Goal: Task Accomplishment & Management: Complete application form

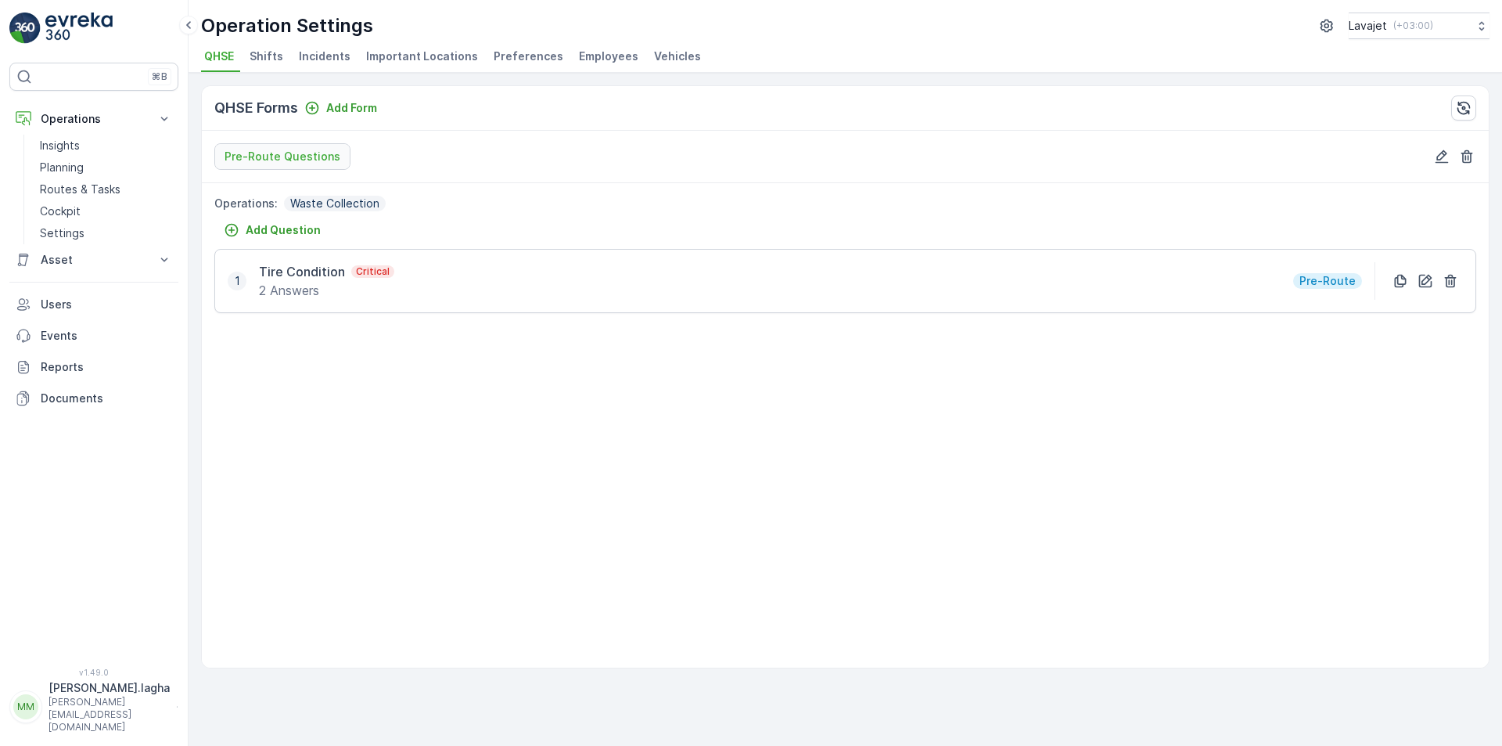
click at [579, 55] on span "Employees" at bounding box center [608, 57] width 59 height 16
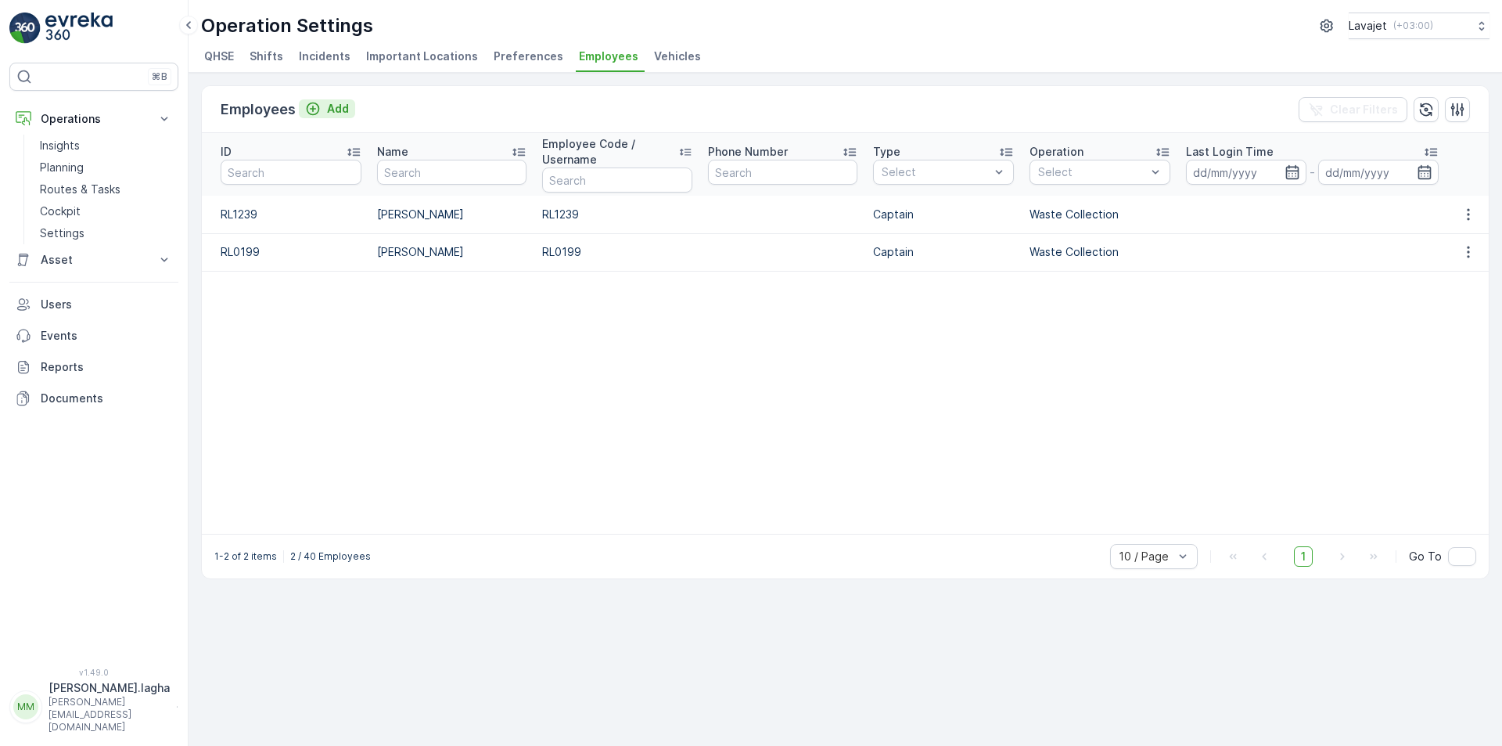
click at [330, 106] on p "Add" at bounding box center [338, 109] width 22 height 16
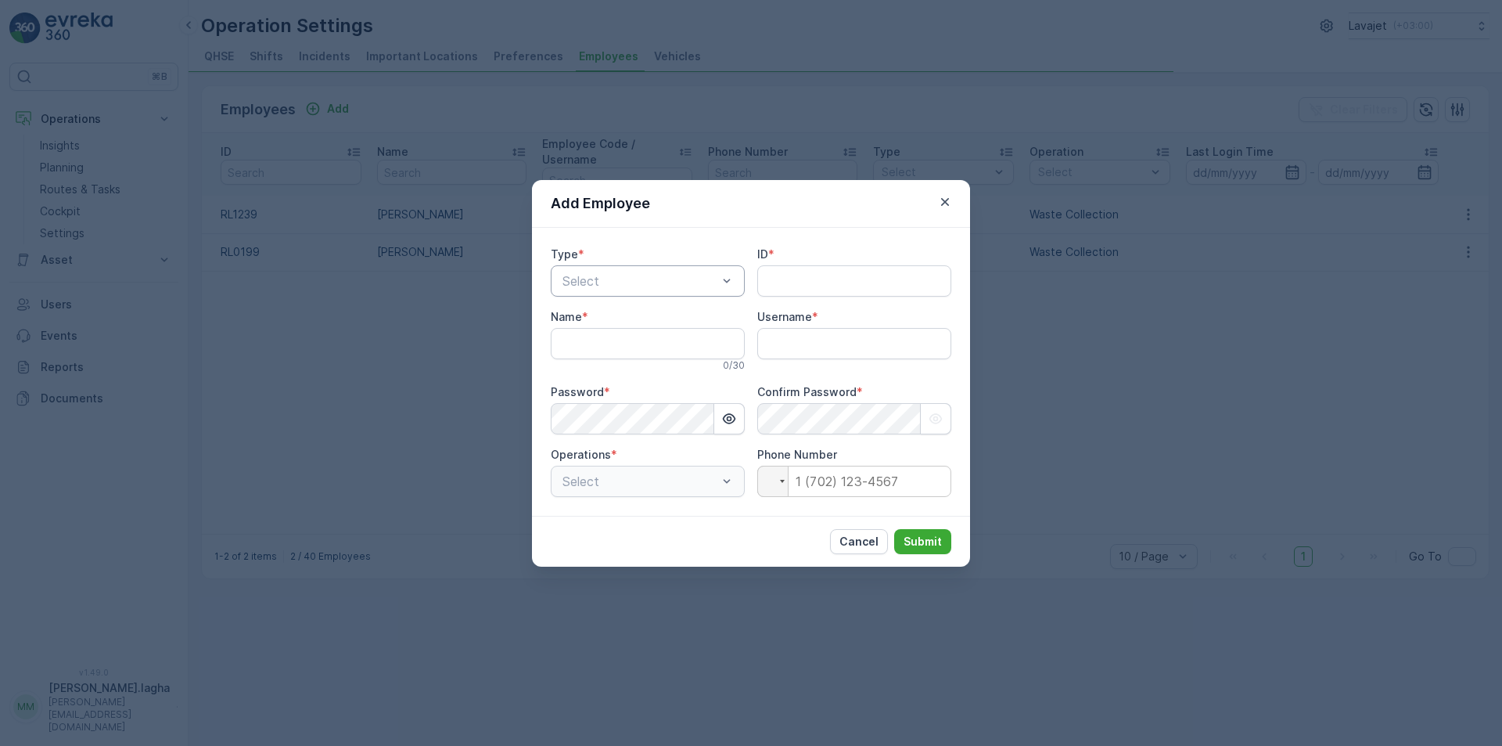
type input "[PERSON_NAME].lagha"
click at [595, 279] on div at bounding box center [640, 281] width 158 height 14
click at [599, 318] on span "Captain" at bounding box center [582, 319] width 45 height 14
click at [776, 282] on input "ID" at bounding box center [854, 280] width 194 height 31
paste input "RL0165"
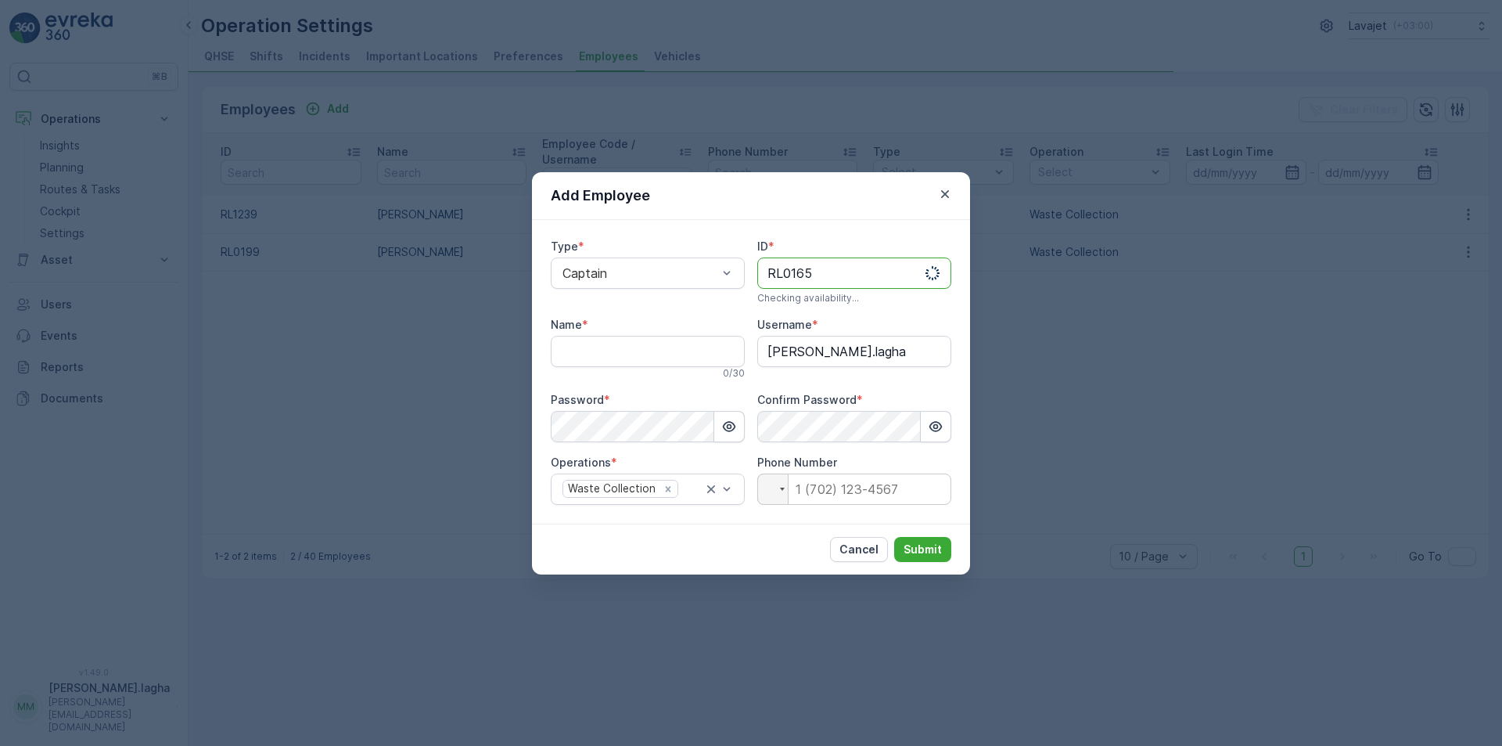
type input "RL0165"
click at [584, 354] on input "Name" at bounding box center [648, 351] width 194 height 31
paste input "[PERSON_NAME]"
type input "[PERSON_NAME]"
drag, startPoint x: 886, startPoint y: 351, endPoint x: 727, endPoint y: 353, distance: 158.8
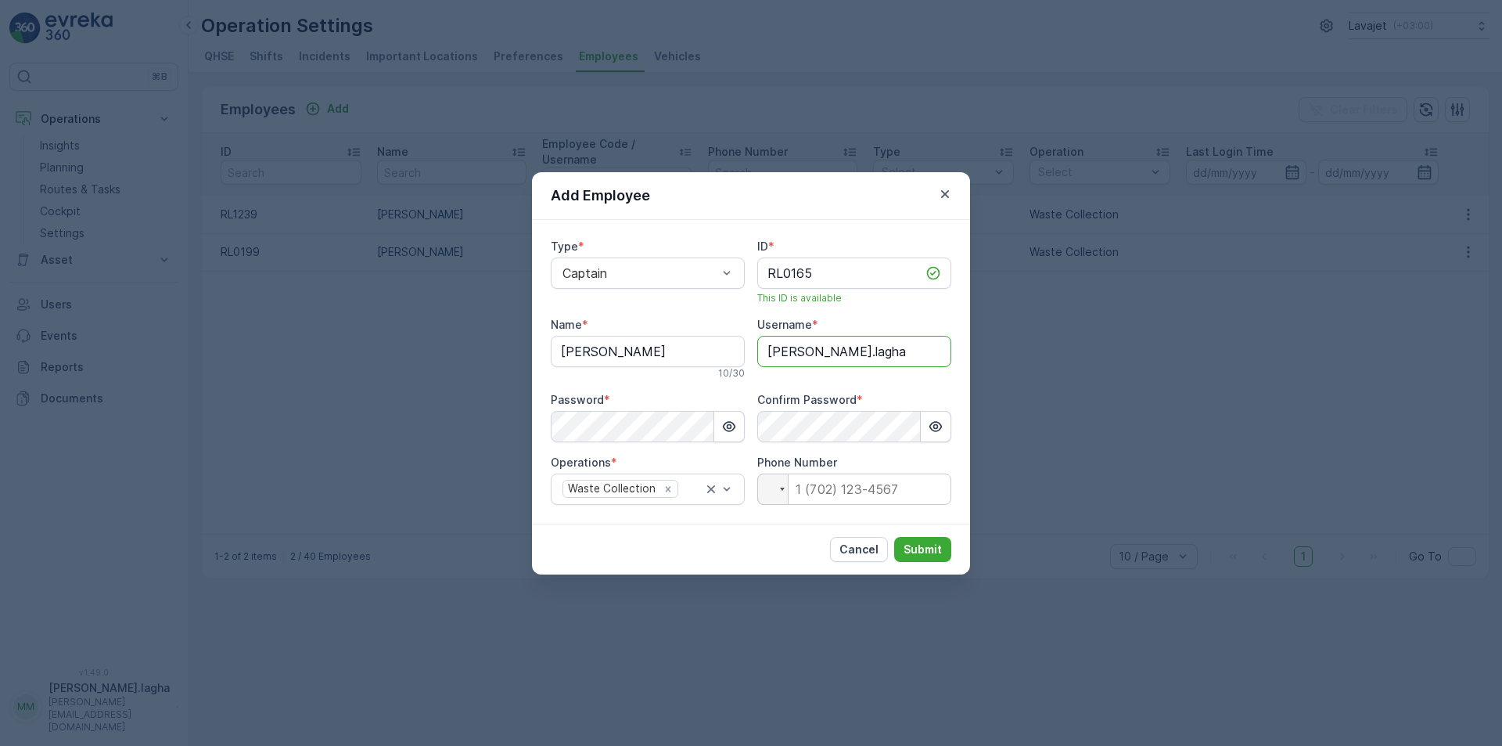
click at [727, 353] on div "Type * Captain ID * RL0165 This ID is available Name * [PERSON_NAME] 10 / 30 Us…" at bounding box center [751, 372] width 401 height 266
drag, startPoint x: 824, startPoint y: 271, endPoint x: 750, endPoint y: 264, distance: 73.8
click at [750, 264] on div "Type * Captain ID * RL0165 This ID is available Name * [PERSON_NAME] 10 / 30 Us…" at bounding box center [751, 372] width 401 height 266
click at [789, 354] on input "Username" at bounding box center [854, 351] width 194 height 31
paste input "RL0165"
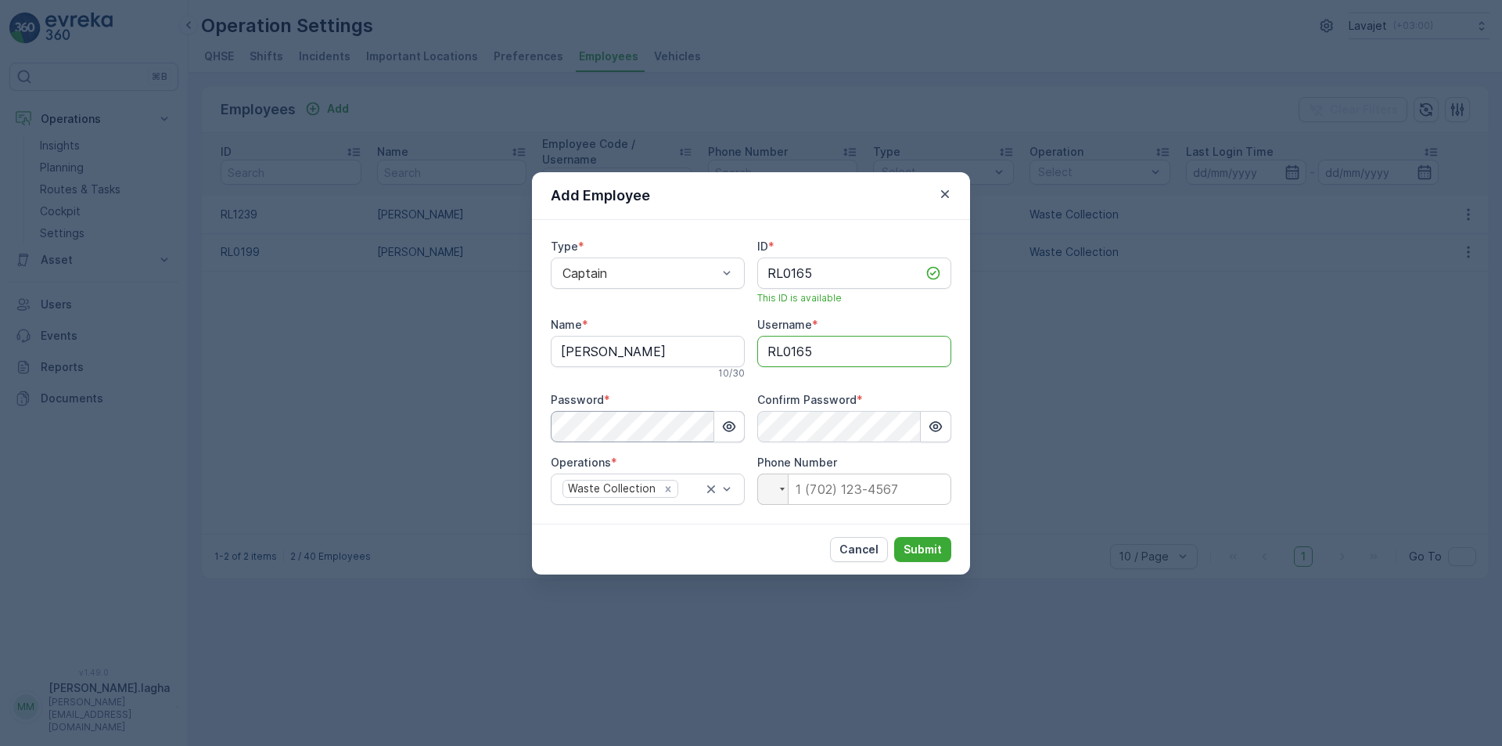
type input "RL0165"
click at [506, 425] on div "Add Employee Type * Captain ID * RL0165 This ID is available Name * [PERSON_NAM…" at bounding box center [751, 373] width 1502 height 746
drag, startPoint x: 874, startPoint y: 384, endPoint x: 867, endPoint y: 394, distance: 12.4
click at [874, 384] on div "Type * Captain ID * RL0165 This ID is available Name * [PERSON_NAME] 10 / 30 Us…" at bounding box center [751, 372] width 401 height 266
click at [702, 519] on div "Type * Captain ID * RL0165 This ID is available Name * [PERSON_NAME] 10 / 30 Us…" at bounding box center [751, 372] width 438 height 304
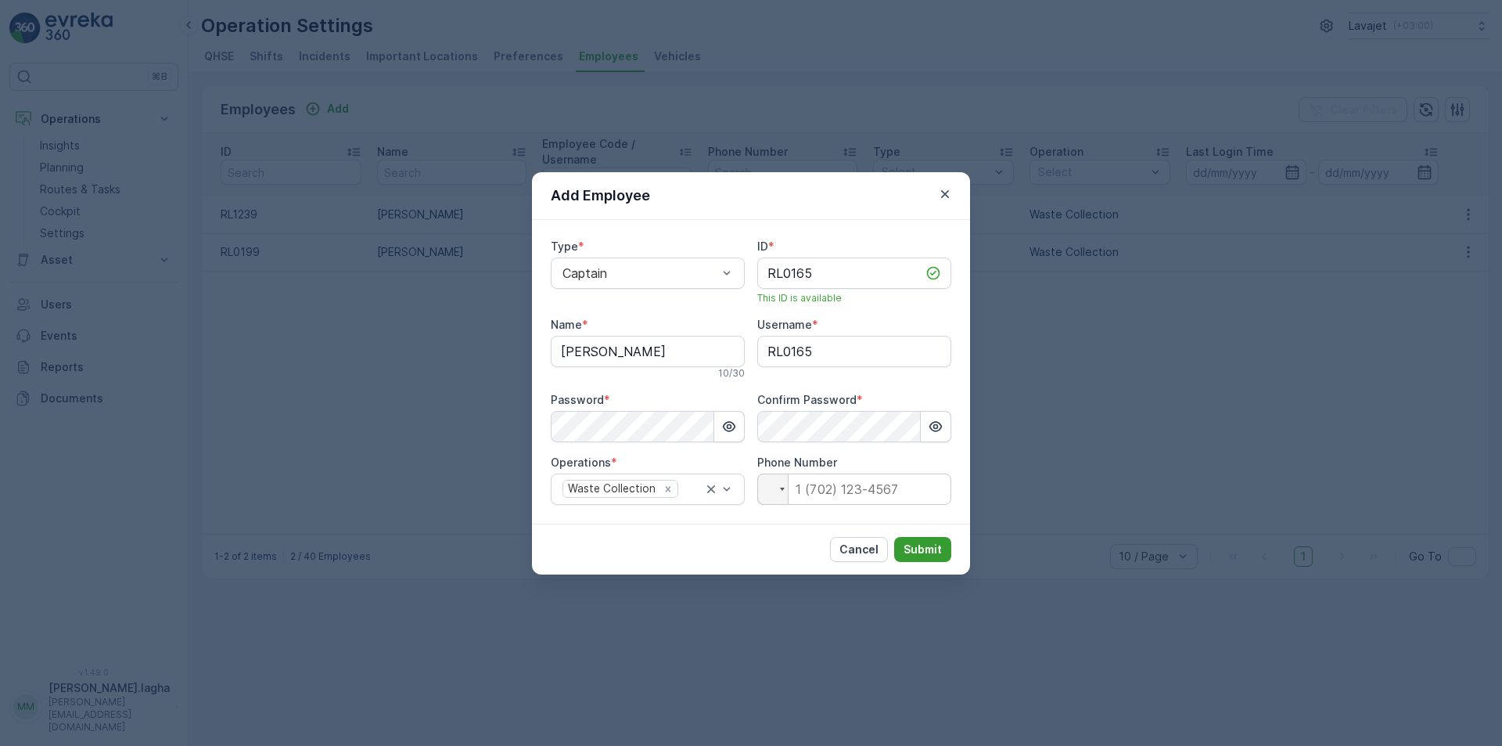
click at [911, 546] on p "Submit" at bounding box center [923, 549] width 38 height 16
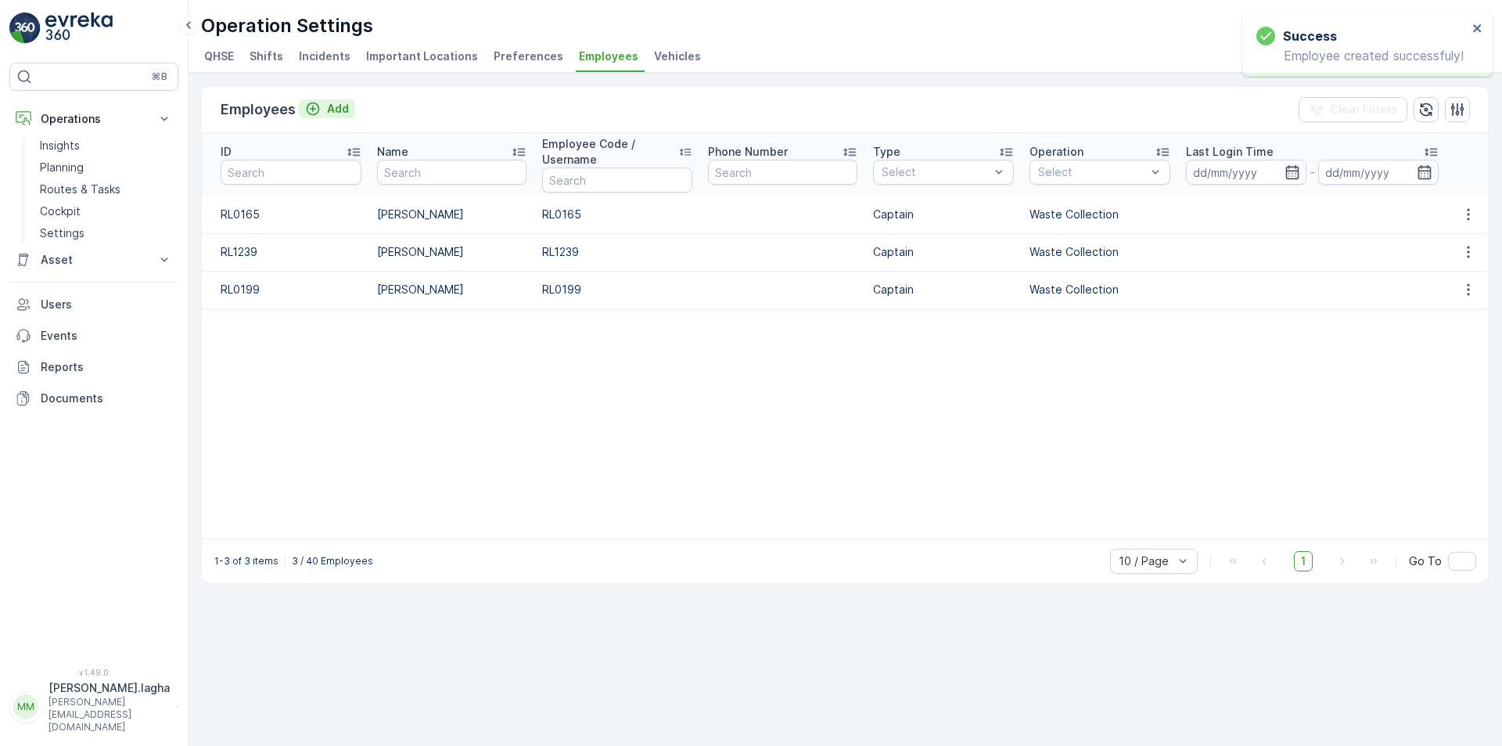
click at [328, 101] on p "Add" at bounding box center [338, 109] width 22 height 16
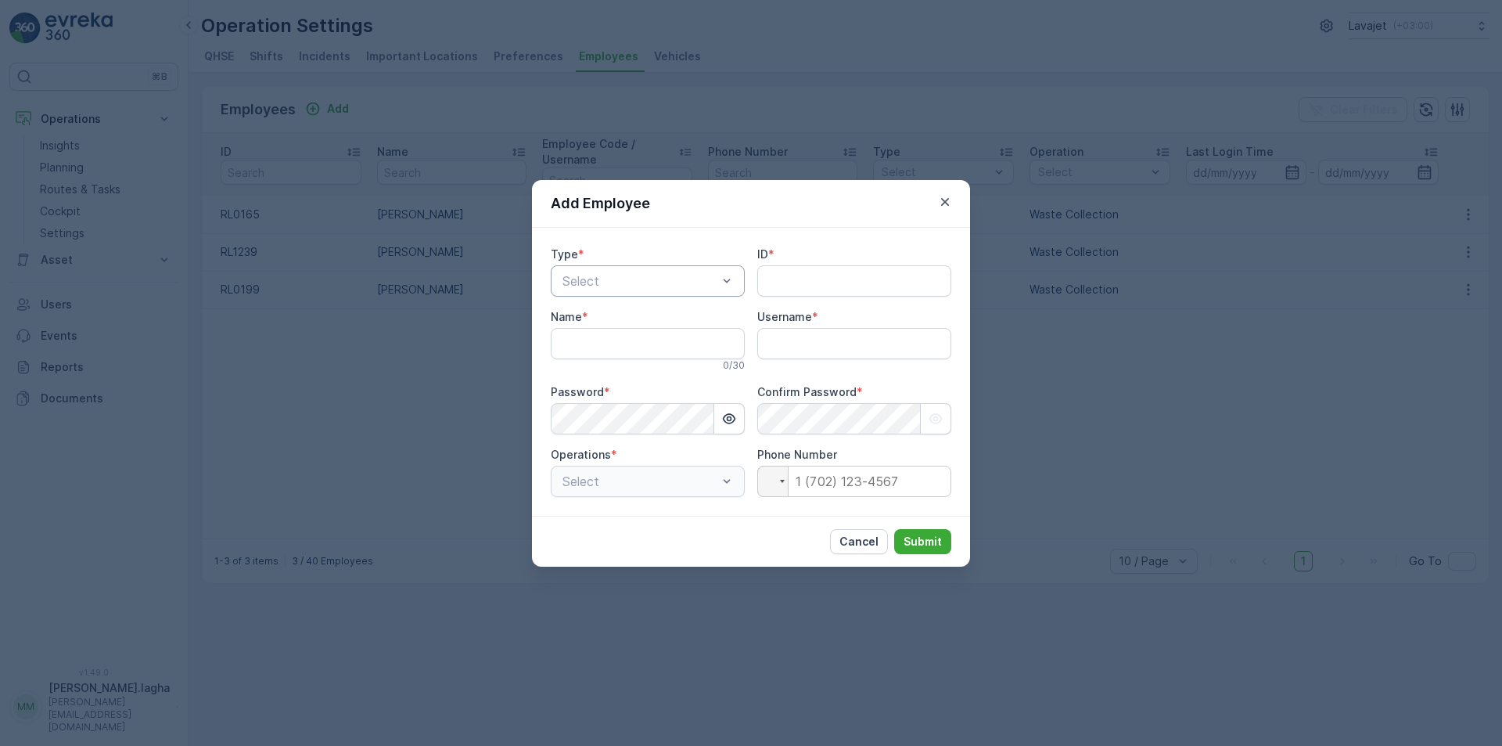
type input "[PERSON_NAME].lagha"
click at [636, 281] on div at bounding box center [640, 281] width 158 height 14
click at [601, 323] on span "Captain" at bounding box center [582, 319] width 45 height 14
click at [786, 282] on input "ID" at bounding box center [854, 280] width 194 height 31
paste input "R7068"
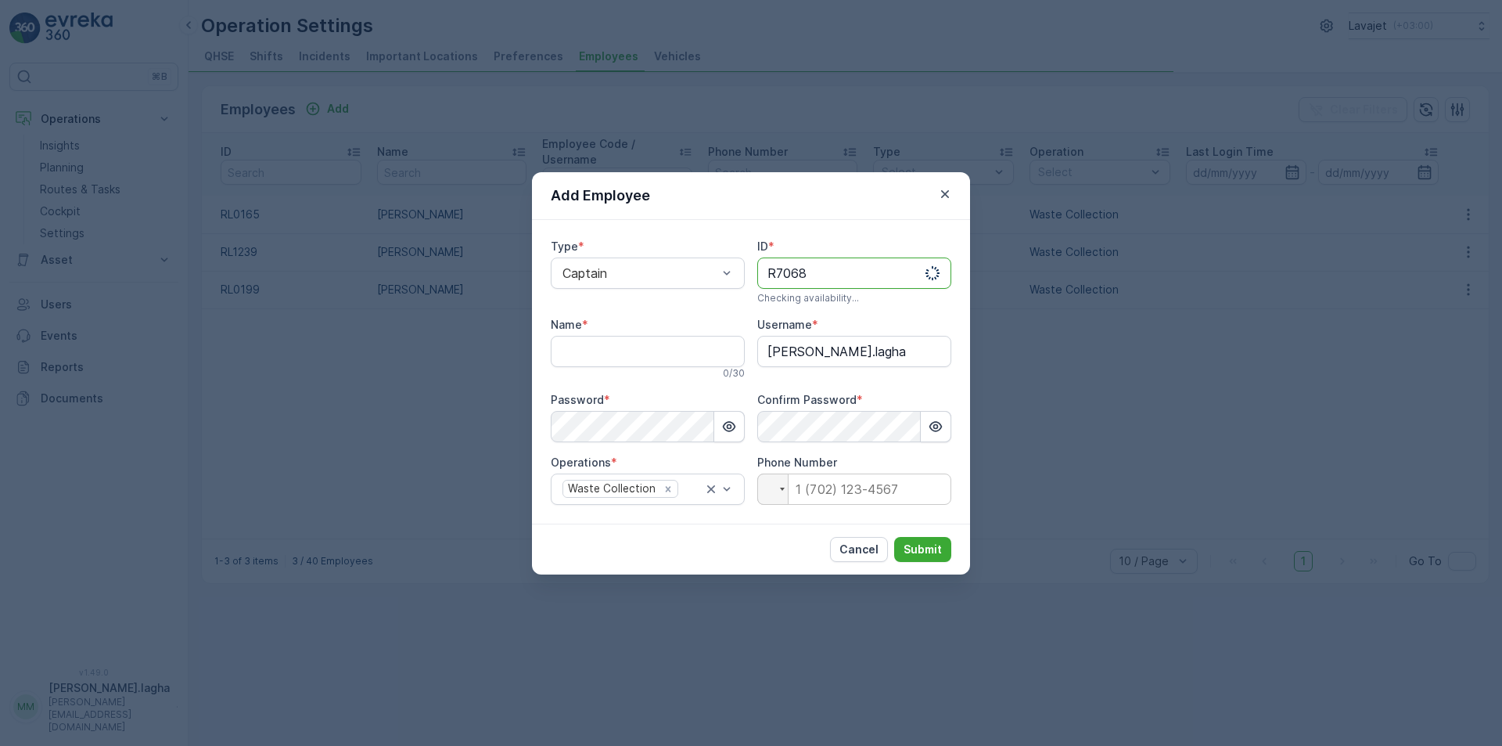
type input "R7068"
click at [639, 333] on div "Name * 0 / 30" at bounding box center [648, 348] width 194 height 63
drag, startPoint x: 643, startPoint y: 347, endPoint x: 573, endPoint y: 545, distance: 209.1
click at [643, 347] on input "Name" at bounding box center [648, 351] width 194 height 31
paste input "[PERSON_NAME]"
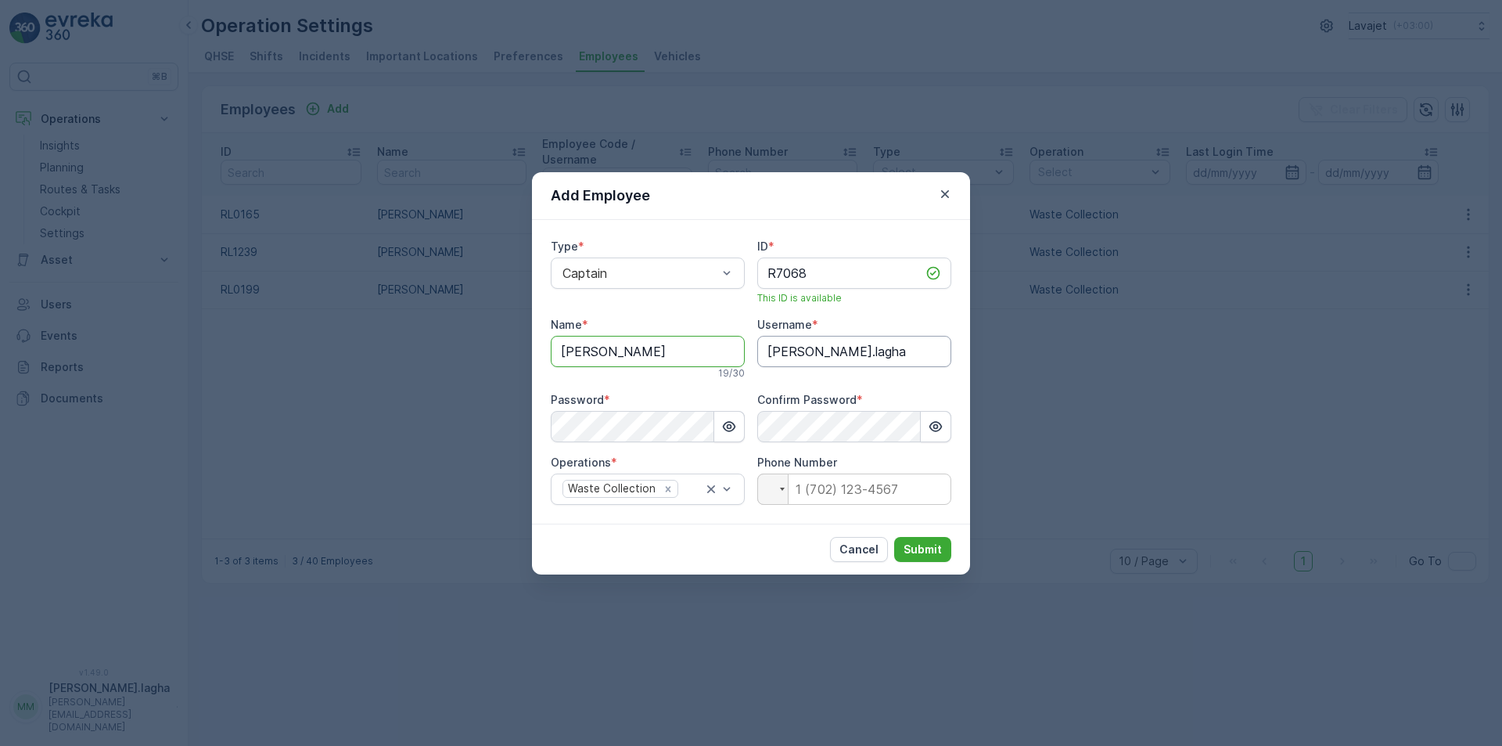
type input "[PERSON_NAME]"
drag, startPoint x: 893, startPoint y: 357, endPoint x: 858, endPoint y: 300, distance: 66.7
click at [886, 356] on input "[PERSON_NAME].lagha" at bounding box center [854, 351] width 194 height 31
drag, startPoint x: 844, startPoint y: 275, endPoint x: 699, endPoint y: 270, distance: 144.8
click at [699, 270] on div "Type * Captain ID * R7068 This ID is available Name * [PERSON_NAME] 19 / 30 Use…" at bounding box center [751, 372] width 401 height 266
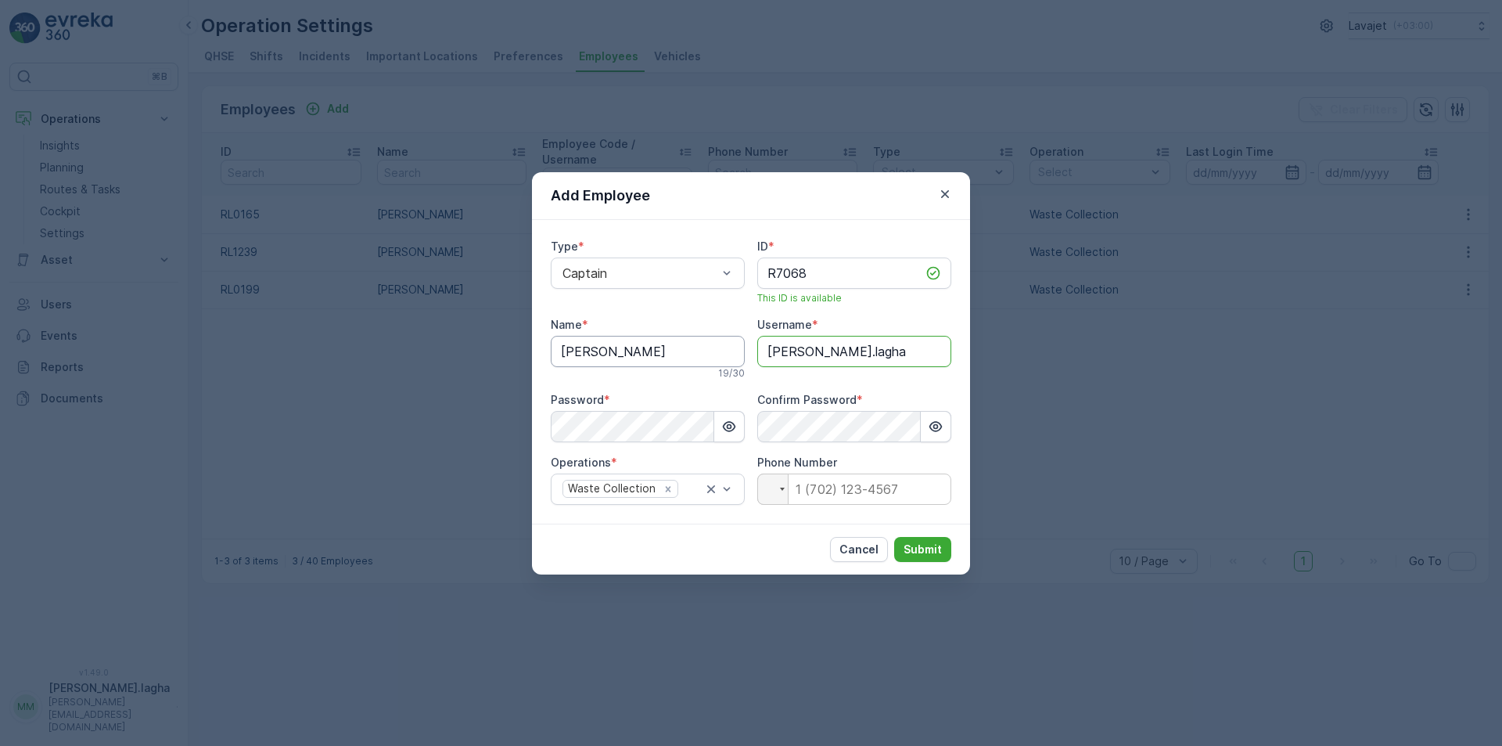
drag, startPoint x: 884, startPoint y: 351, endPoint x: 672, endPoint y: 345, distance: 212.1
click at [672, 345] on div "Type * Captain ID * R7068 This ID is available Name * [PERSON_NAME] 19 / 30 Use…" at bounding box center [751, 372] width 401 height 266
paste input "R7068"
drag, startPoint x: 793, startPoint y: 354, endPoint x: 740, endPoint y: 347, distance: 53.7
click at [740, 347] on div "Type * Captain ID * R7068 This ID is available Name * [PERSON_NAME] 19 / 30 Use…" at bounding box center [751, 372] width 401 height 266
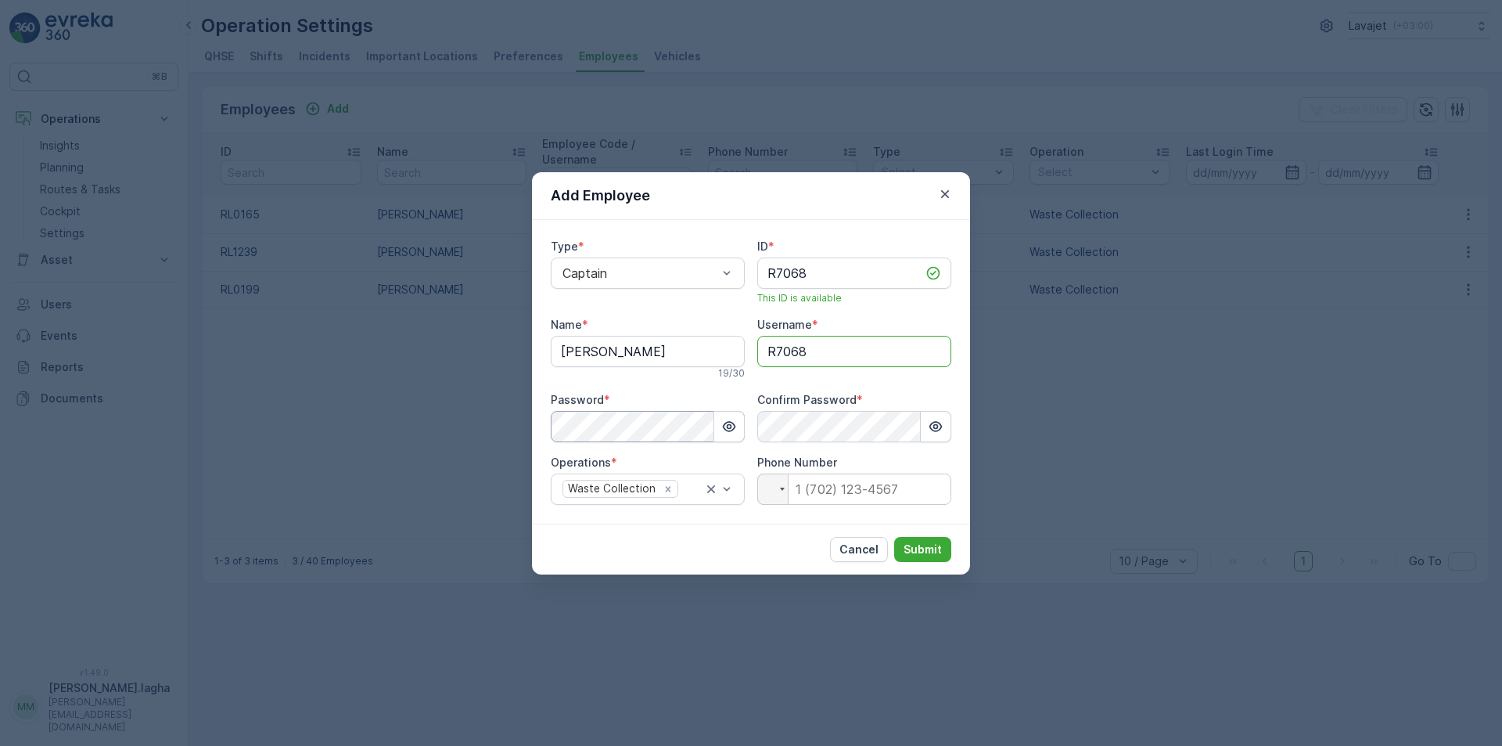
type input "R7068"
click at [479, 419] on div "Add Employee Type * Captain ID * R7068 This ID is available Name * [PERSON_NAME…" at bounding box center [751, 373] width 1502 height 746
click at [695, 529] on div "Cancel Submit" at bounding box center [751, 548] width 438 height 51
click at [919, 546] on p "Submit" at bounding box center [923, 549] width 38 height 16
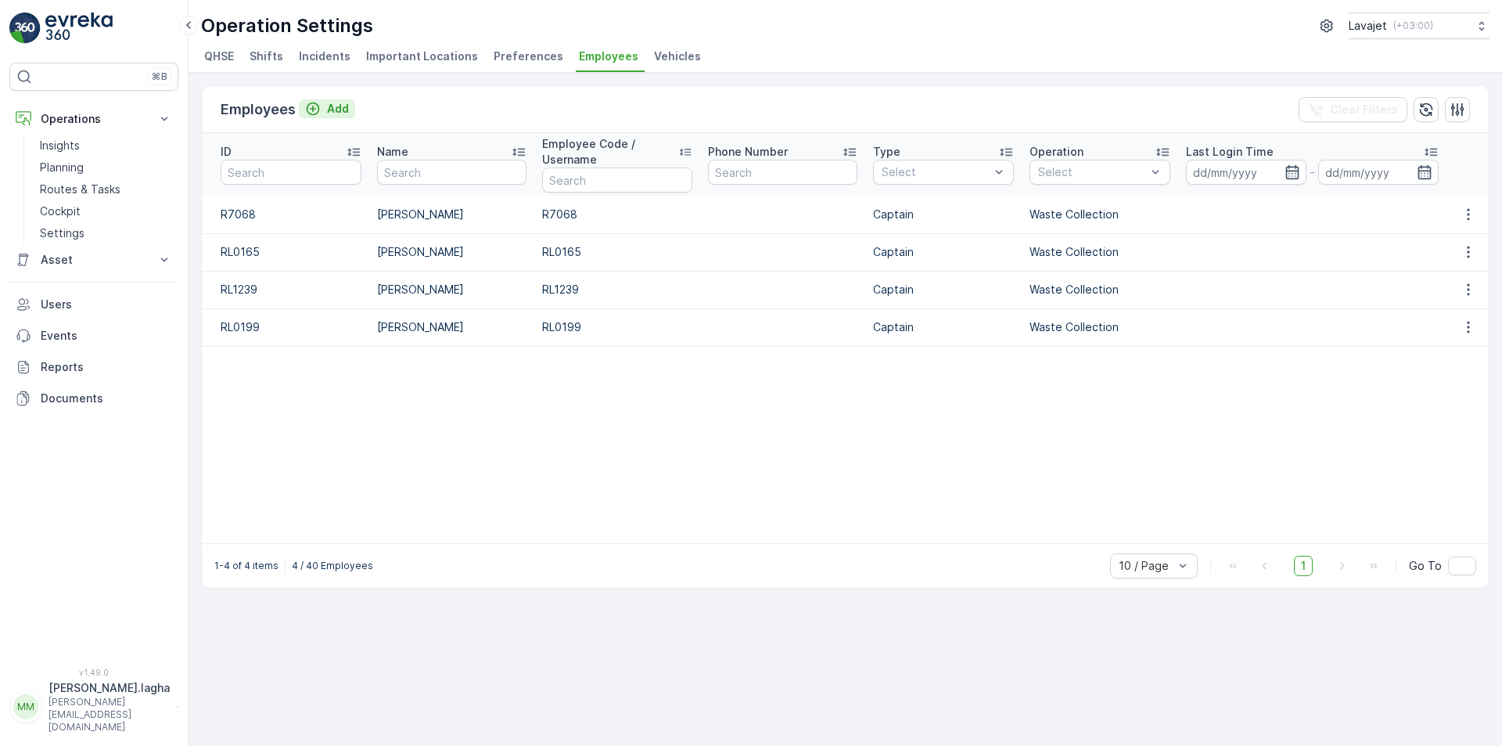
click at [339, 107] on p "Add" at bounding box center [338, 109] width 22 height 16
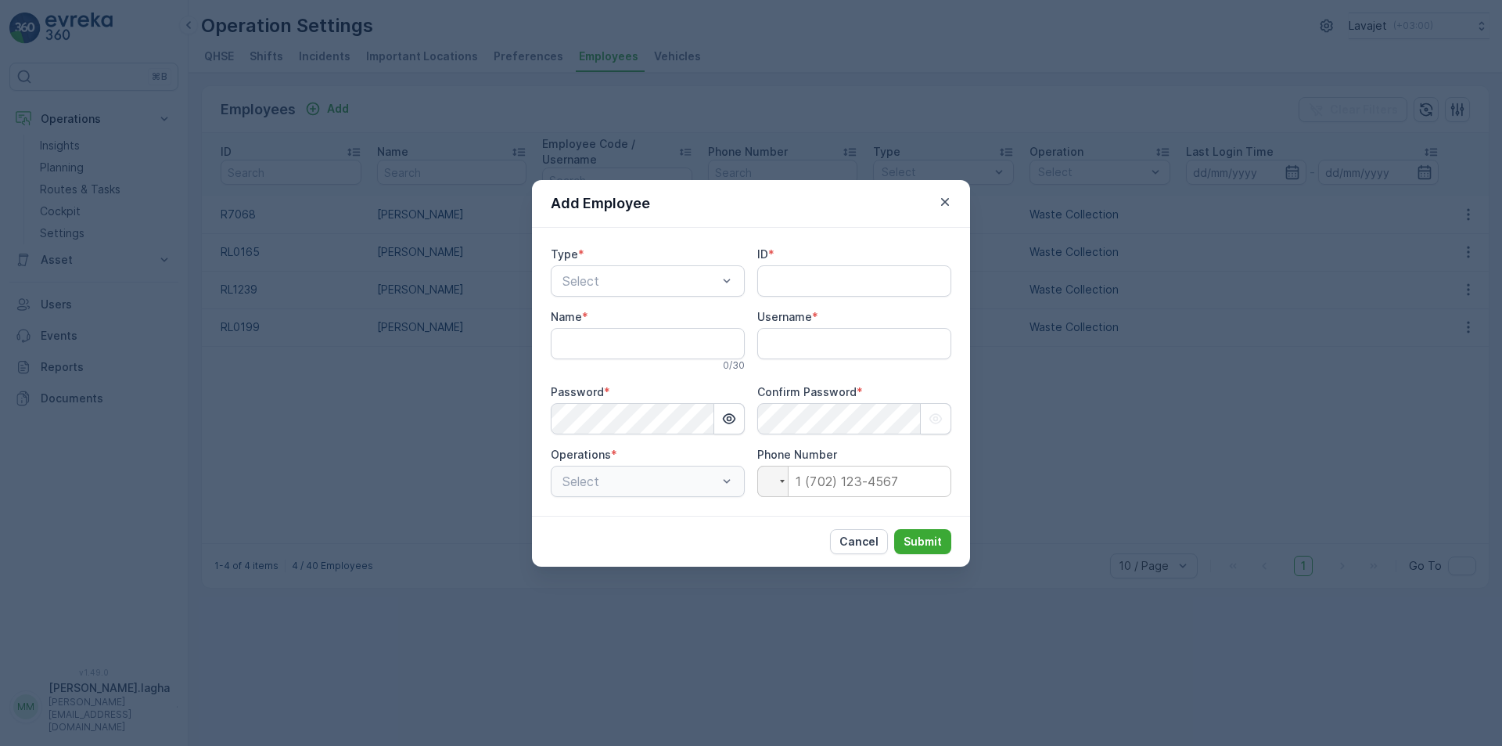
type input "[PERSON_NAME].lagha"
click at [652, 279] on div at bounding box center [640, 281] width 158 height 14
click at [635, 315] on div "Captain" at bounding box center [647, 319] width 175 height 14
click at [798, 279] on input "ID" at bounding box center [854, 280] width 194 height 31
paste input "LAV-147"
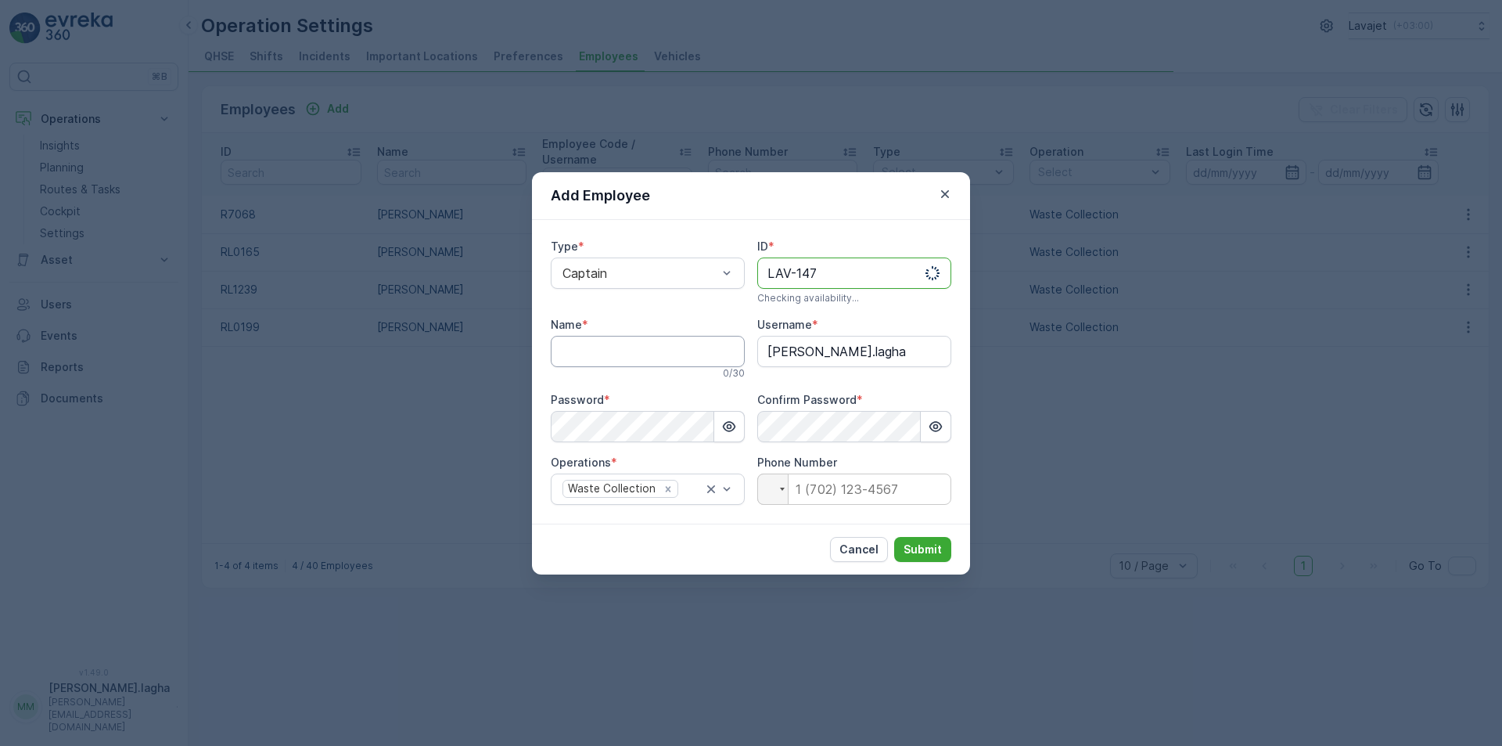
type input "LAV-147"
click at [661, 345] on input "Name" at bounding box center [648, 351] width 194 height 31
paste input "[PERSON_NAME]"
type input "[PERSON_NAME]"
drag, startPoint x: 825, startPoint y: 272, endPoint x: 723, endPoint y: 265, distance: 102.0
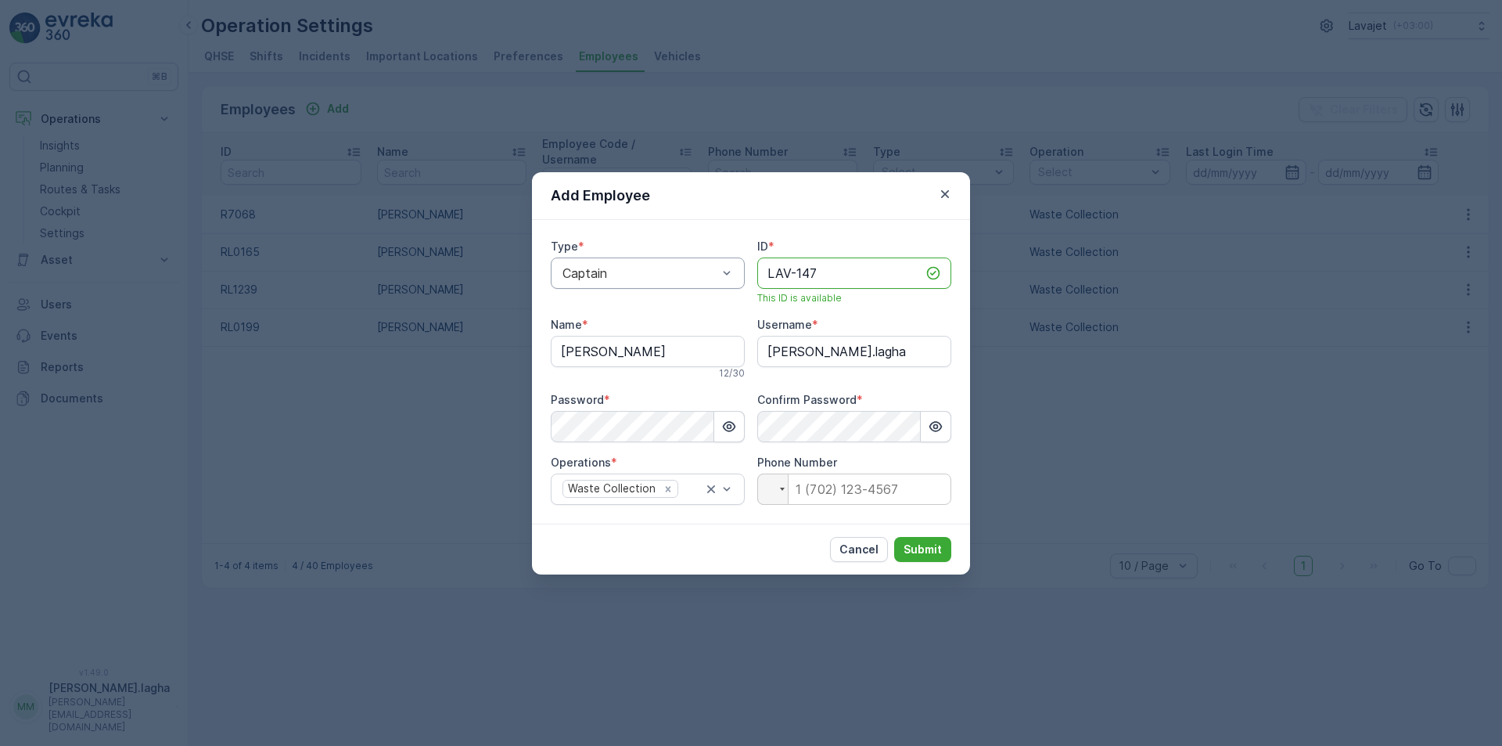
click at [724, 265] on div "Type * Captain ID * LAV-147 This ID is available Name * [PERSON_NAME] 12 / 30 U…" at bounding box center [751, 372] width 401 height 266
drag, startPoint x: 888, startPoint y: 354, endPoint x: 658, endPoint y: 354, distance: 230.0
click at [658, 354] on div "Type * Captain ID * LAV-147 This ID is available Name * [PERSON_NAME] 12 / 30 U…" at bounding box center [751, 372] width 401 height 266
paste input "LAV-147"
type input "LAV-147"
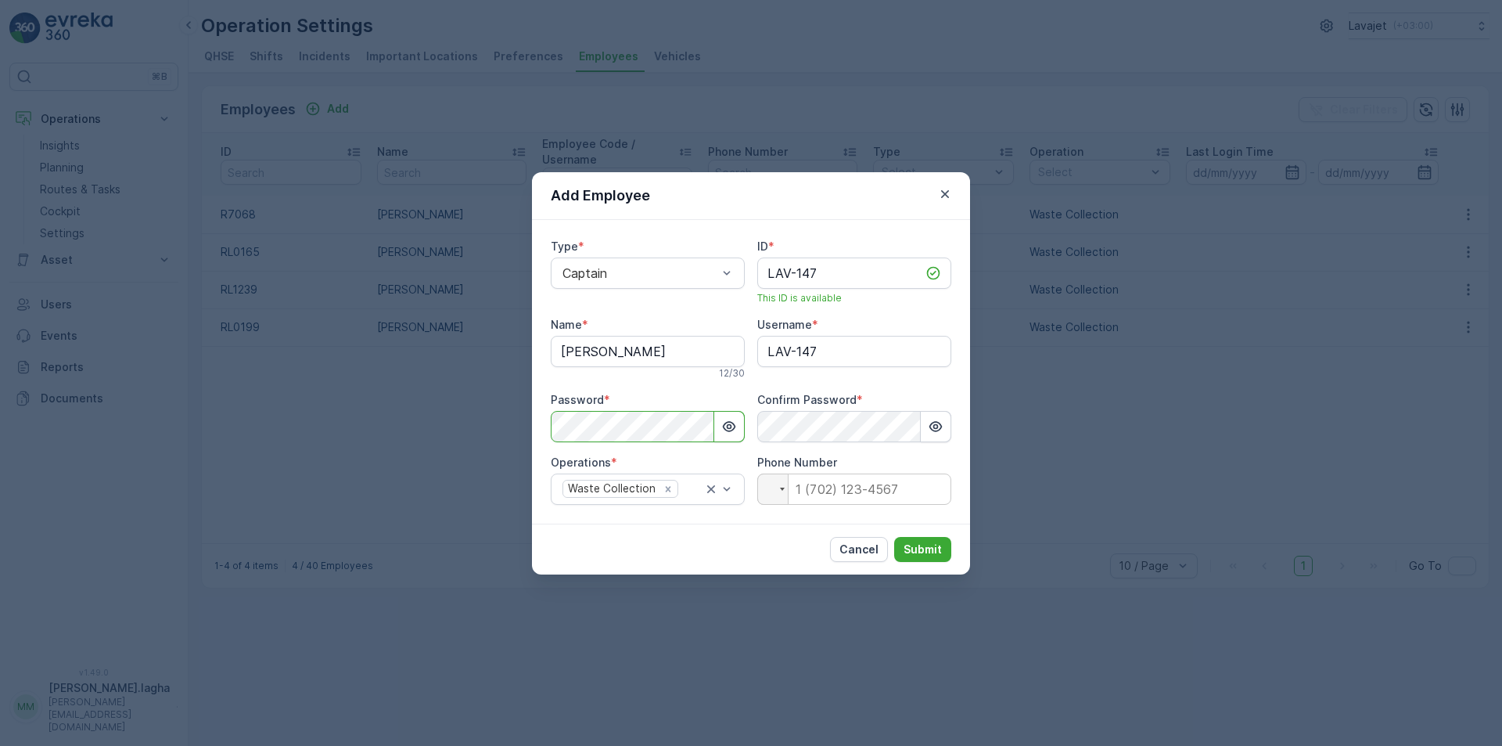
click at [467, 416] on div "Add Employee Type * Captain ID * LAV-147 This ID is available Name * [PERSON_NA…" at bounding box center [751, 373] width 1502 height 746
drag, startPoint x: 756, startPoint y: 552, endPoint x: 773, endPoint y: 552, distance: 17.2
click at [756, 552] on div "Cancel Submit" at bounding box center [751, 548] width 438 height 51
click at [915, 549] on p "Submit" at bounding box center [923, 549] width 38 height 16
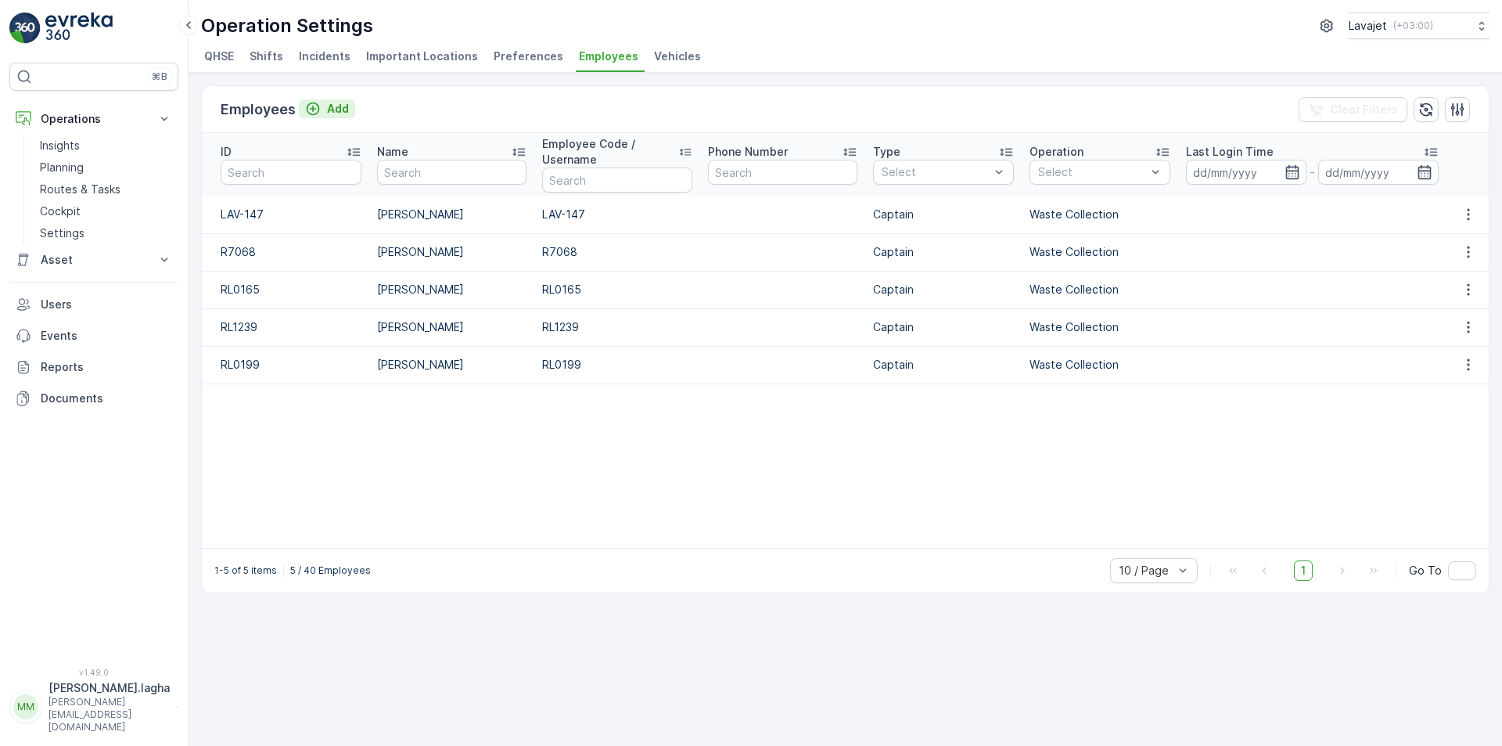
click at [333, 111] on p "Add" at bounding box center [338, 109] width 22 height 16
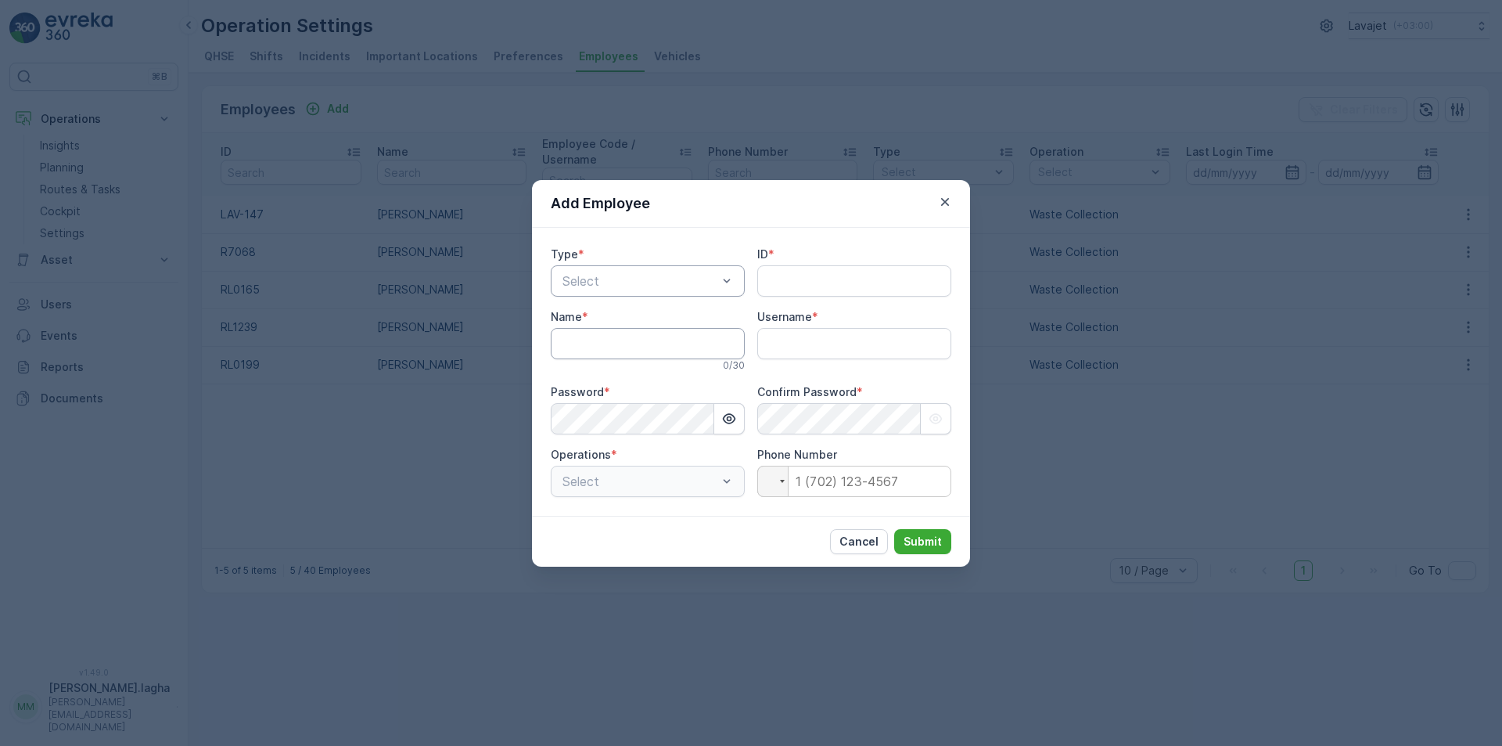
type input "[PERSON_NAME].lagha"
click at [599, 279] on div at bounding box center [640, 281] width 158 height 14
click at [590, 318] on span "Captain" at bounding box center [582, 319] width 45 height 14
click at [781, 283] on input "ID" at bounding box center [854, 280] width 194 height 31
paste input "RL0202"
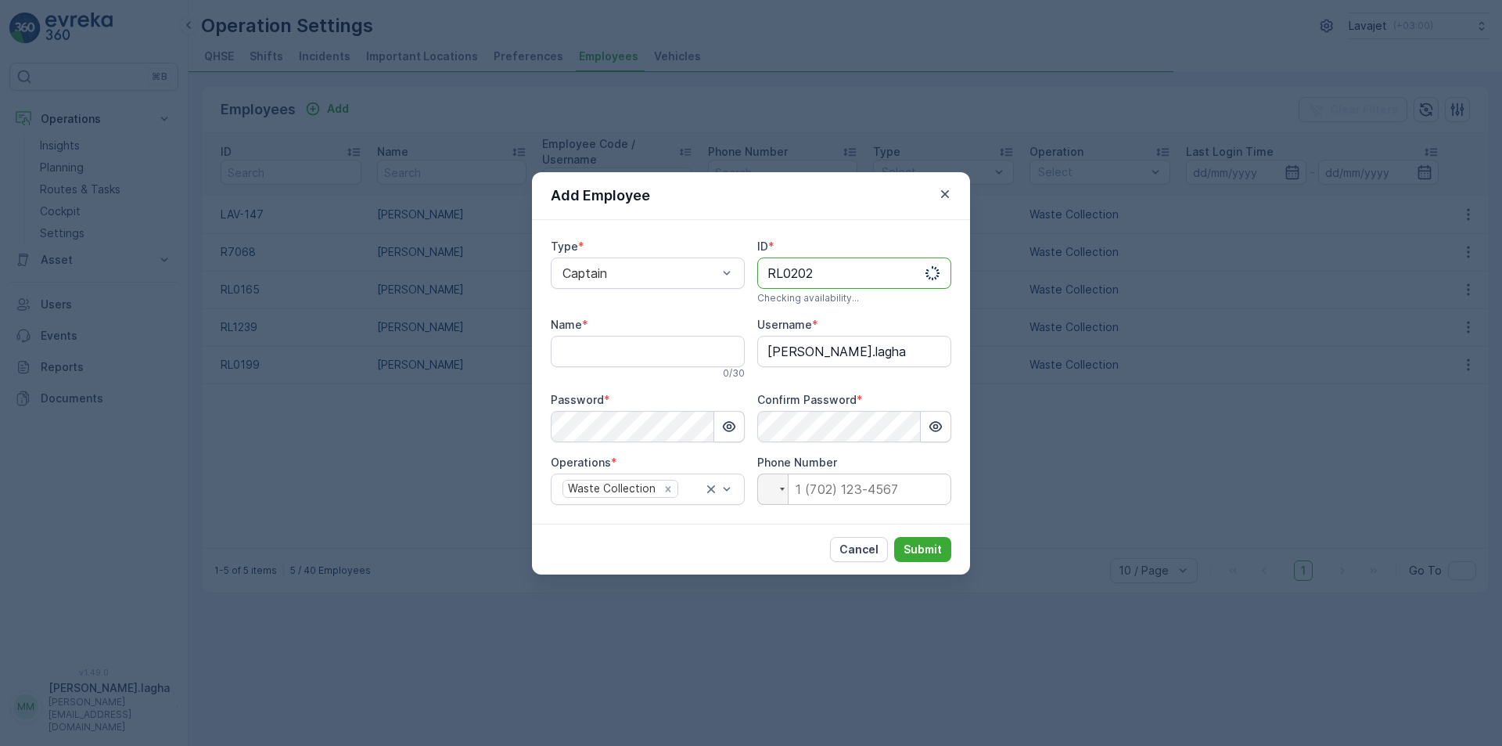
type input "RL0202"
click at [591, 354] on input "Name" at bounding box center [648, 351] width 194 height 31
paste input "[PERSON_NAME]"
type input "[PERSON_NAME]"
drag, startPoint x: 844, startPoint y: 272, endPoint x: 706, endPoint y: 257, distance: 138.5
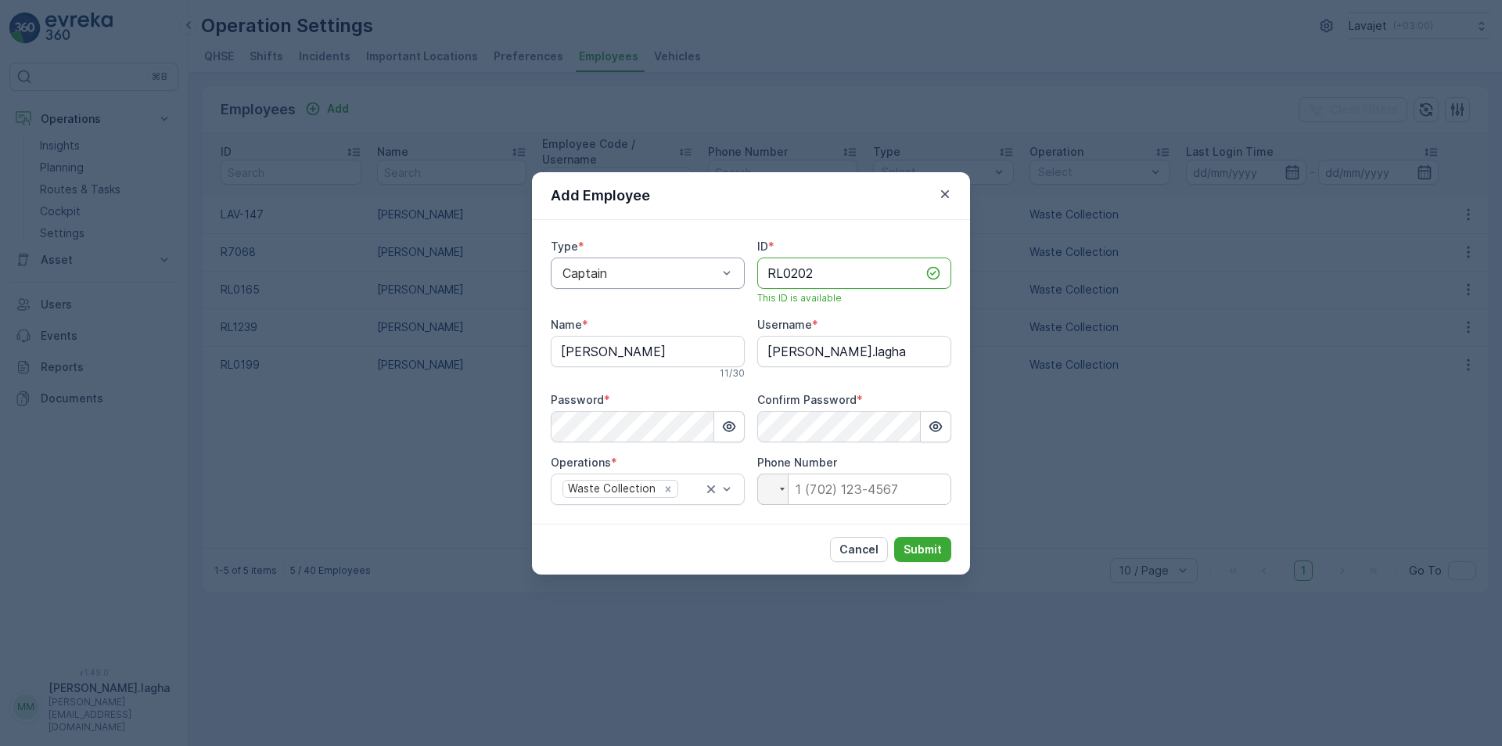
click at [706, 257] on div "Type * Captain ID * RL0202 This ID is available Name * [PERSON_NAME] 11 / 30 Us…" at bounding box center [751, 372] width 401 height 266
drag, startPoint x: 877, startPoint y: 354, endPoint x: 692, endPoint y: 347, distance: 185.6
click at [692, 347] on div "Type * Captain ID * RL0202 This ID is available Name * [PERSON_NAME] 11 / 30 Us…" at bounding box center [751, 372] width 401 height 266
paste input "RL0202"
type input "RL0202"
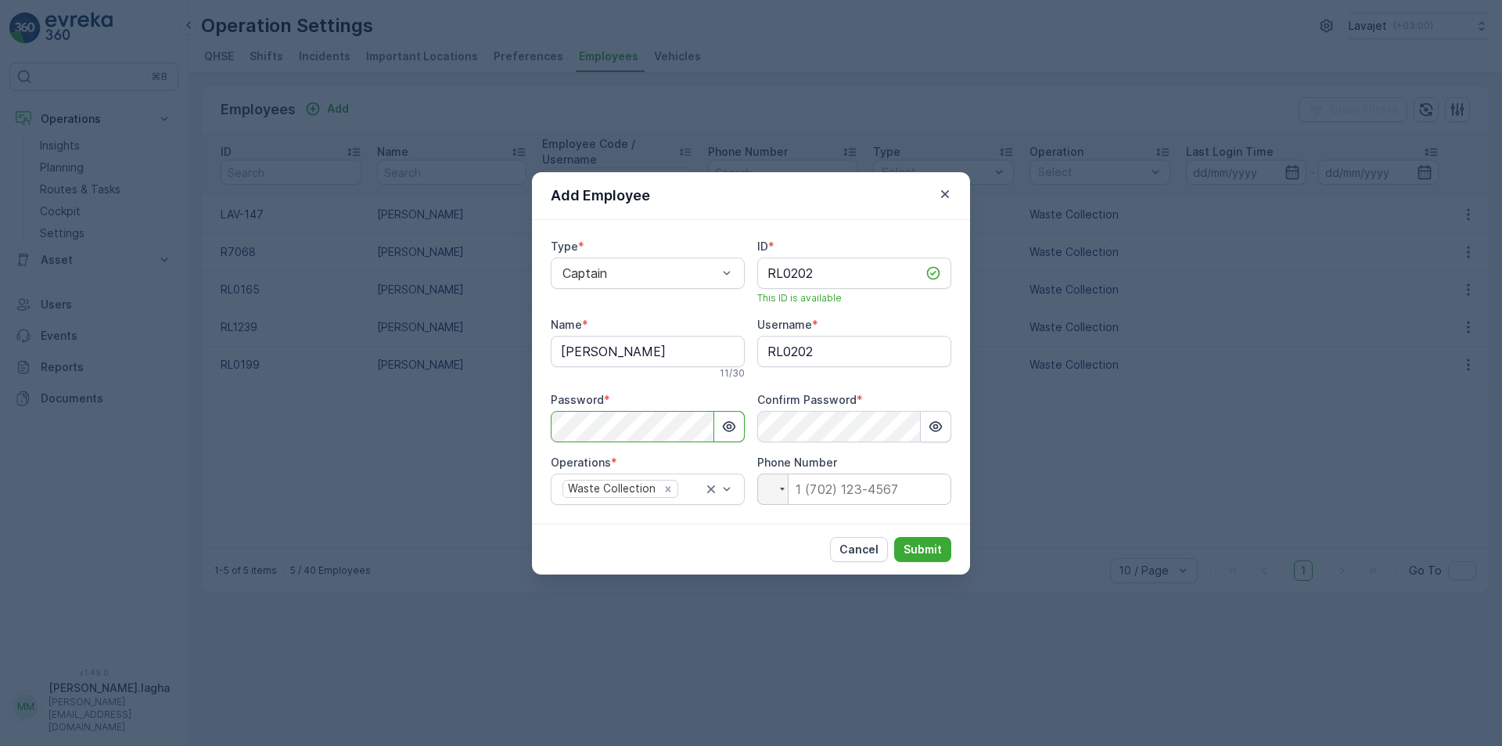
click at [454, 404] on div "Add Employee Type * Captain ID * RL0202 This ID is available Name * [PERSON_NAM…" at bounding box center [751, 373] width 1502 height 746
drag, startPoint x: 764, startPoint y: 534, endPoint x: 780, endPoint y: 539, distance: 16.6
click at [764, 534] on div "Cancel Submit" at bounding box center [751, 548] width 438 height 51
click at [915, 550] on p "Submit" at bounding box center [923, 549] width 38 height 16
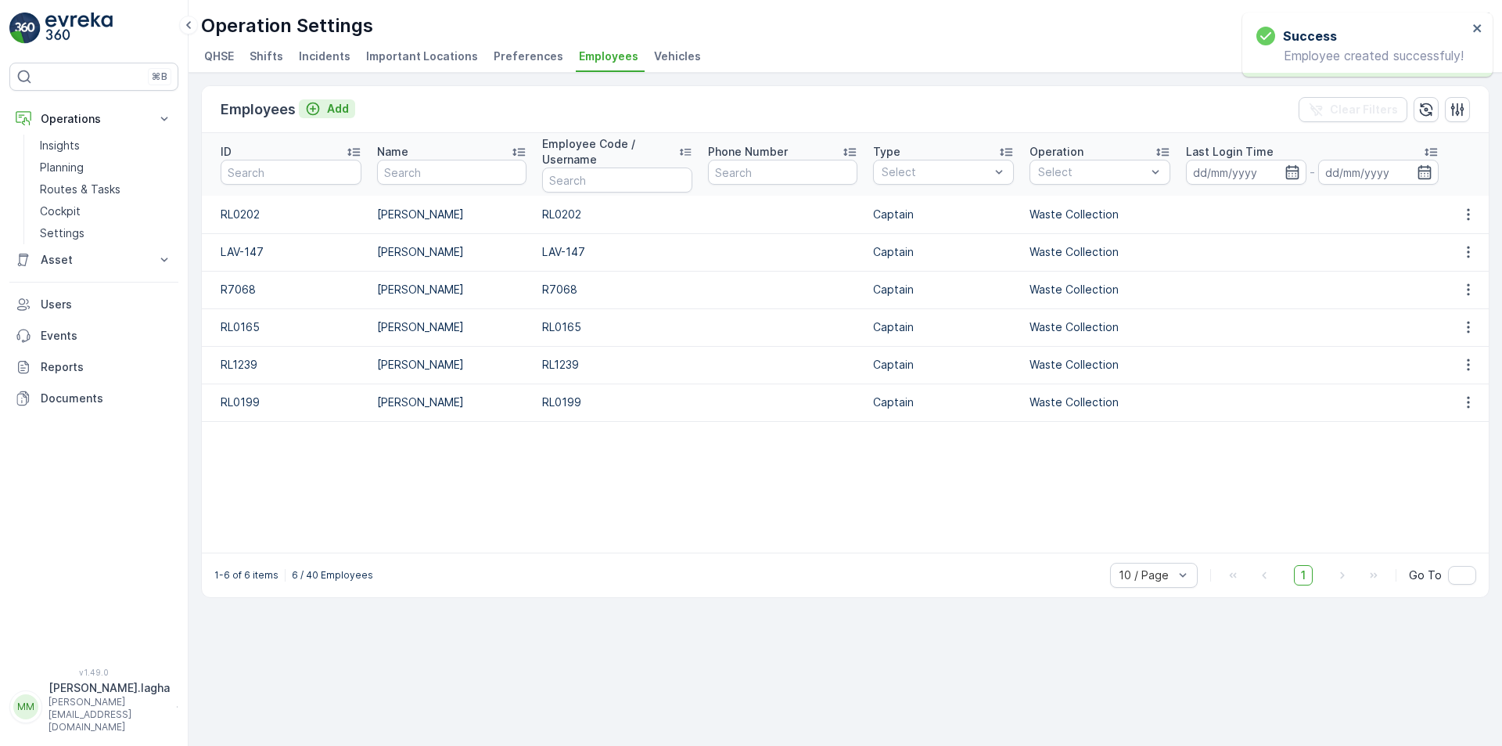
click at [332, 110] on p "Add" at bounding box center [338, 109] width 22 height 16
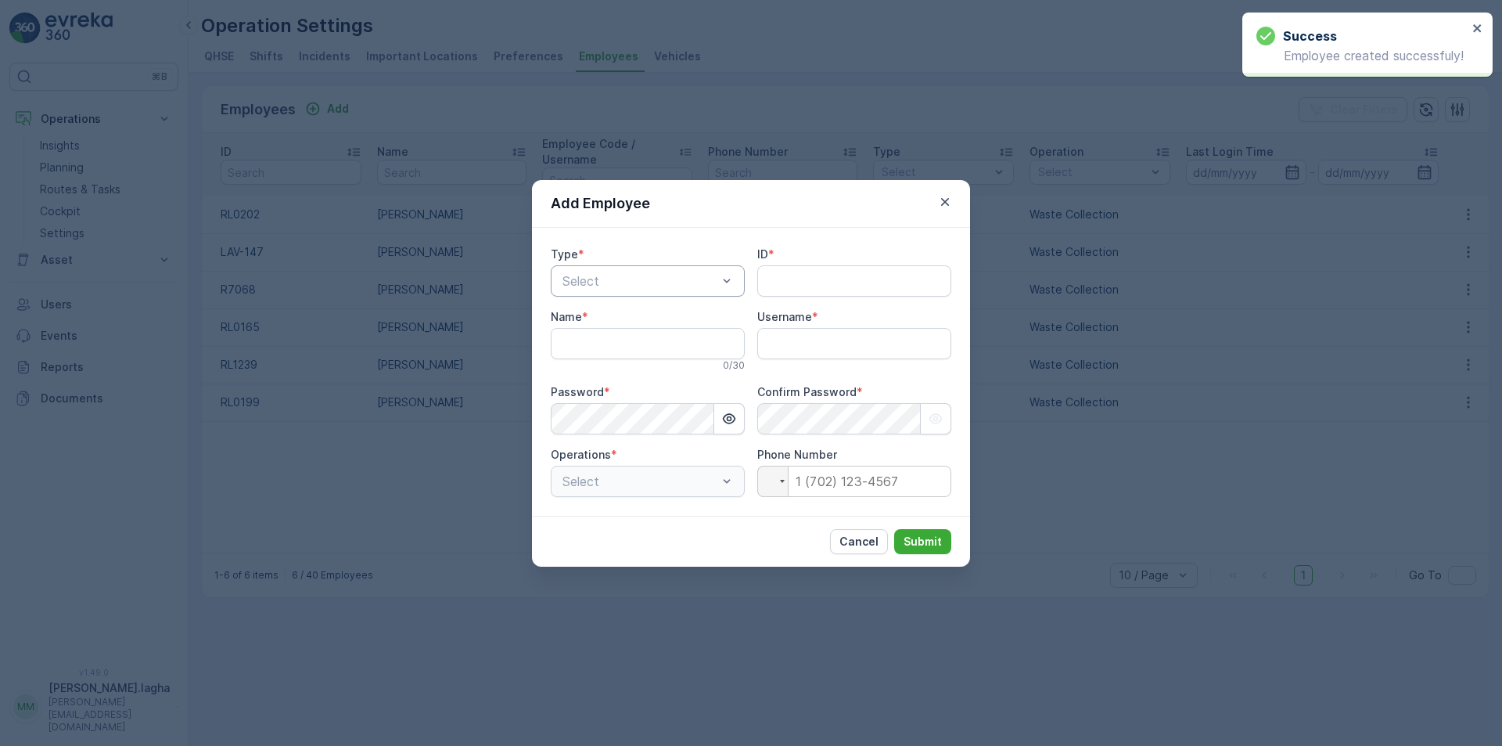
type input "[PERSON_NAME].lagha"
click at [680, 279] on div at bounding box center [640, 281] width 158 height 14
click at [591, 323] on span "Captain" at bounding box center [582, 319] width 45 height 14
click at [783, 287] on input "ID" at bounding box center [854, 280] width 194 height 31
paste input "RL0201"
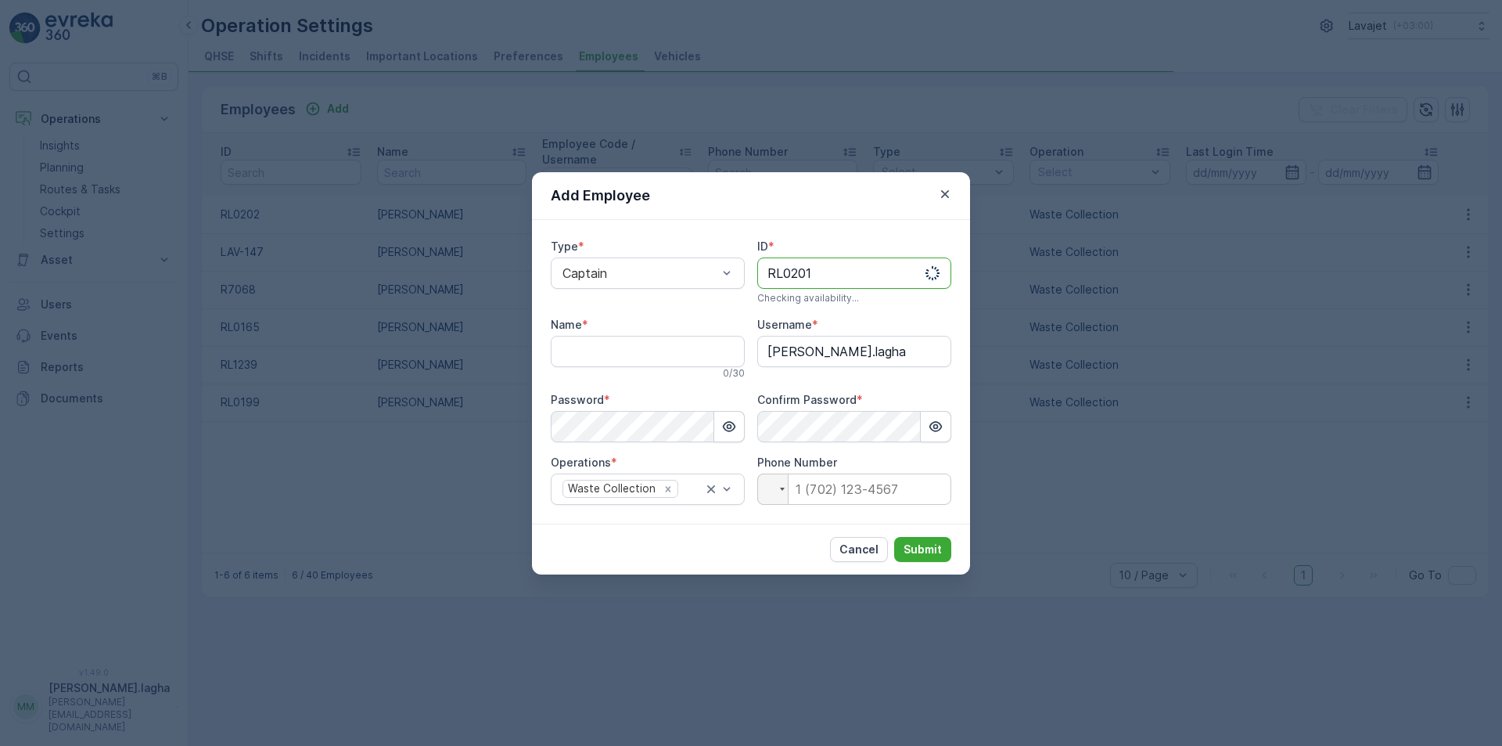
type input "RL0201"
click at [627, 343] on input "Name" at bounding box center [648, 351] width 194 height 31
paste input "[PERSON_NAME]"
type input "[PERSON_NAME]"
drag, startPoint x: 827, startPoint y: 272, endPoint x: 709, endPoint y: 259, distance: 118.9
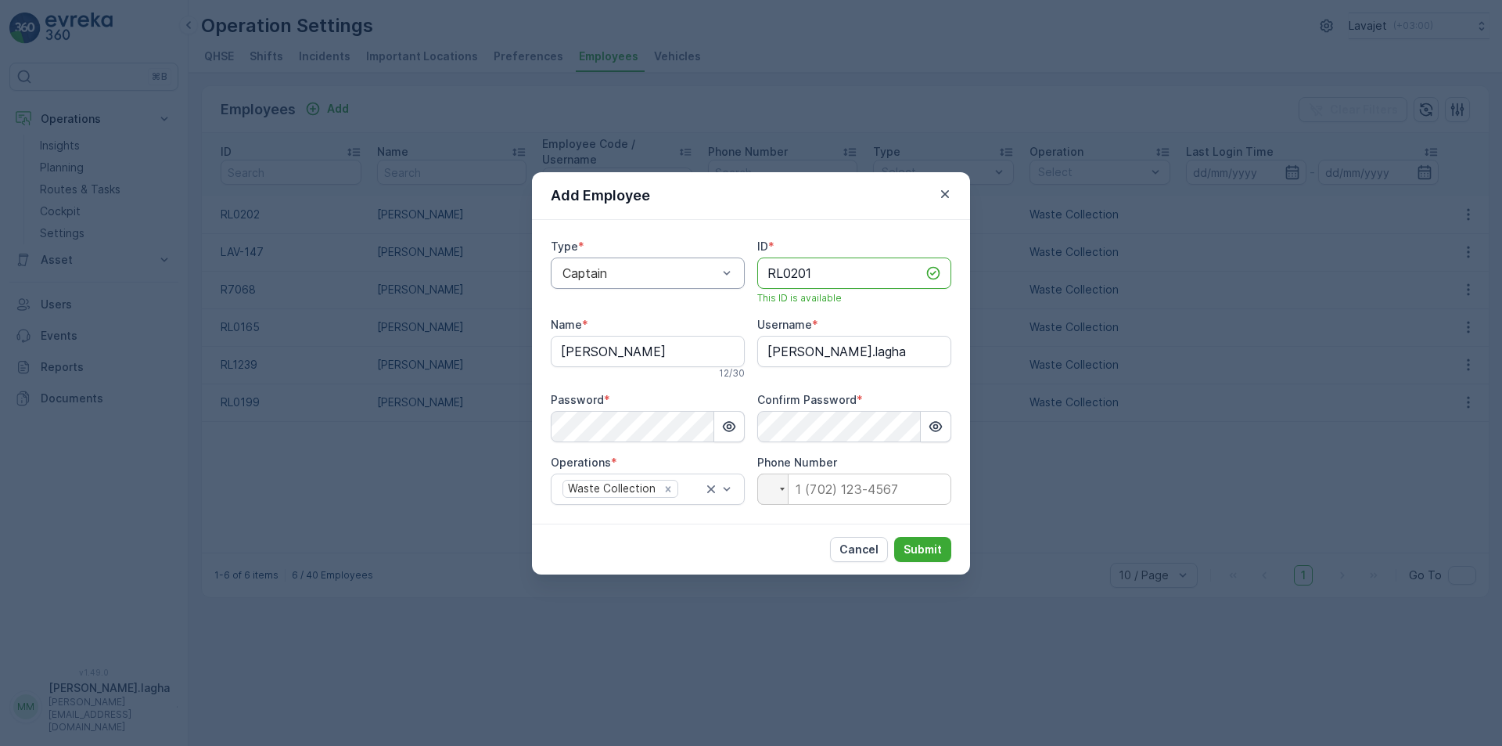
click at [709, 259] on div "Type * Captain ID * RL0201 This ID is available Name * [PERSON_NAME] 12 / 30 Us…" at bounding box center [751, 372] width 401 height 266
drag, startPoint x: 889, startPoint y: 352, endPoint x: 672, endPoint y: 342, distance: 217.0
click at [672, 342] on div "Type * Captain ID * RL0201 This ID is available Name * [PERSON_NAME] 12 / 30 Us…" at bounding box center [751, 372] width 401 height 266
paste input "RL0201"
type input "RL0201"
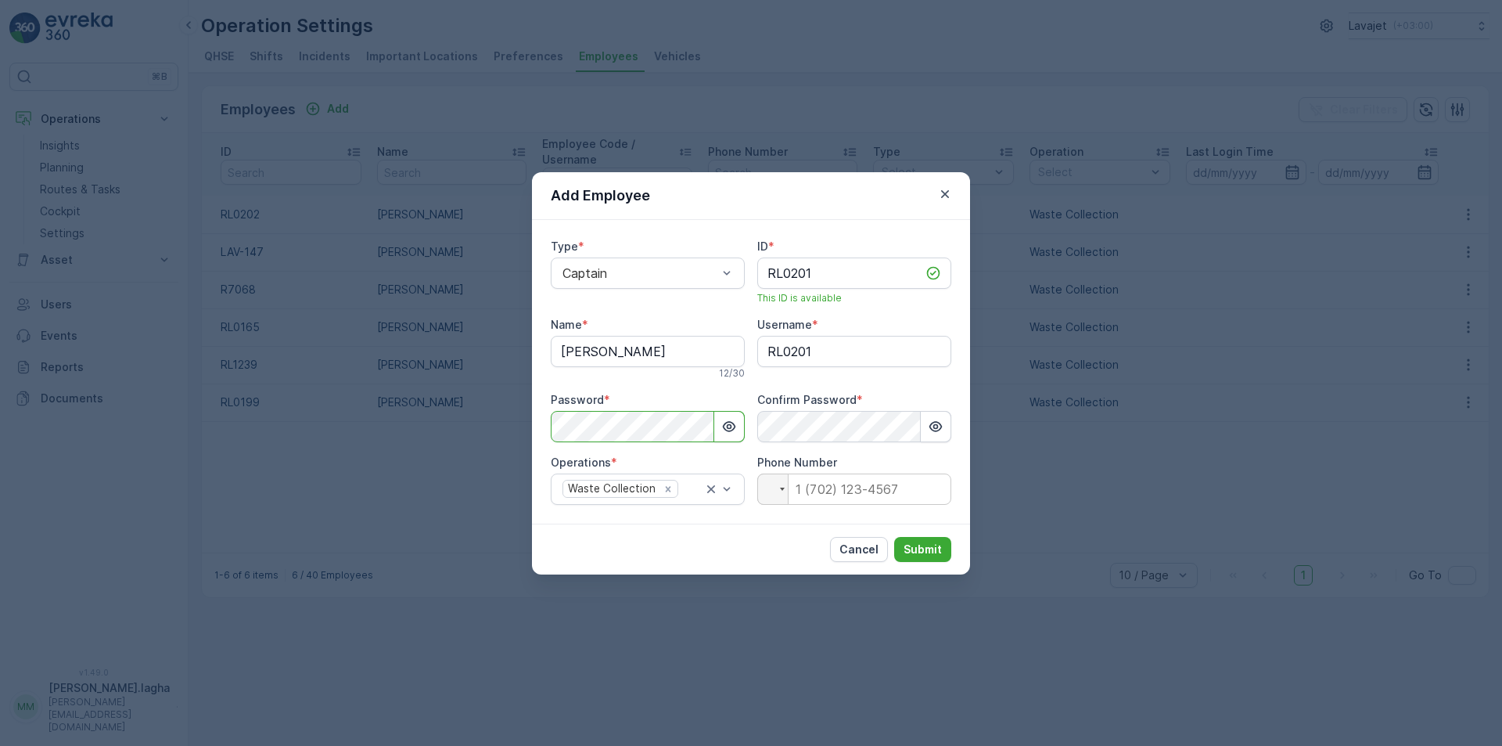
click at [482, 415] on div "Add Employee Type * Captain ID * RL0201 This ID is available Name * [PERSON_NAM…" at bounding box center [751, 373] width 1502 height 746
click at [742, 541] on div "Cancel Submit" at bounding box center [751, 548] width 438 height 51
click at [915, 545] on p "Submit" at bounding box center [923, 549] width 38 height 16
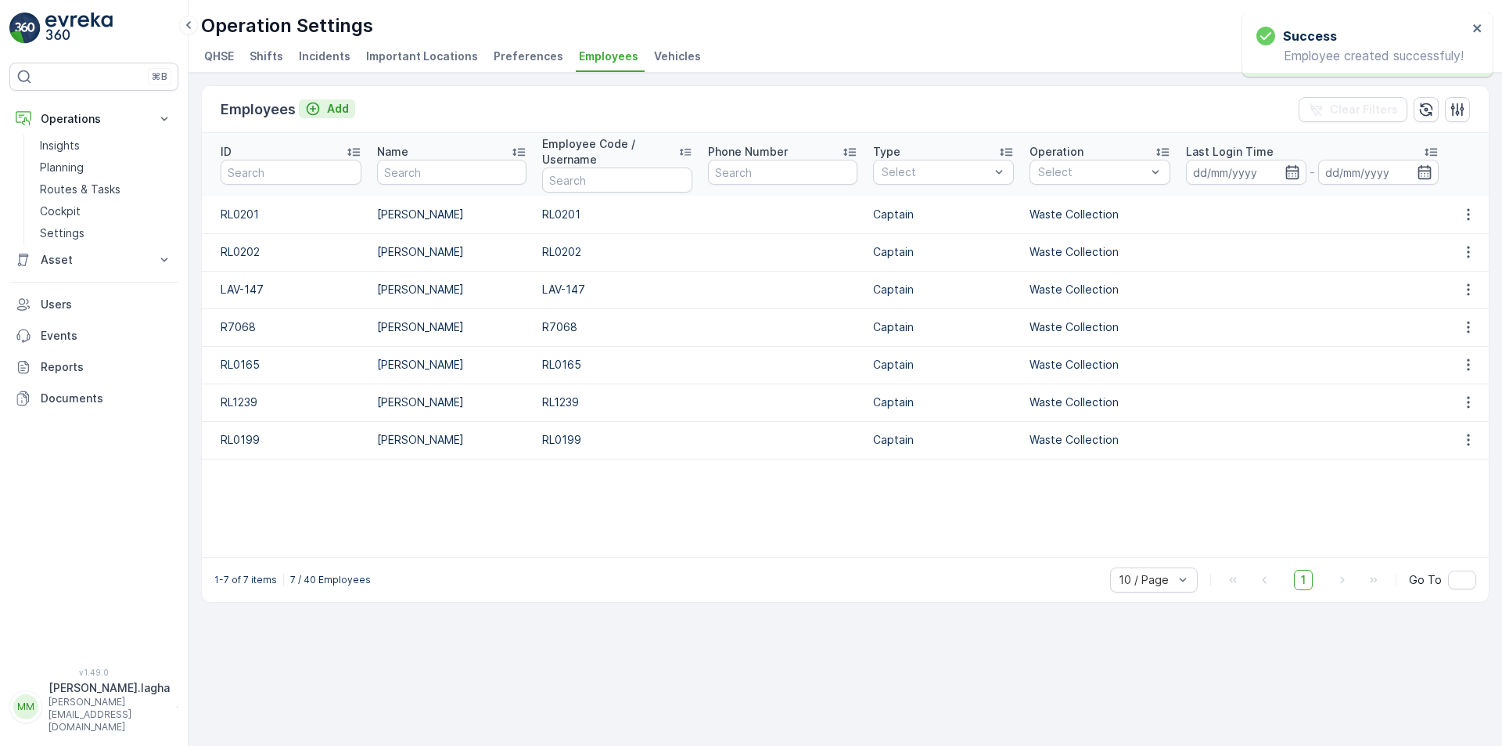
click at [335, 109] on p "Add" at bounding box center [338, 109] width 22 height 16
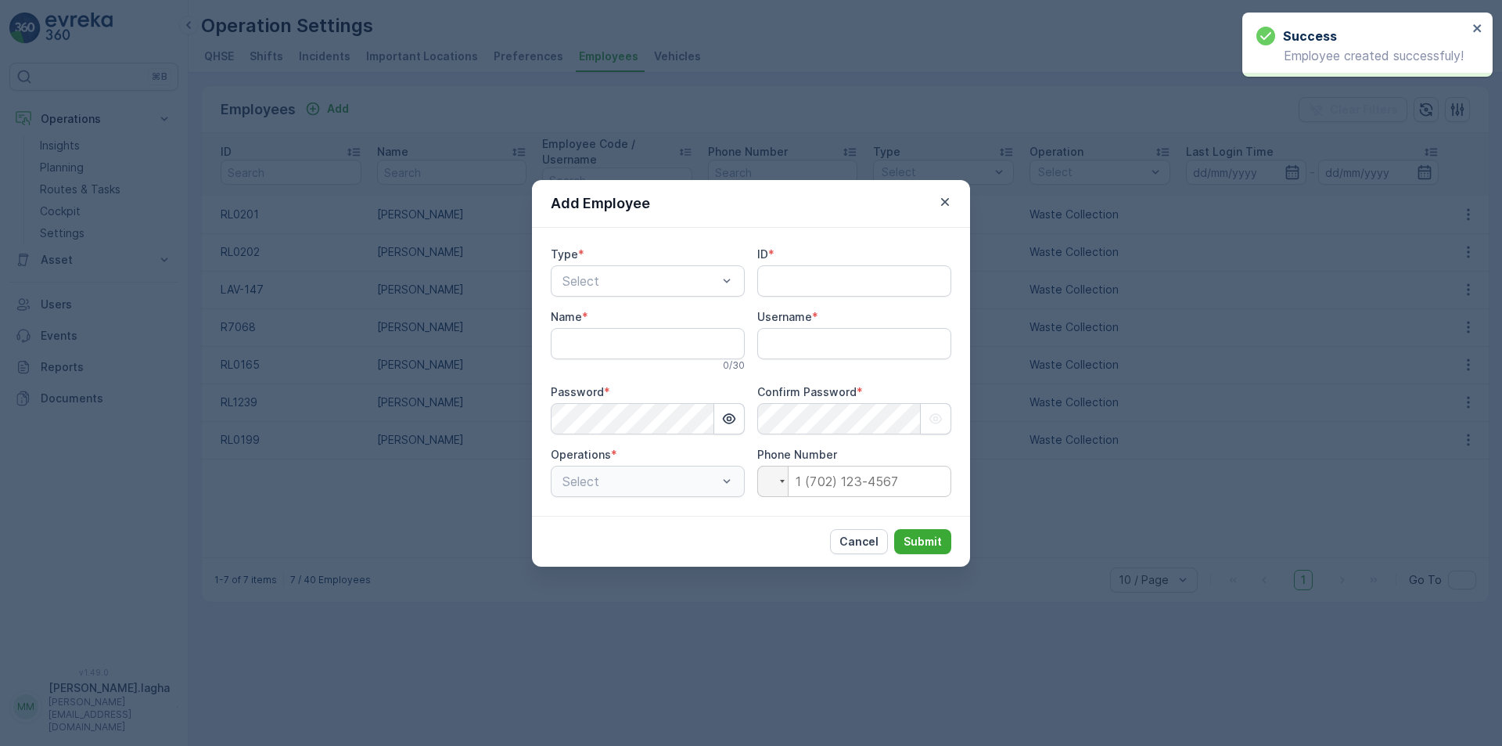
type input "[PERSON_NAME].lagha"
click at [713, 280] on div at bounding box center [640, 281] width 158 height 14
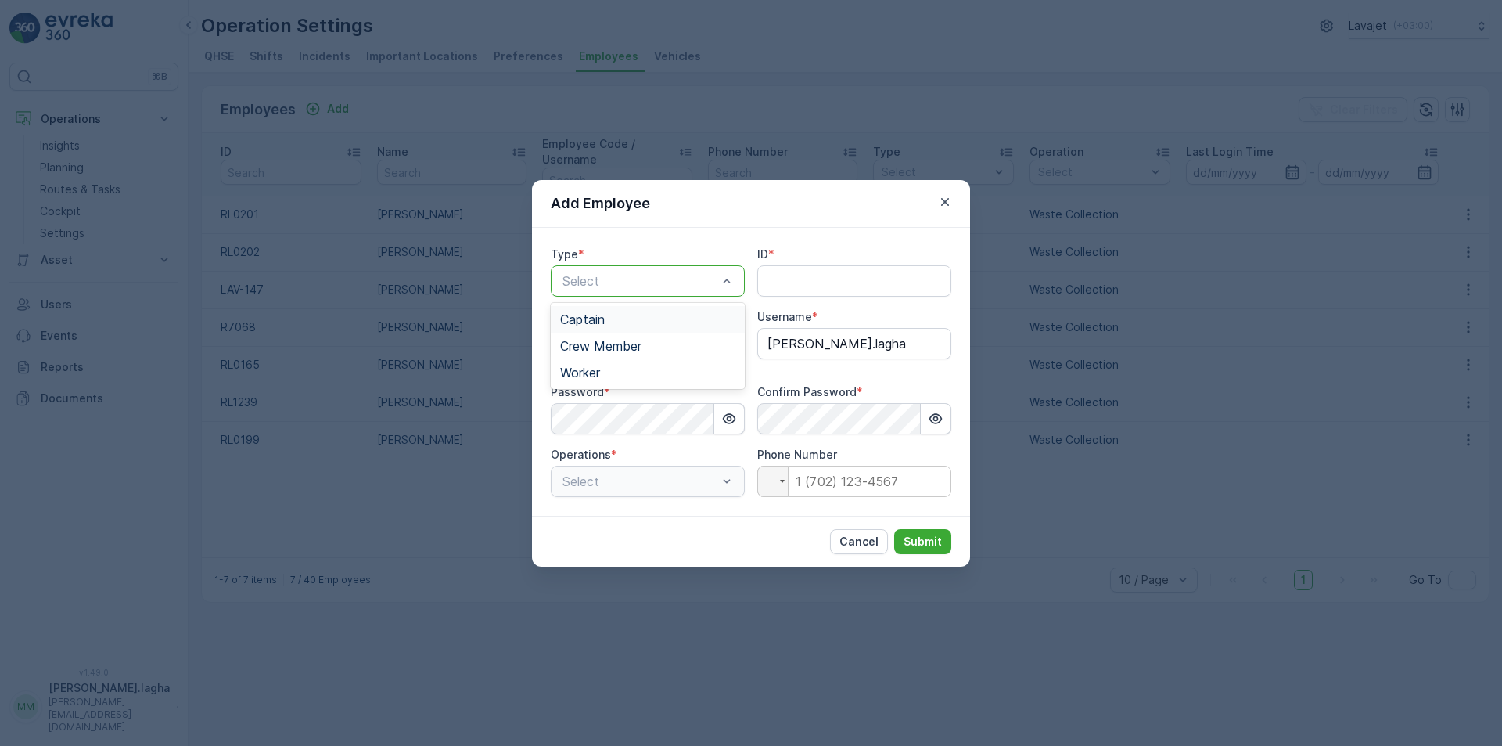
click at [635, 315] on div "Captain" at bounding box center [647, 319] width 175 height 14
click at [797, 285] on input "ID" at bounding box center [854, 280] width 194 height 31
paste input "RL0200"
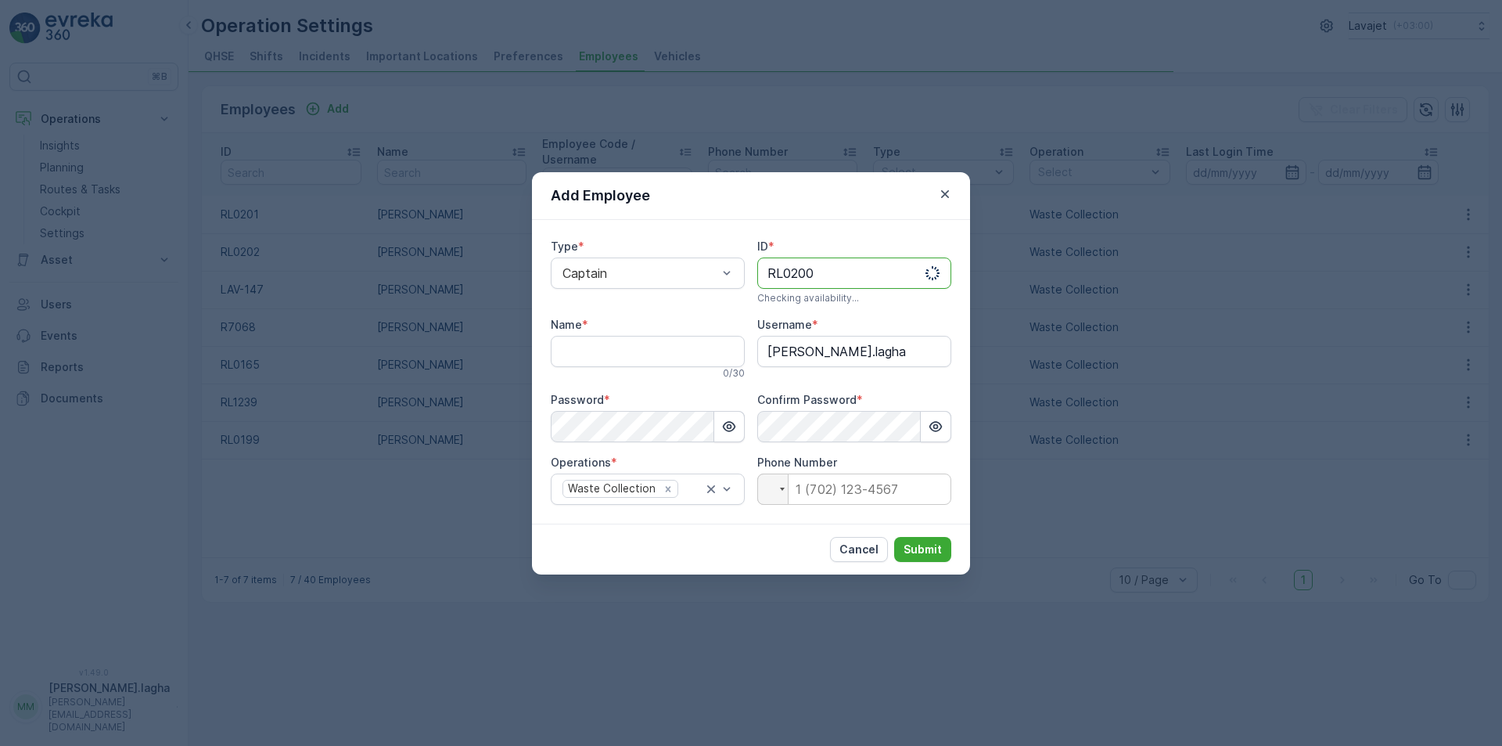
type input "RL0200"
click at [622, 345] on input "Name" at bounding box center [648, 351] width 194 height 31
paste input "[PERSON_NAME]"
type input "[PERSON_NAME]"
drag, startPoint x: 844, startPoint y: 271, endPoint x: 691, endPoint y: 273, distance: 153.4
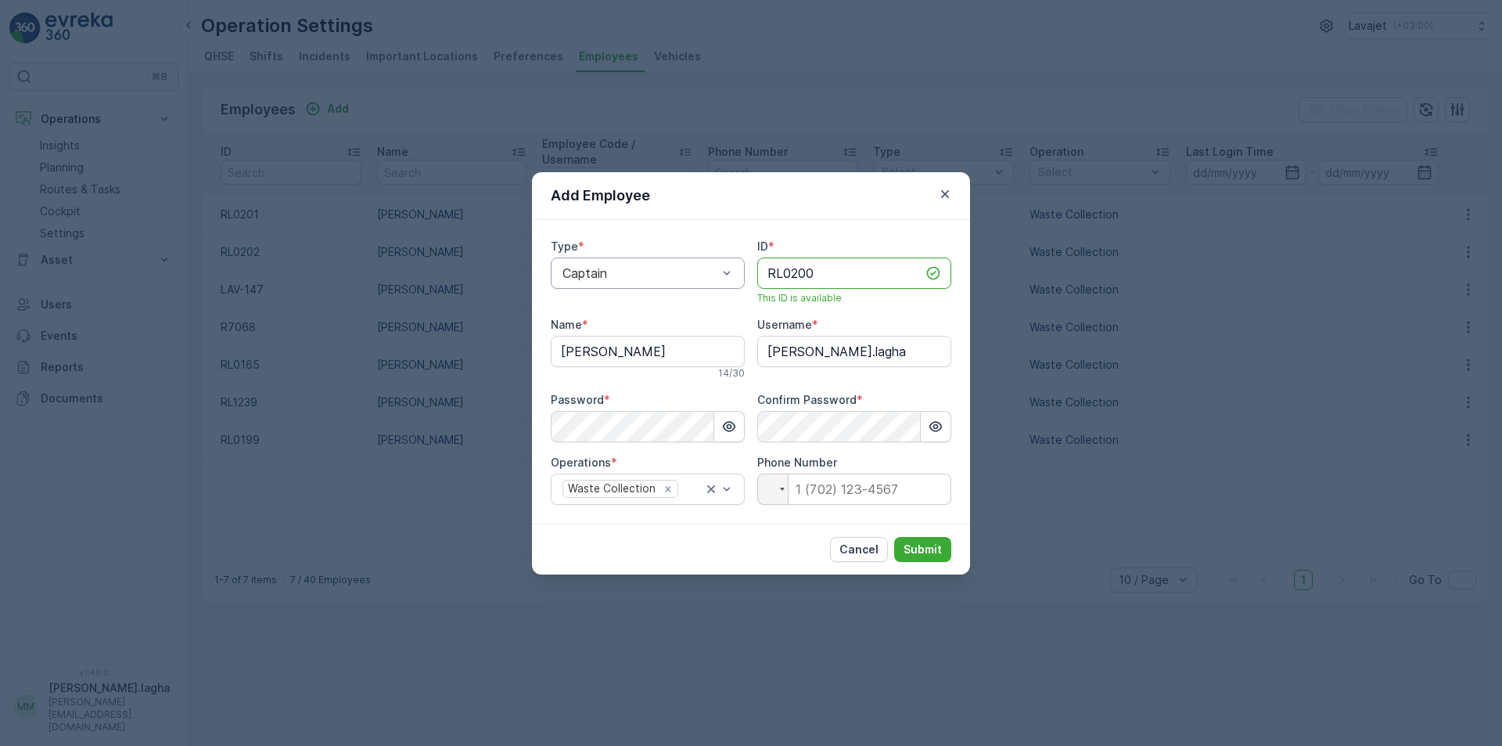
click at [691, 273] on div "Type * Captain ID * RL0200 This ID is available Name * [PERSON_NAME] 14 / 30 Us…" at bounding box center [751, 372] width 401 height 266
drag, startPoint x: 890, startPoint y: 352, endPoint x: 631, endPoint y: 340, distance: 258.5
click at [632, 340] on div "Type * Captain ID * RL0200 This ID is available Name * [PERSON_NAME] 14 / 30 Us…" at bounding box center [751, 372] width 401 height 266
paste input "RL0200"
type input "RL0200"
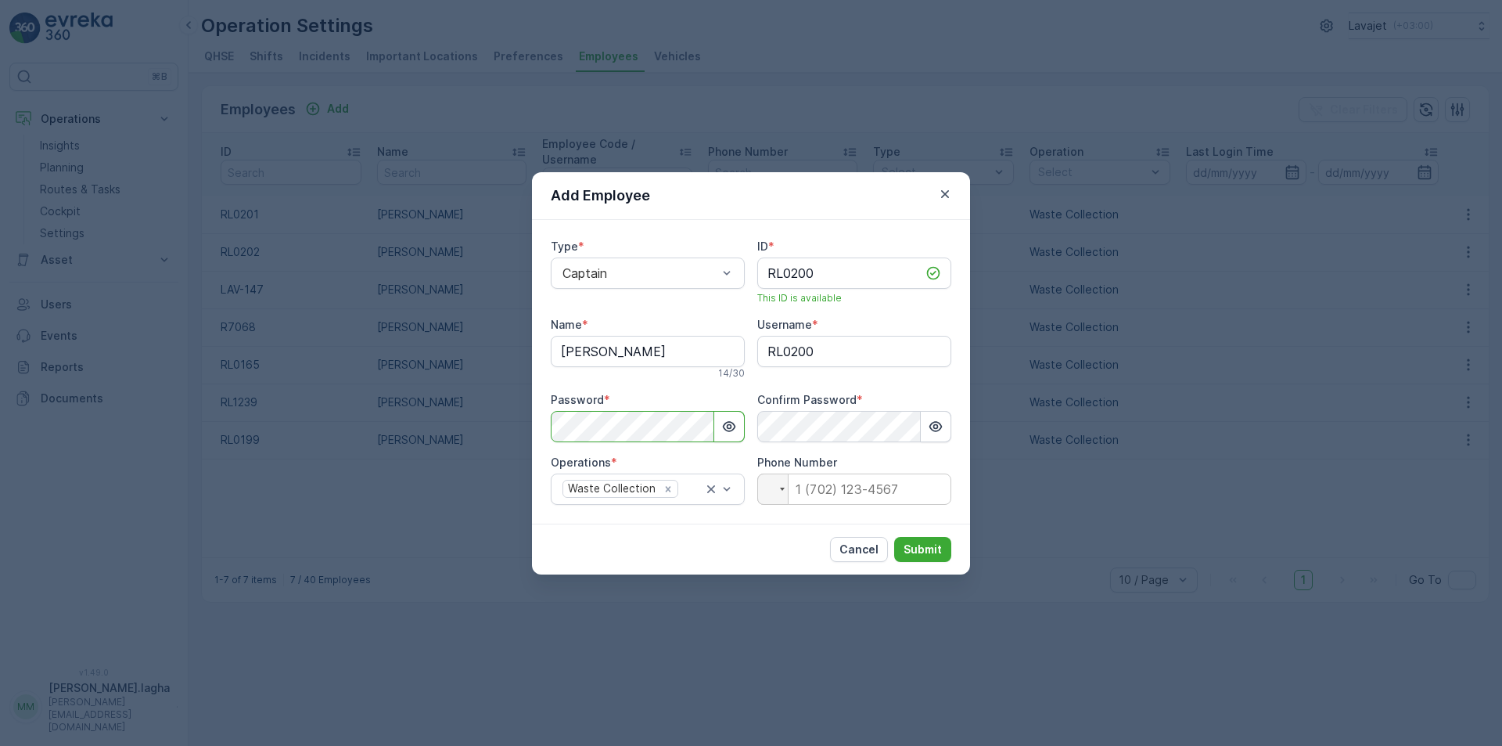
click at [482, 409] on div "Add Employee Type * Captain ID * RL0200 This ID is available Name * [PERSON_NAM…" at bounding box center [751, 373] width 1502 height 746
click at [762, 535] on div "Cancel Submit" at bounding box center [751, 548] width 438 height 51
click at [913, 545] on p "Submit" at bounding box center [923, 549] width 38 height 16
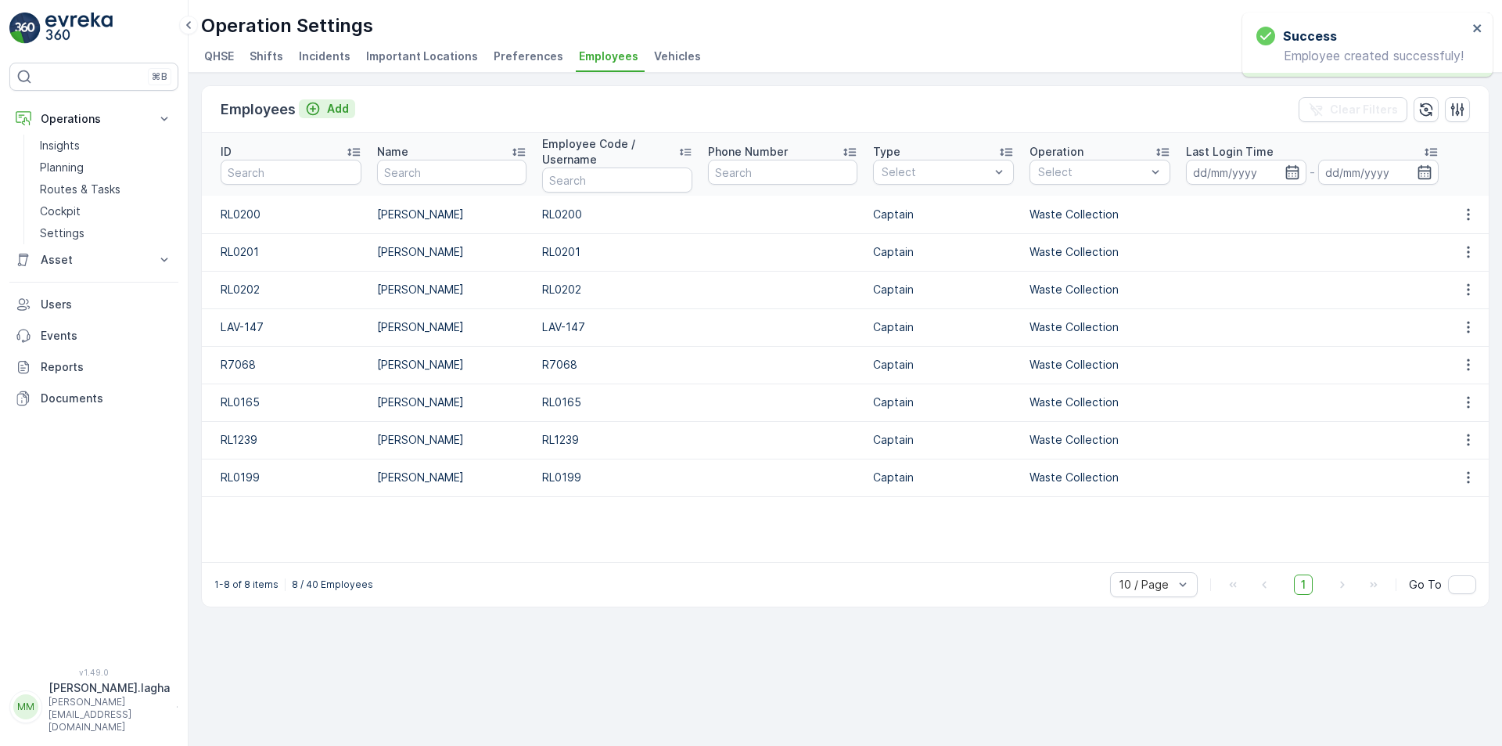
click at [347, 110] on p "Add" at bounding box center [338, 109] width 22 height 16
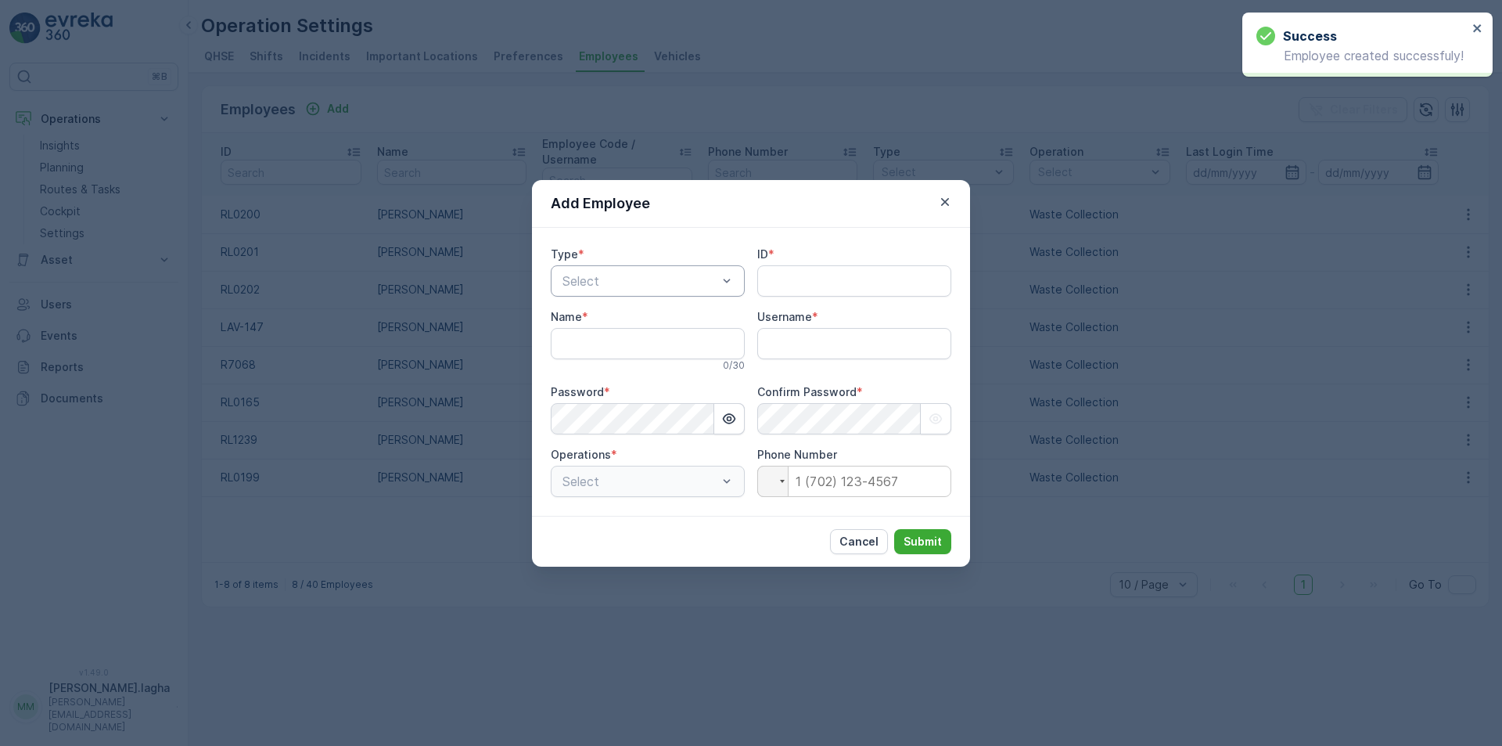
type input "[PERSON_NAME].lagha"
click at [657, 285] on div at bounding box center [640, 281] width 158 height 14
drag, startPoint x: 621, startPoint y: 323, endPoint x: 711, endPoint y: 300, distance: 92.8
click at [623, 322] on div "Captain" at bounding box center [647, 319] width 175 height 14
click at [779, 284] on input "ID" at bounding box center [854, 280] width 194 height 31
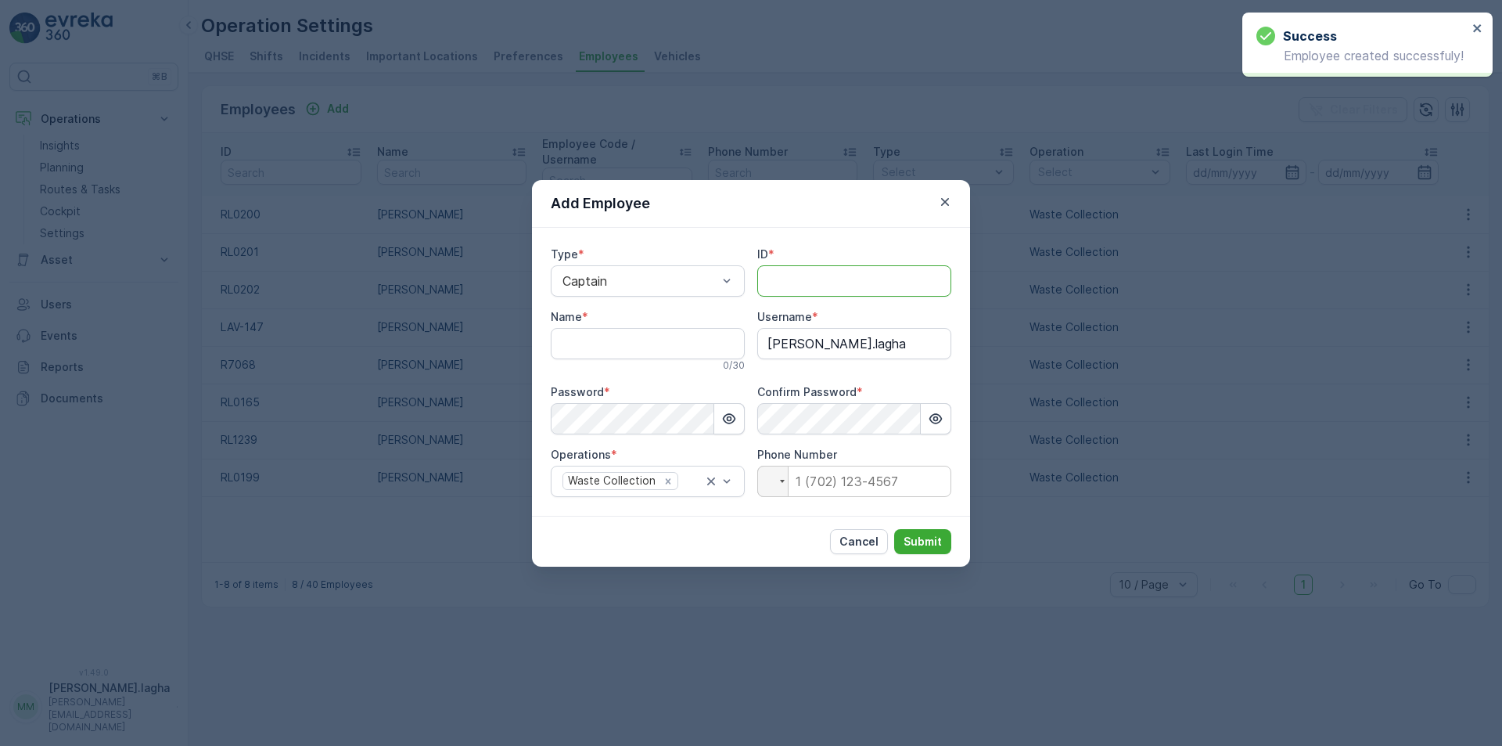
paste input "R11651"
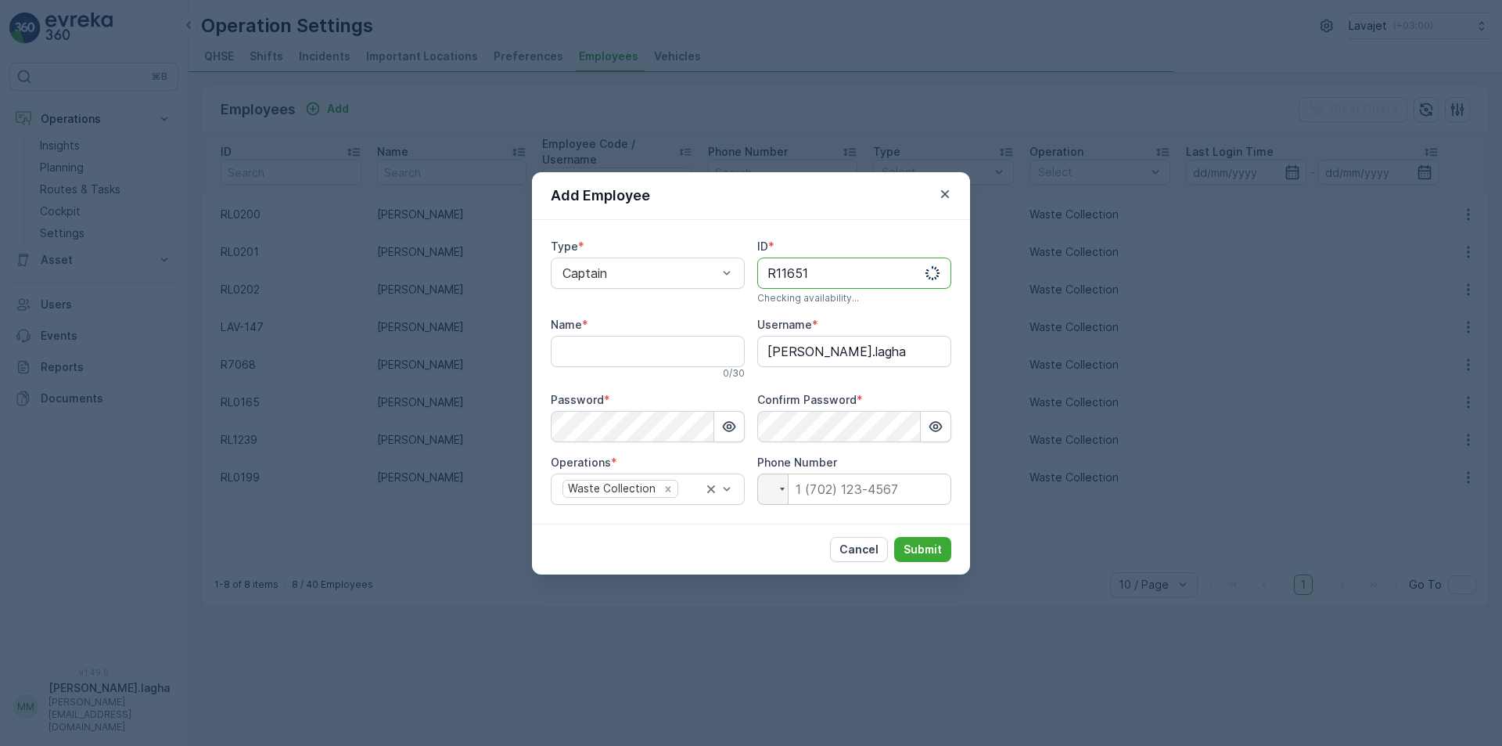
type input "R11651"
click at [620, 349] on input "Name" at bounding box center [648, 351] width 194 height 31
paste input "[PERSON_NAME] [PERSON_NAME]"
type input "[PERSON_NAME] [PERSON_NAME]"
drag, startPoint x: 839, startPoint y: 268, endPoint x: 697, endPoint y: 267, distance: 142.4
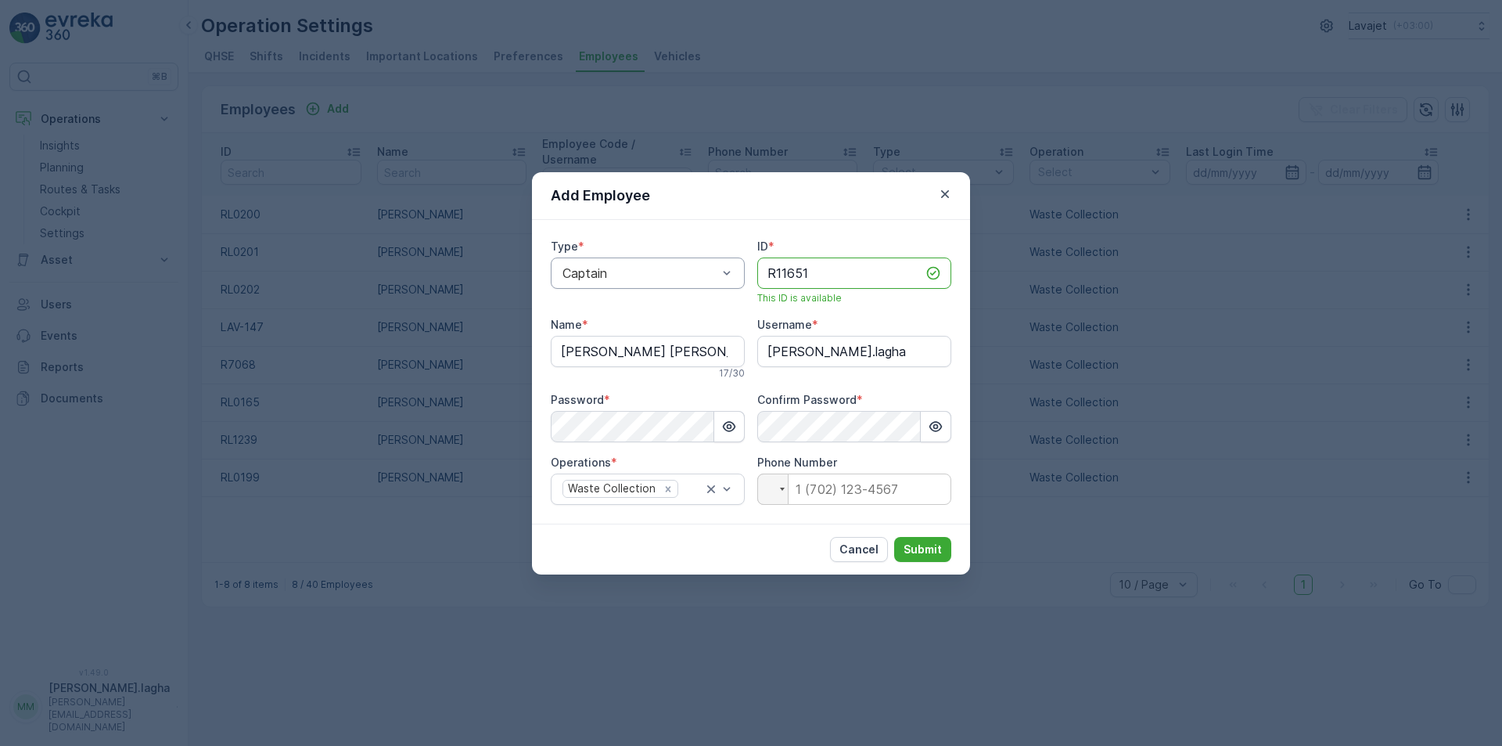
click at [697, 267] on div "Type * Captain ID * R11651 This ID is available Name * [PERSON_NAME] [PERSON_NA…" at bounding box center [751, 372] width 401 height 266
drag, startPoint x: 879, startPoint y: 354, endPoint x: 658, endPoint y: 338, distance: 222.0
click at [658, 338] on div "Type * Captain ID * R11651 This ID is available Name * [PERSON_NAME] [PERSON_NA…" at bounding box center [751, 372] width 401 height 266
paste input "R11651"
type input "R11651"
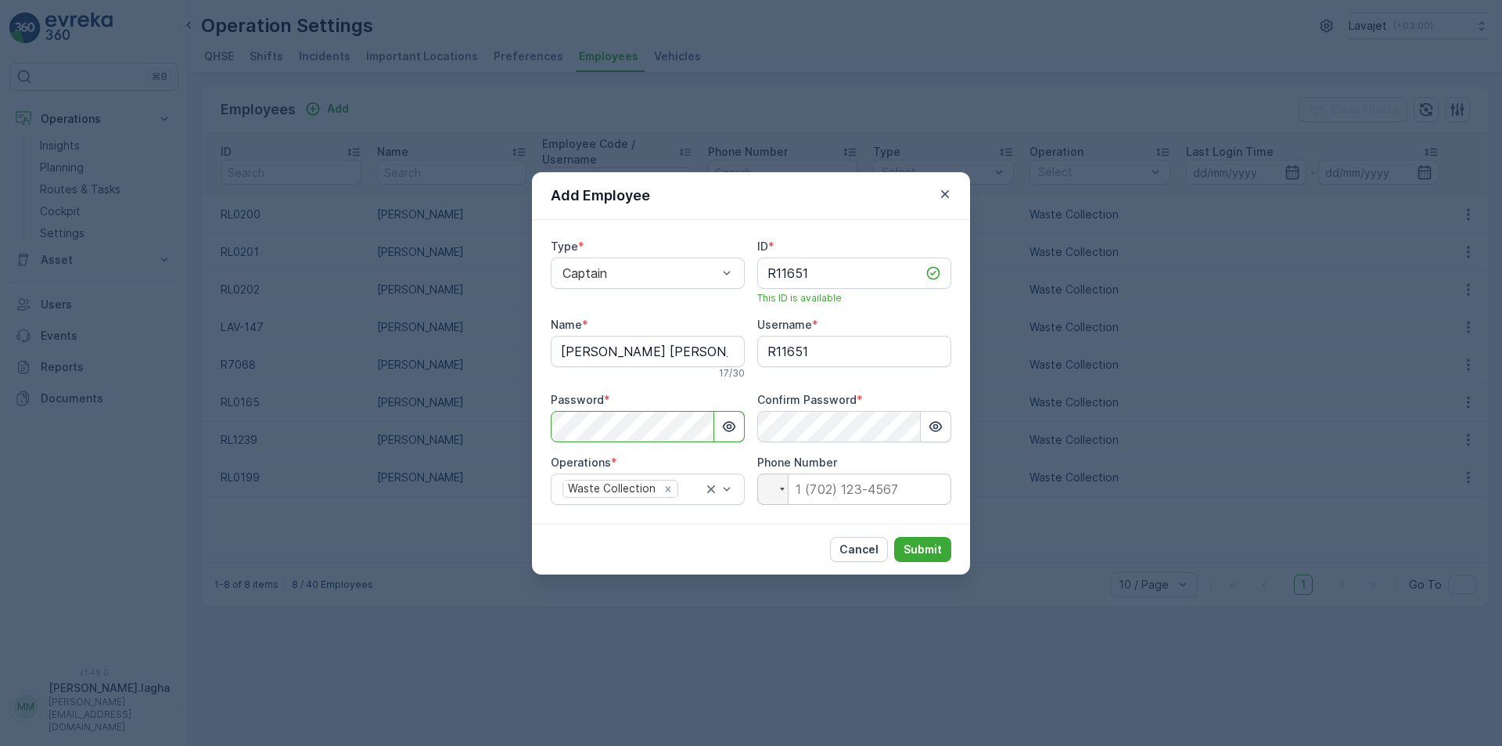
click at [466, 399] on div "Add Employee Type * Captain ID * R11651 This ID is available Name * [PERSON_NAM…" at bounding box center [751, 373] width 1502 height 746
click at [731, 519] on div "Type * Captain ID * R11651 This ID is available Name * [PERSON_NAME] [PERSON_NA…" at bounding box center [751, 372] width 438 height 304
click at [920, 548] on p "Submit" at bounding box center [923, 549] width 38 height 16
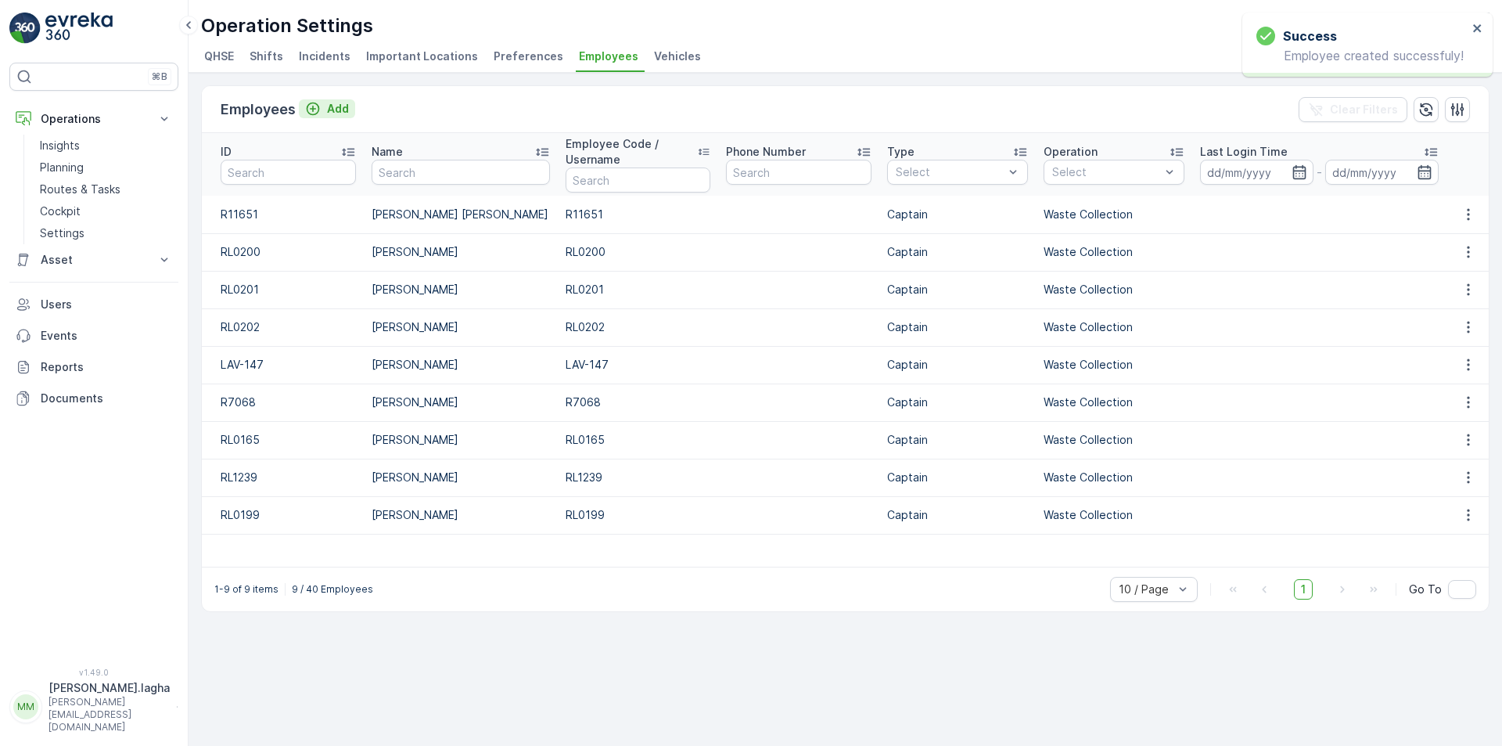
click at [342, 105] on p "Add" at bounding box center [338, 109] width 22 height 16
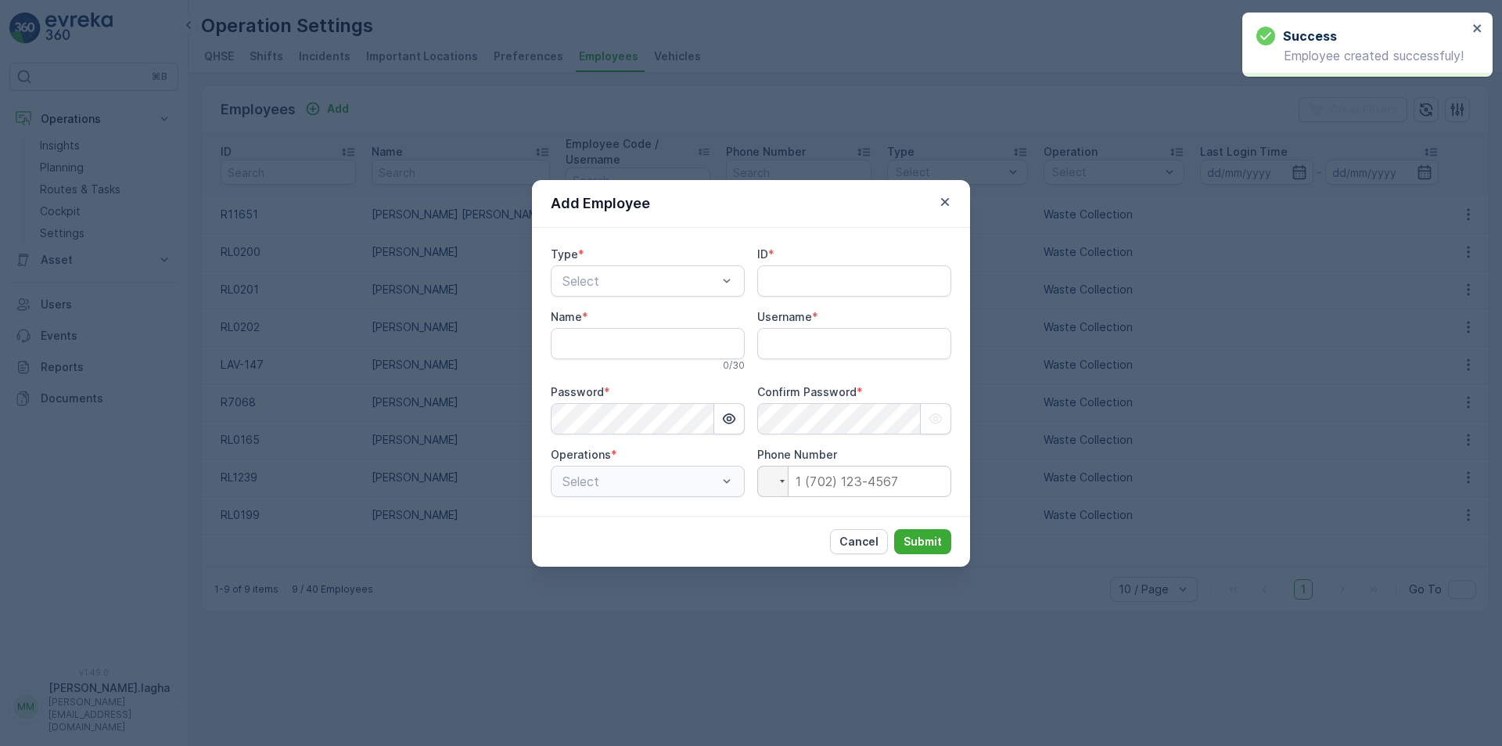
type input "[PERSON_NAME].lagha"
click at [676, 286] on div at bounding box center [640, 281] width 158 height 14
click at [621, 318] on div "Captain" at bounding box center [647, 319] width 175 height 14
click at [778, 286] on input "ID" at bounding box center [854, 280] width 194 height 31
paste input "LAV-137"
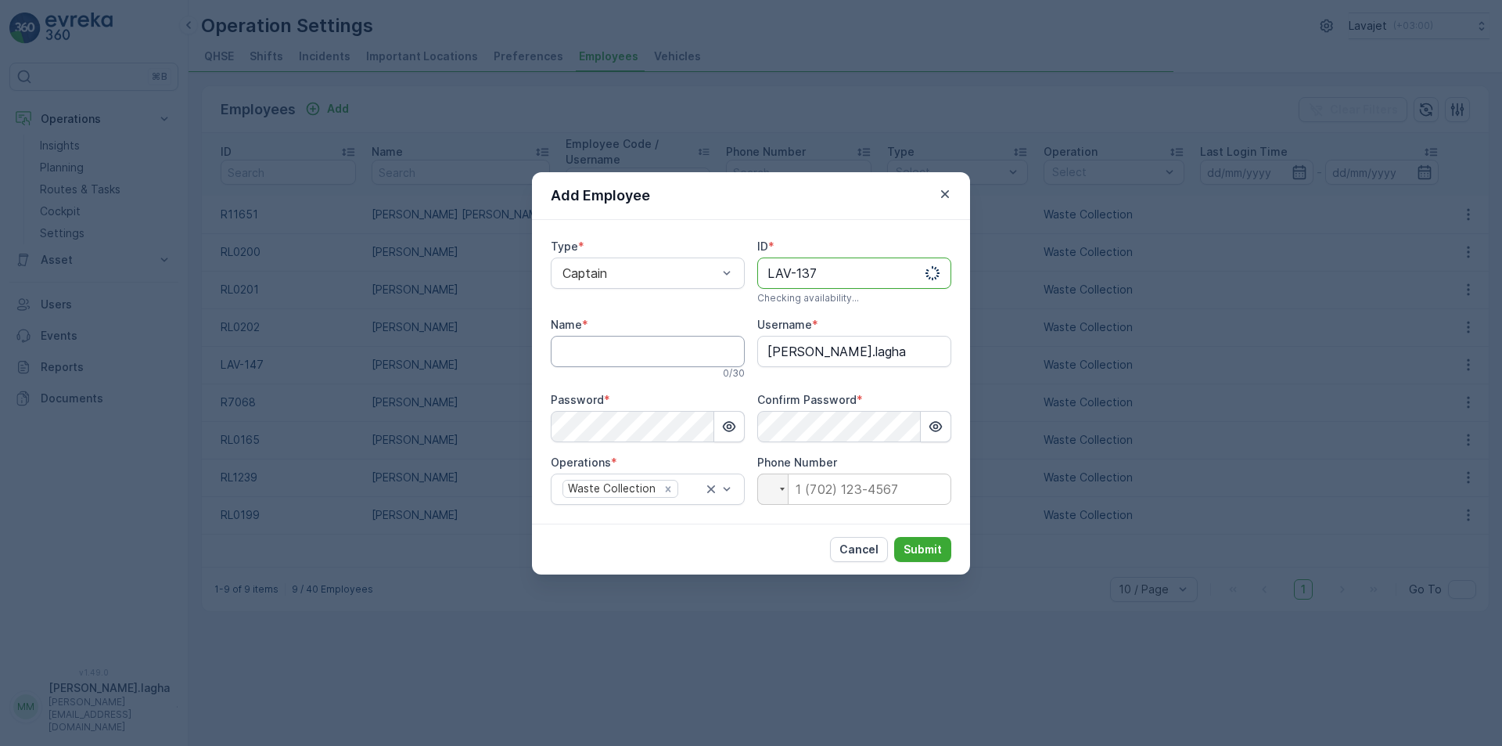
type input "LAV-137"
drag, startPoint x: 692, startPoint y: 348, endPoint x: 521, endPoint y: 575, distance: 283.8
click at [692, 348] on input "Name" at bounding box center [648, 351] width 194 height 31
paste input "[PERSON_NAME]"
type input "[PERSON_NAME]"
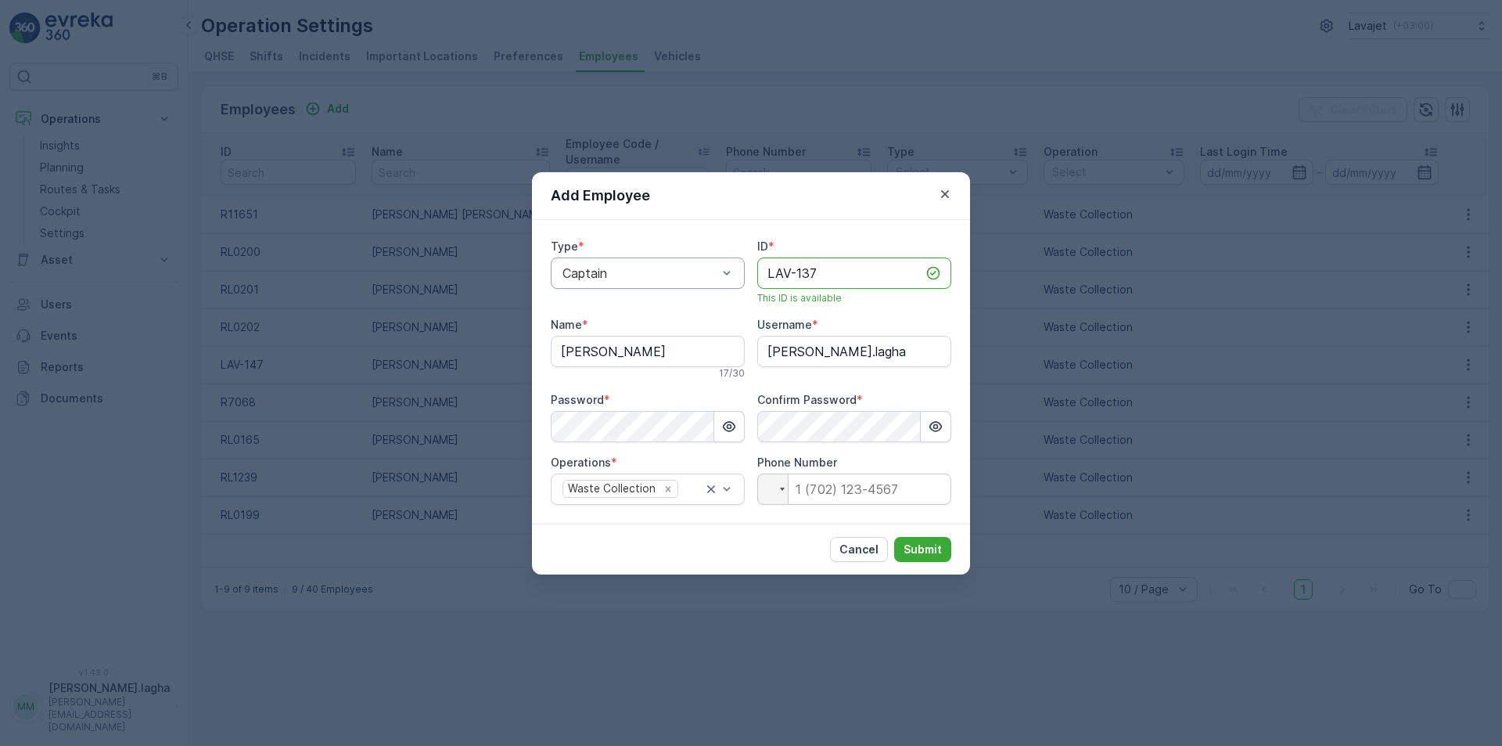
drag, startPoint x: 835, startPoint y: 274, endPoint x: 695, endPoint y: 258, distance: 140.9
click at [699, 260] on div "Type * Captain ID * LAV-137 This ID is available Name * [PERSON_NAME] 17 / 30 U…" at bounding box center [751, 372] width 401 height 266
drag, startPoint x: 858, startPoint y: 354, endPoint x: 656, endPoint y: 348, distance: 201.9
click at [656, 348] on div "Type * Captain ID * LAV-137 This ID is available Name * [PERSON_NAME] 17 / 30 U…" at bounding box center [751, 372] width 401 height 266
paste input "LAV-137"
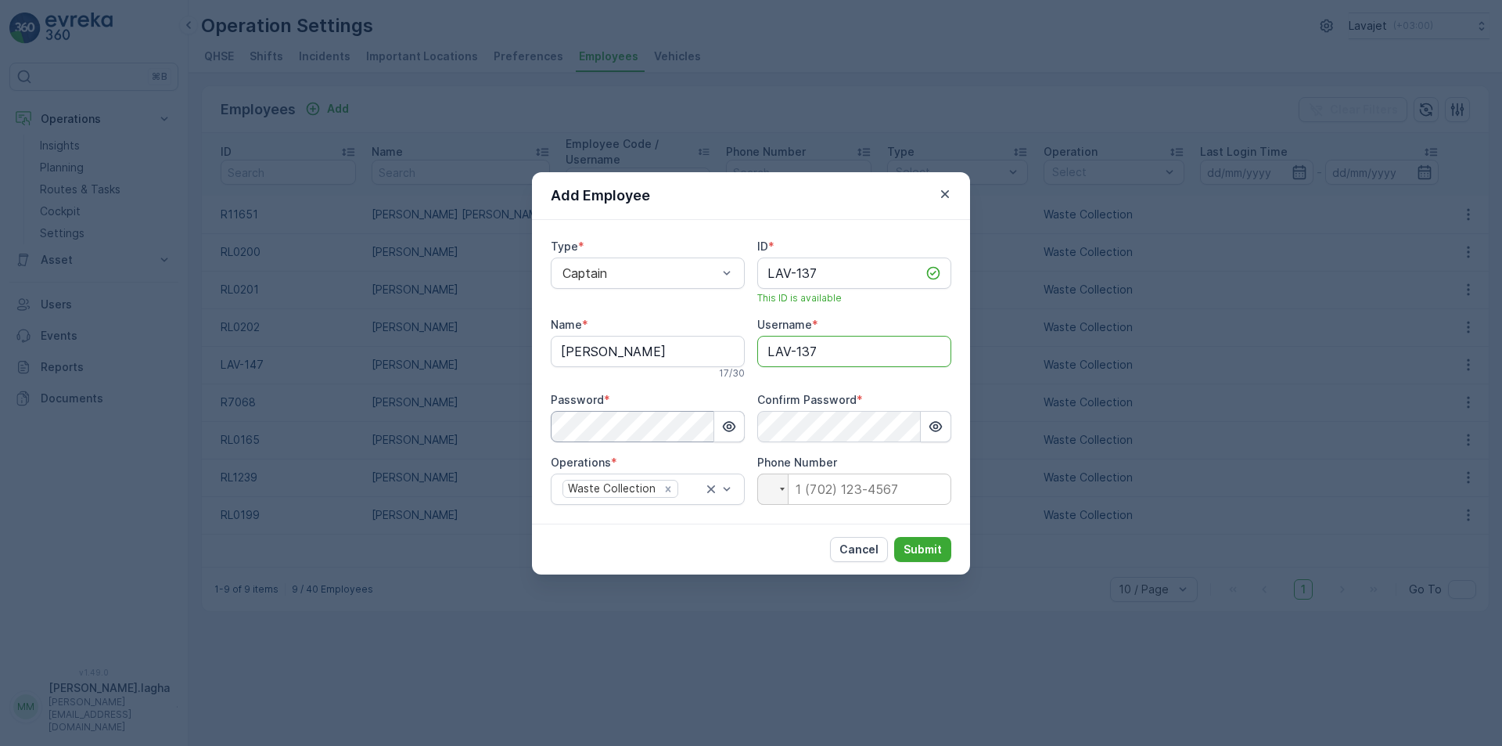
type input "LAV-137"
click at [420, 421] on div "Add Employee Type * Captain ID * LAV-137 This ID is available Name * [PERSON_NA…" at bounding box center [751, 373] width 1502 height 746
drag, startPoint x: 724, startPoint y: 549, endPoint x: 772, endPoint y: 554, distance: 48.0
click at [724, 549] on div "Cancel Submit" at bounding box center [751, 548] width 438 height 51
click at [914, 547] on p "Submit" at bounding box center [923, 549] width 38 height 16
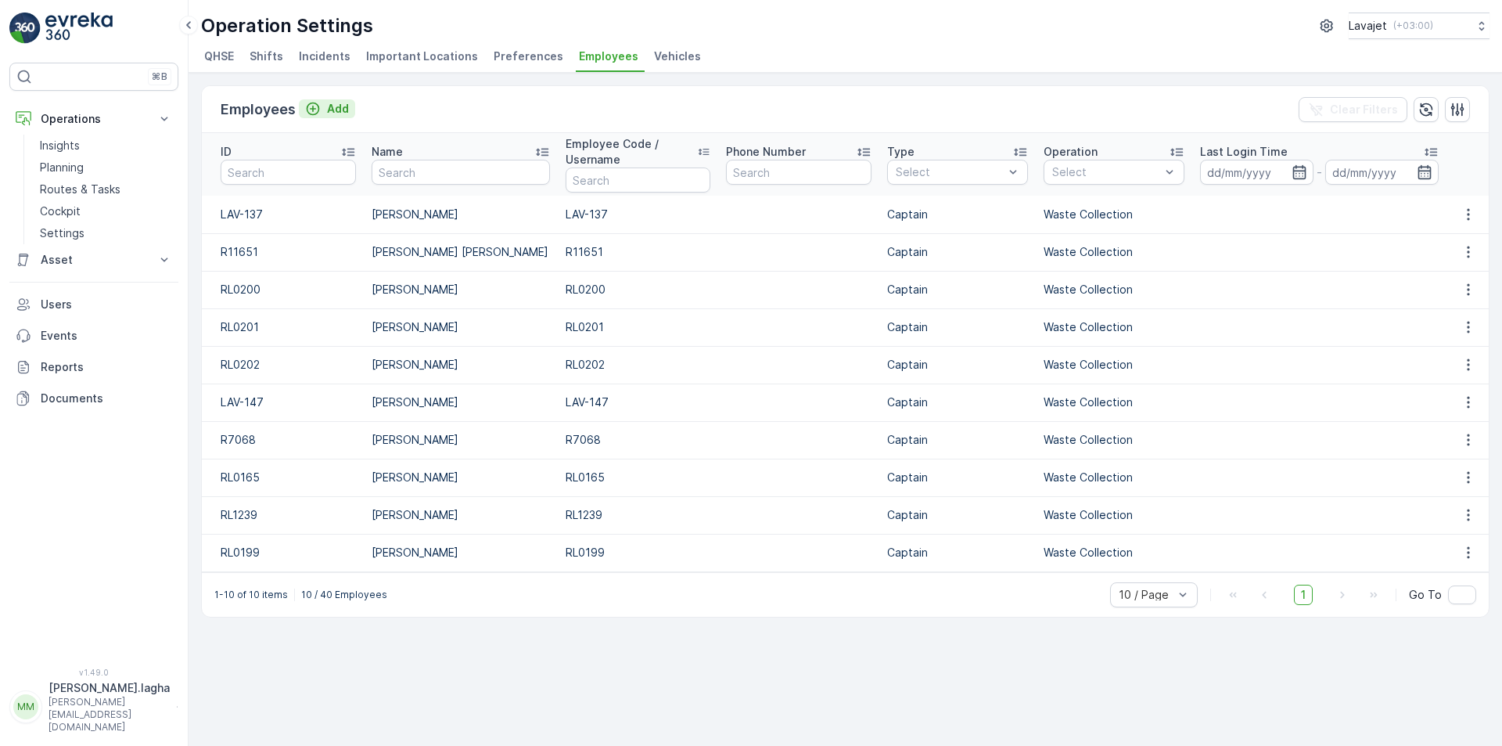
click at [343, 110] on p "Add" at bounding box center [338, 109] width 22 height 16
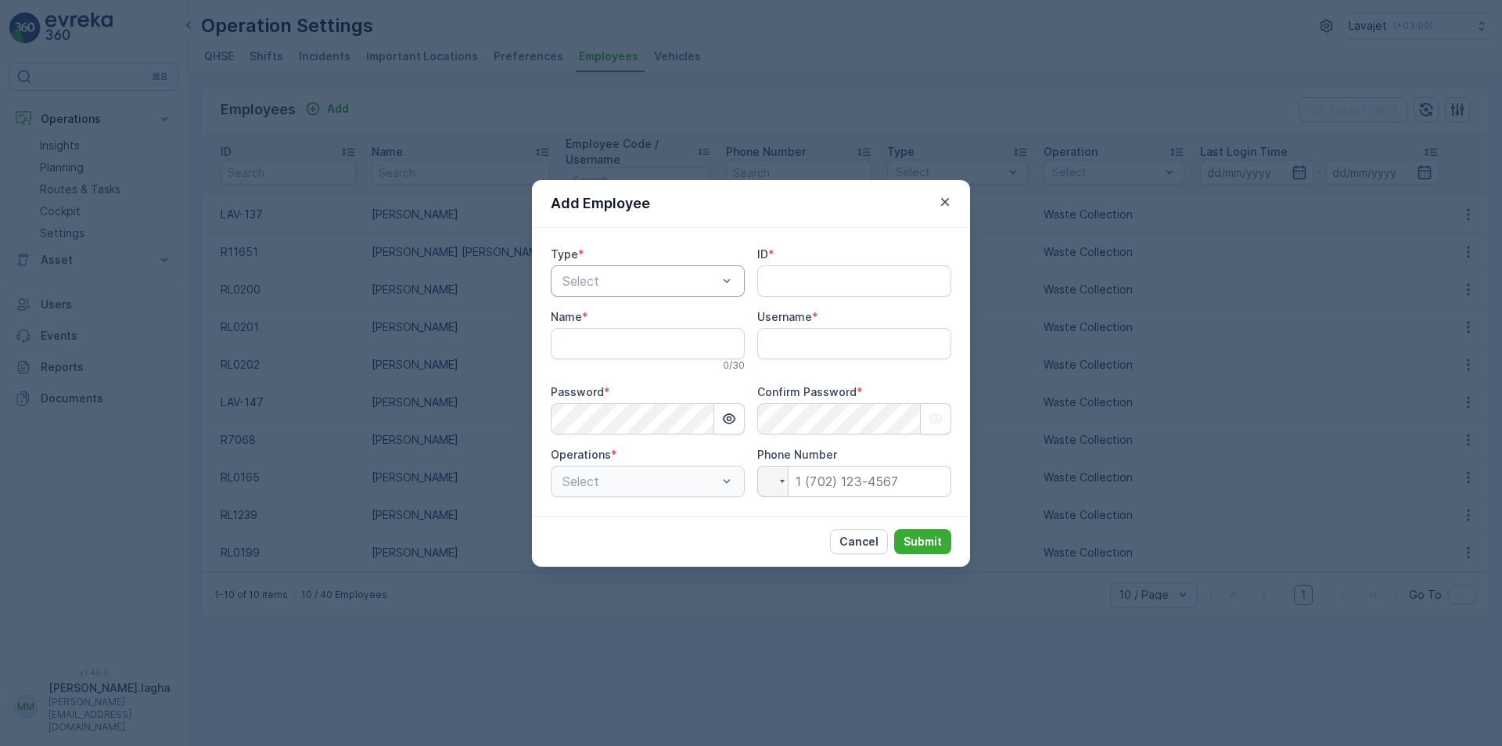
type input "[PERSON_NAME].lagha"
click at [655, 283] on div at bounding box center [640, 281] width 158 height 14
click at [595, 327] on div "Captain" at bounding box center [648, 319] width 194 height 27
click at [782, 283] on input "ID" at bounding box center [854, 280] width 194 height 31
paste input "R11622"
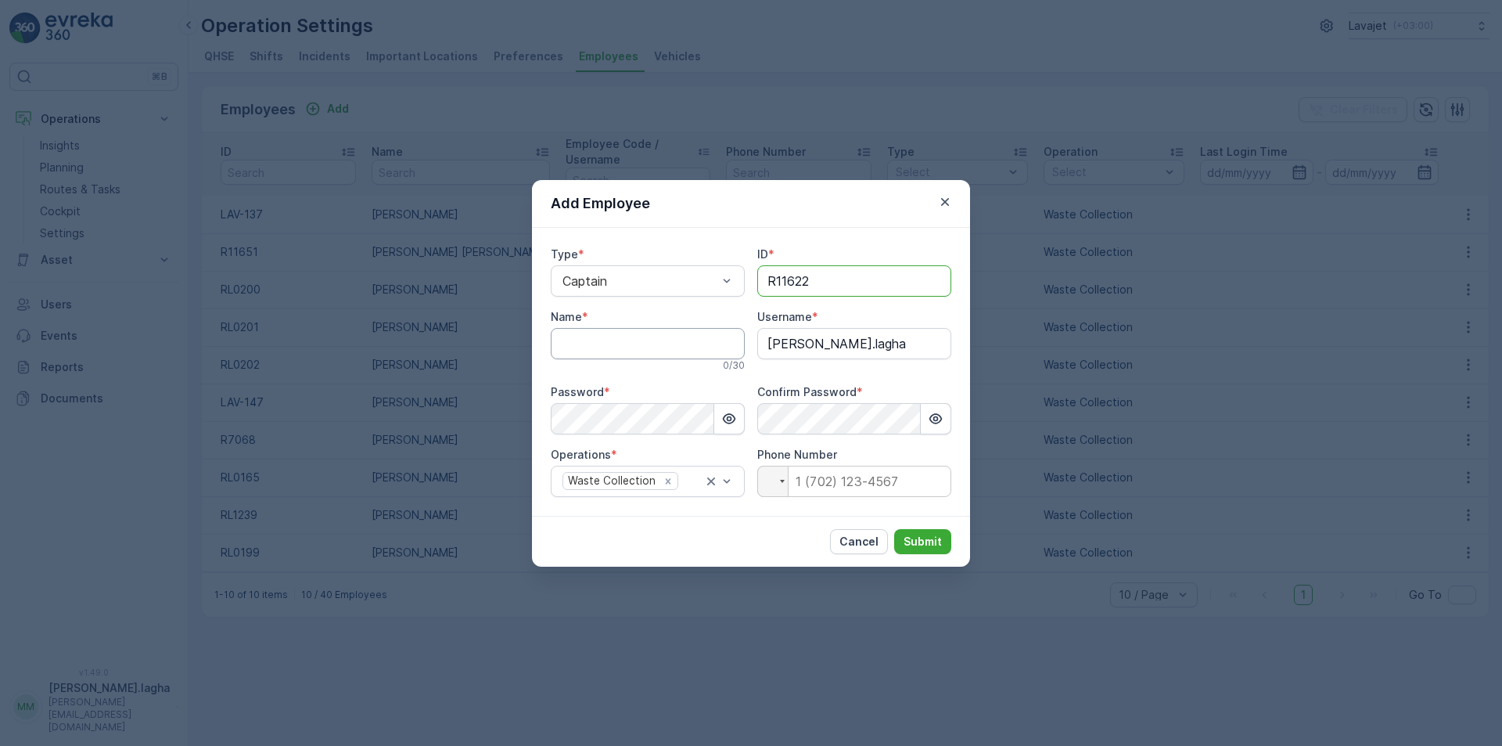
type input "R11622"
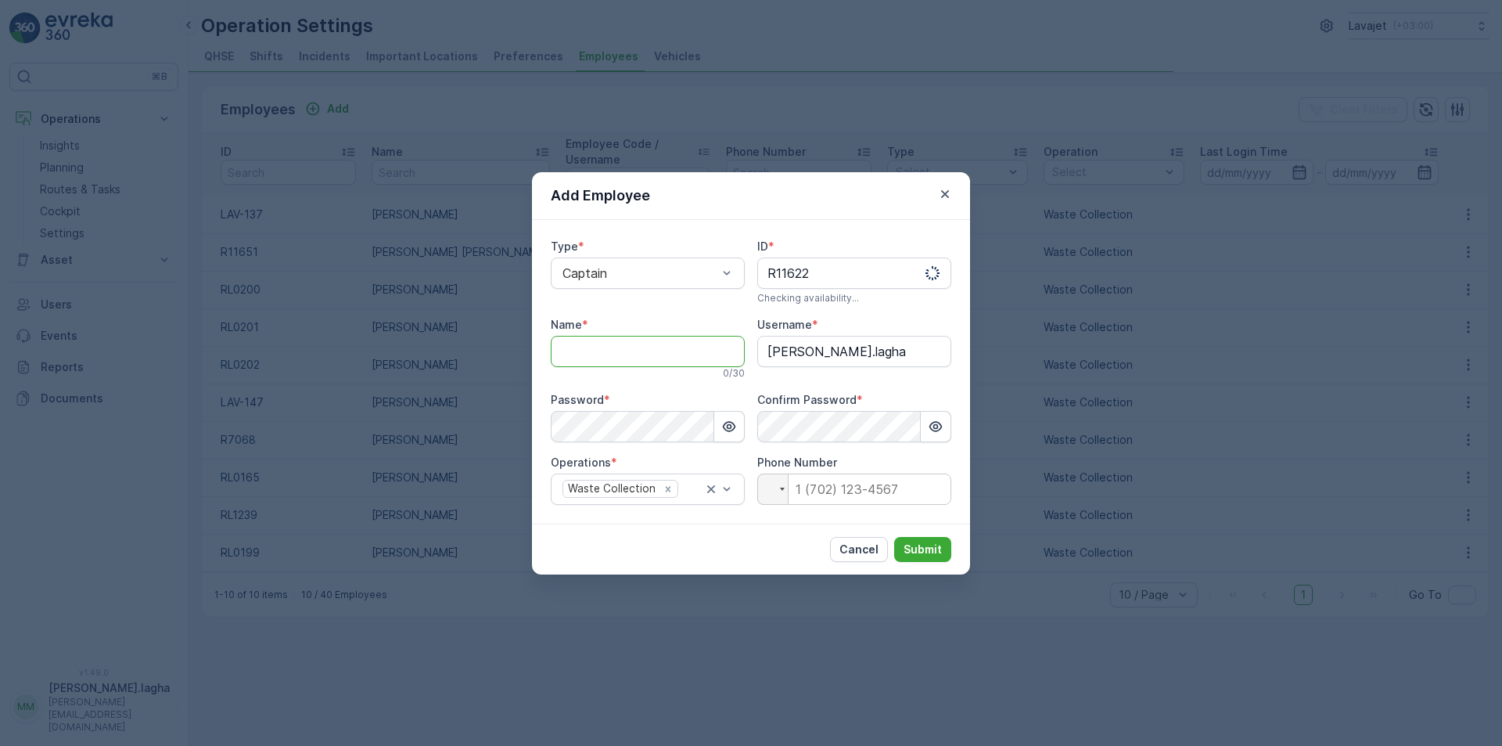
drag, startPoint x: 626, startPoint y: 351, endPoint x: 495, endPoint y: 615, distance: 294.3
click at [626, 351] on input "Name" at bounding box center [648, 351] width 194 height 31
click at [664, 343] on input "Name" at bounding box center [648, 351] width 194 height 31
paste input "[PERSON_NAME] Mian"
type input "[PERSON_NAME] Mian"
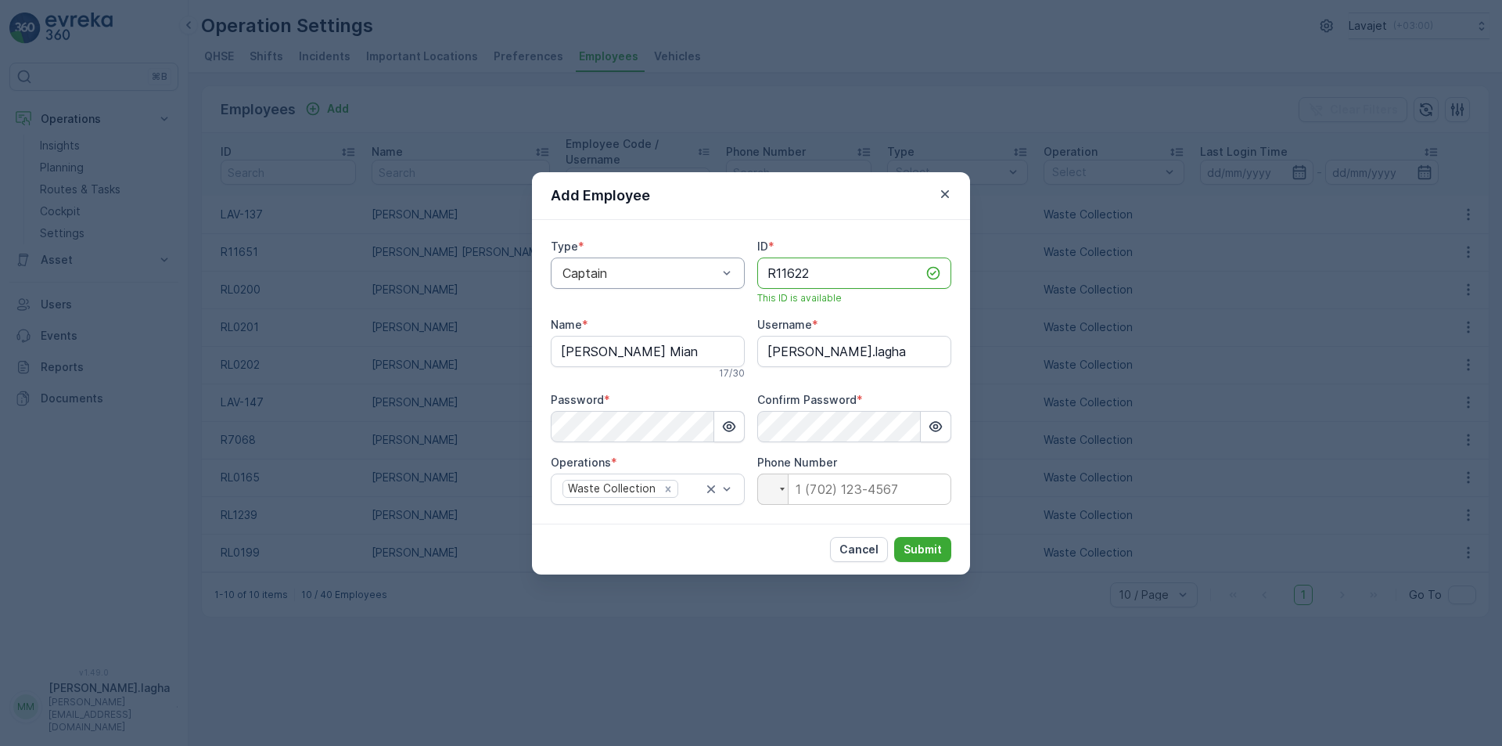
drag, startPoint x: 830, startPoint y: 275, endPoint x: 696, endPoint y: 261, distance: 135.4
click at [696, 261] on div "Type * Captain ID * R11622 This ID is available Name * [PERSON_NAME] Mian 17 / …" at bounding box center [751, 372] width 401 height 266
drag, startPoint x: 844, startPoint y: 352, endPoint x: 690, endPoint y: 346, distance: 154.3
click at [690, 346] on div "Type * Captain ID * R11622 This ID is available Name * [PERSON_NAME] Mian 17 / …" at bounding box center [751, 372] width 401 height 266
paste input "R11622"
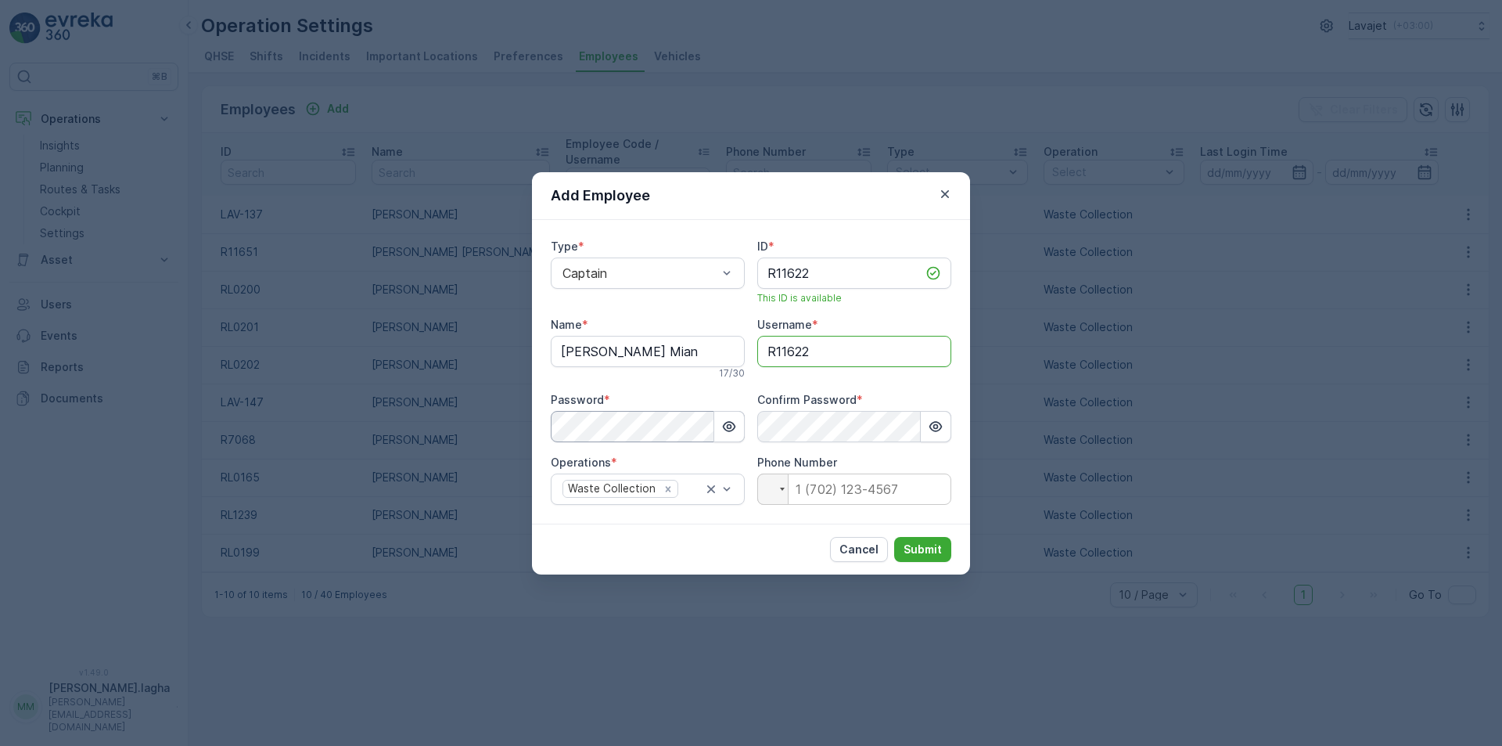
type input "R11622"
click at [468, 421] on div "Add Employee Type * Captain ID * R11622 This ID is available Name * [PERSON_NAM…" at bounding box center [751, 373] width 1502 height 746
drag, startPoint x: 703, startPoint y: 547, endPoint x: 724, endPoint y: 547, distance: 21.9
click at [709, 547] on div "Cancel Submit" at bounding box center [751, 548] width 438 height 51
click at [916, 543] on p "Submit" at bounding box center [923, 549] width 38 height 16
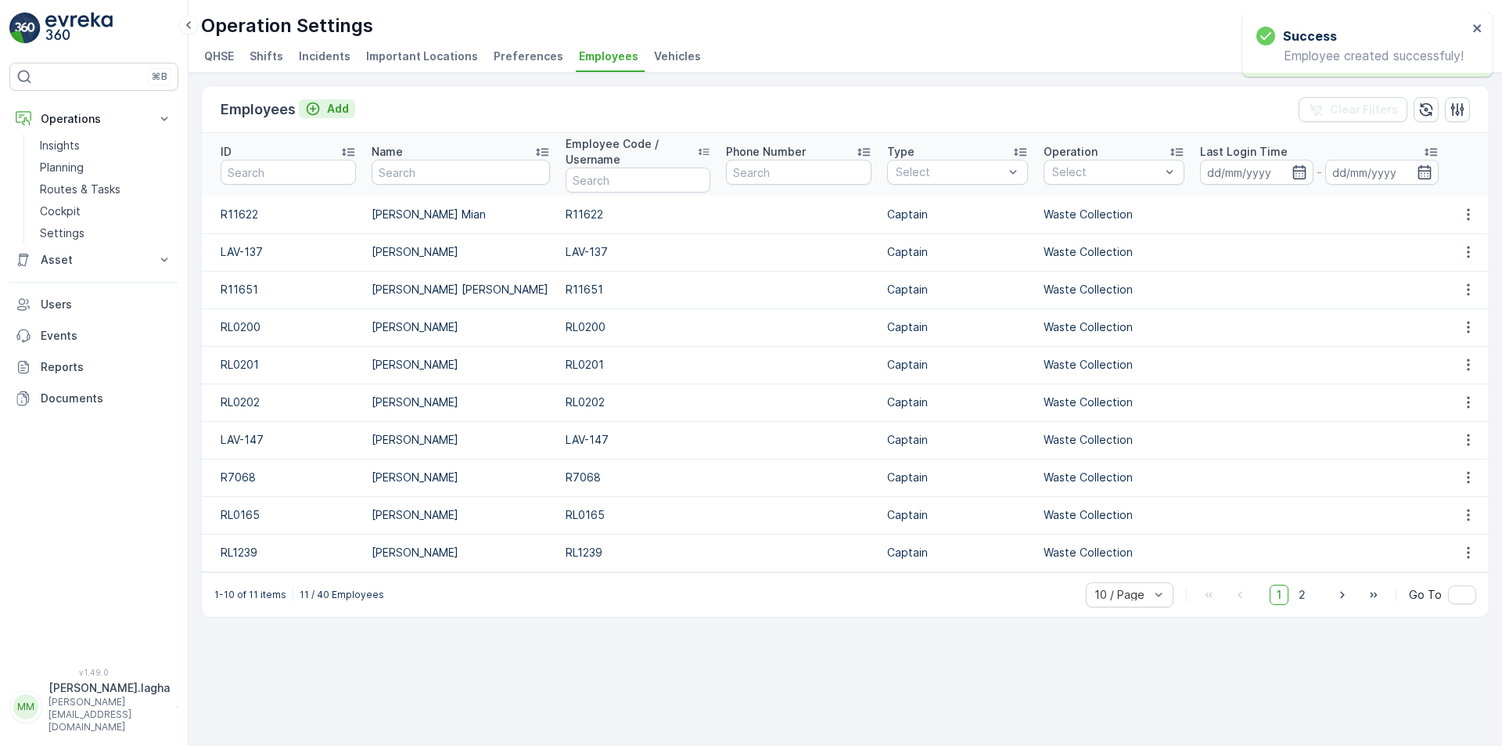
click at [333, 110] on p "Add" at bounding box center [338, 109] width 22 height 16
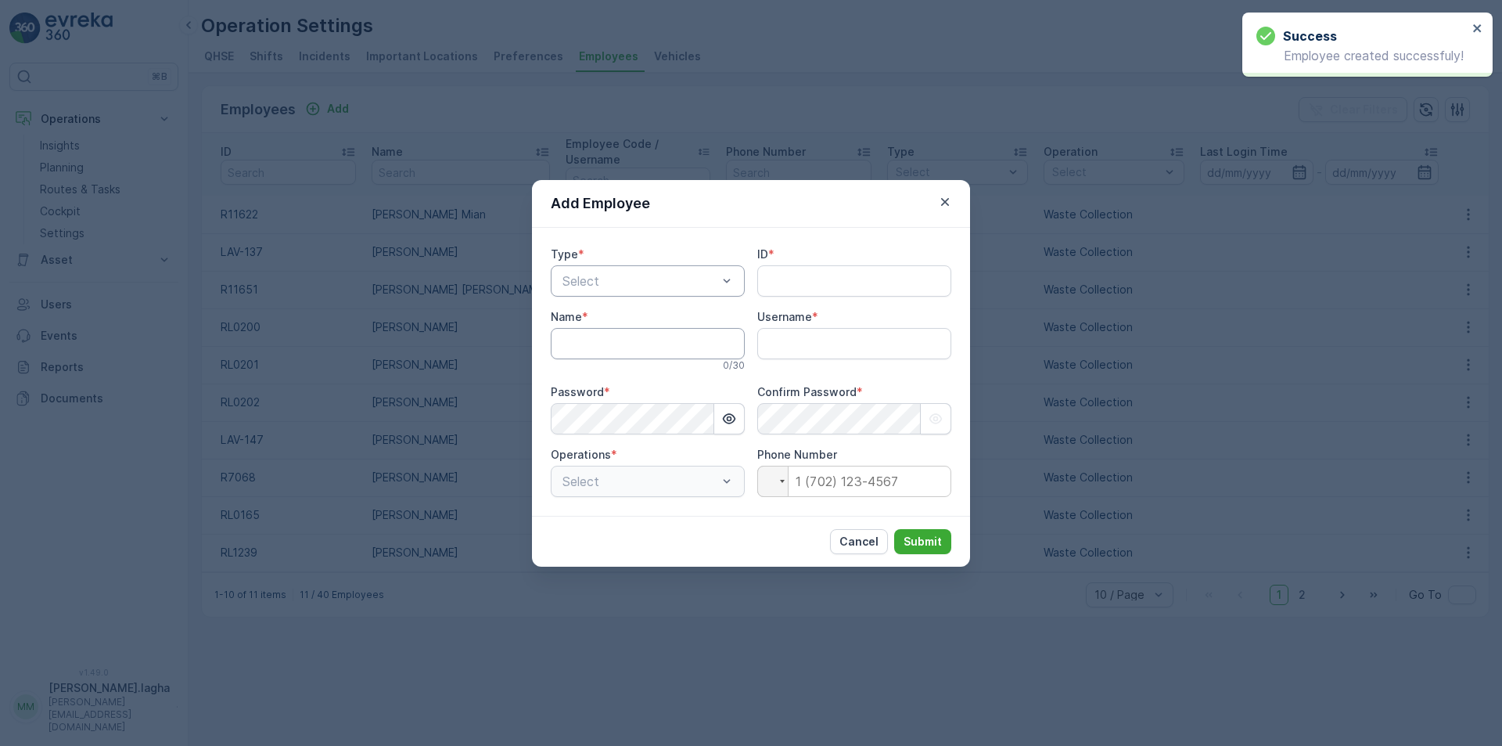
type input "[PERSON_NAME].lagha"
click at [606, 318] on div "Captain" at bounding box center [647, 319] width 175 height 14
click at [793, 282] on input "ID" at bounding box center [854, 280] width 194 height 31
paste input "R9056"
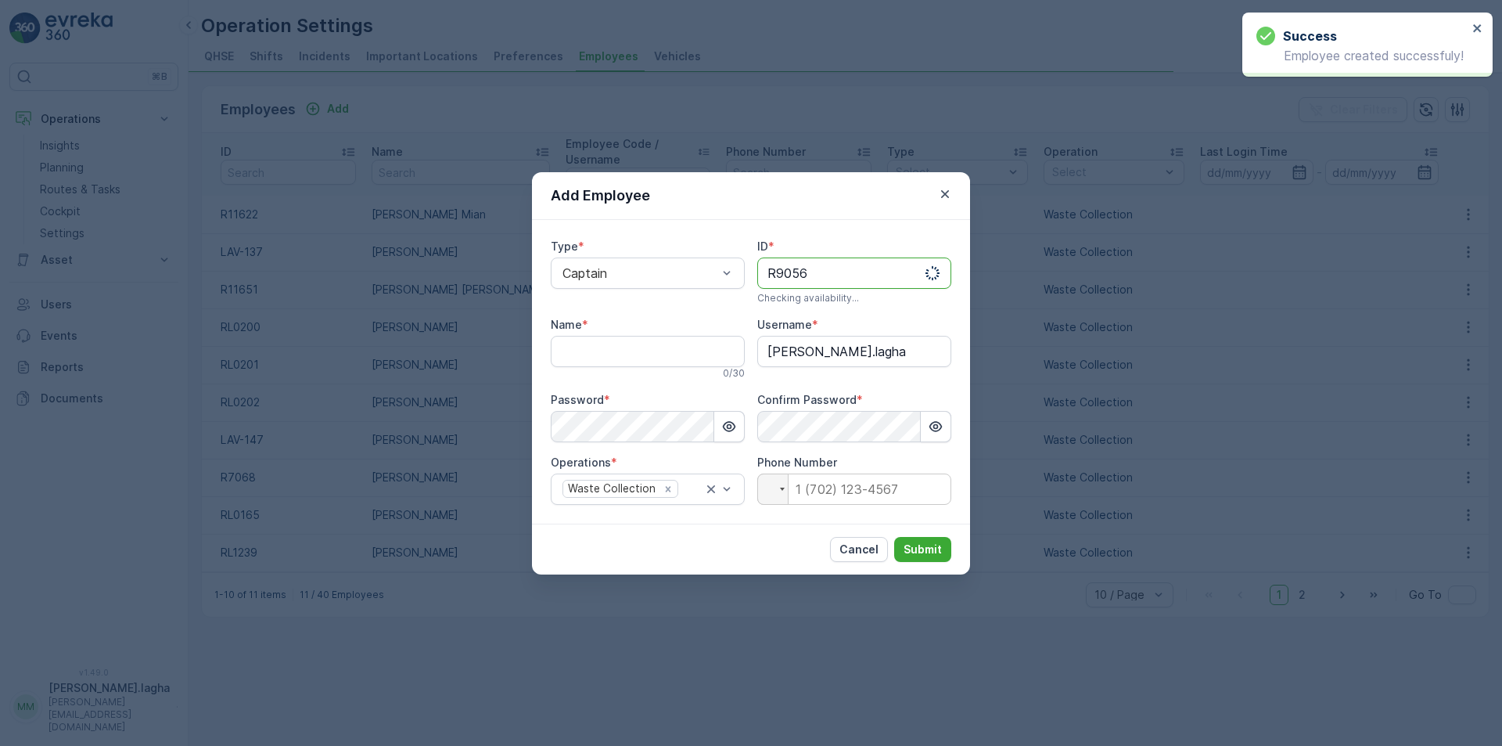
type input "R9056"
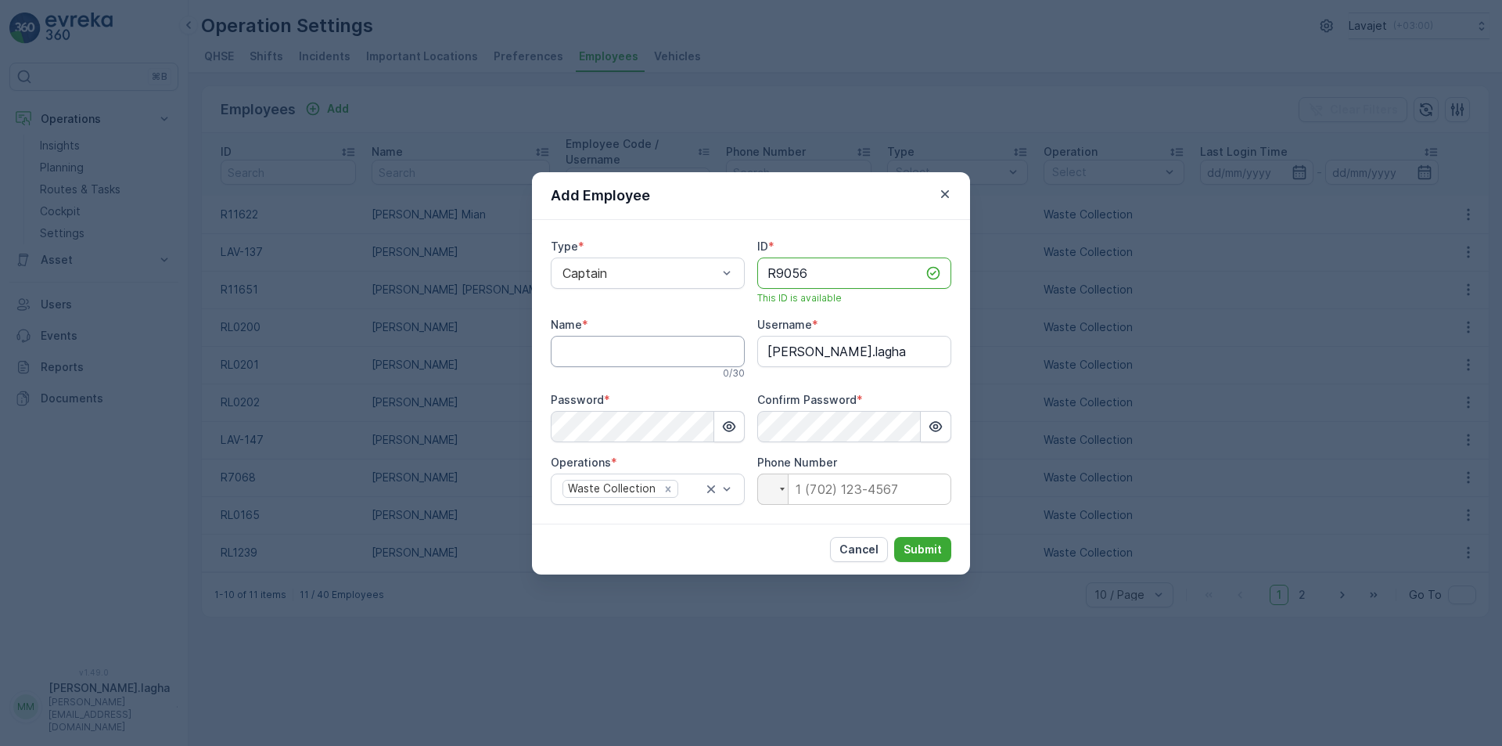
click at [588, 353] on input "Name" at bounding box center [648, 351] width 194 height 31
paste input "[PERSON_NAME]"
type input "[PERSON_NAME]"
drag, startPoint x: 836, startPoint y: 275, endPoint x: 700, endPoint y: 266, distance: 136.4
click at [700, 266] on div "Type * Captain ID * R9056 This ID is available Name * [PERSON_NAME] 15 / 30 Use…" at bounding box center [751, 372] width 401 height 266
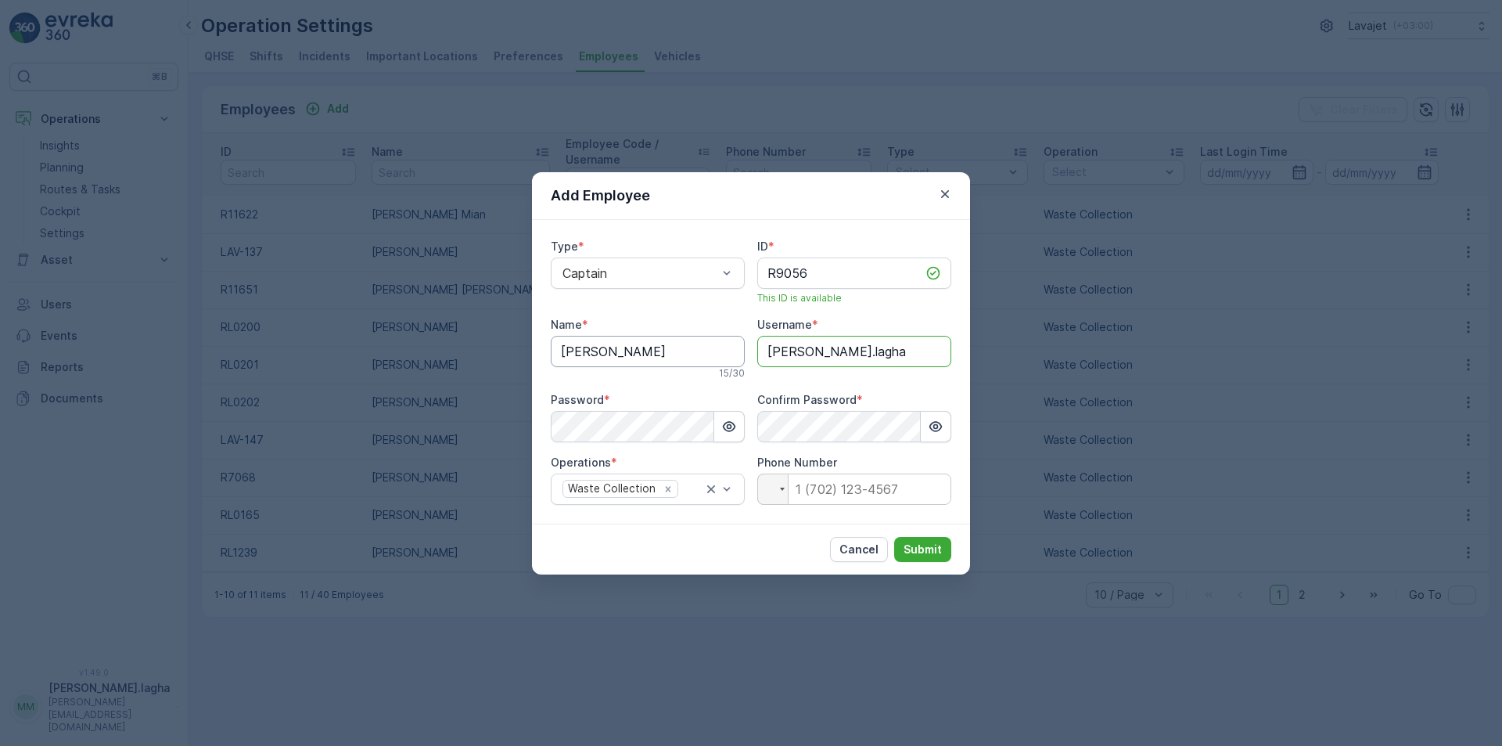
drag, startPoint x: 890, startPoint y: 351, endPoint x: 659, endPoint y: 335, distance: 232.2
click at [659, 335] on div "Type * Captain ID * R9056 This ID is available Name * [PERSON_NAME] 15 / 30 Use…" at bounding box center [751, 372] width 401 height 266
paste input "R9056"
type input "R9056"
click at [417, 410] on div "Add Employee Type * Captain ID * R9056 This ID is available Name * [PERSON_NAME…" at bounding box center [751, 373] width 1502 height 746
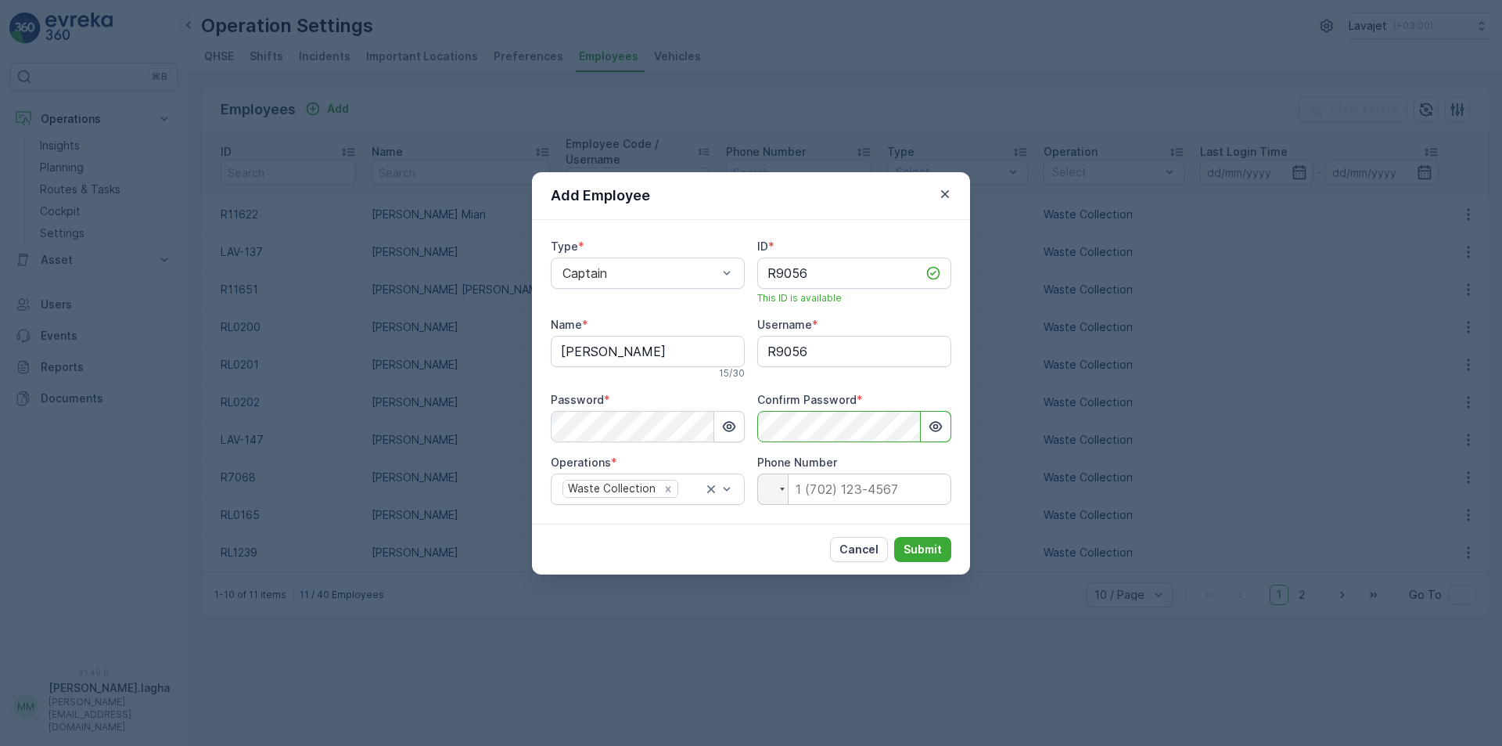
click at [743, 527] on div "Cancel Submit" at bounding box center [751, 548] width 438 height 51
click at [924, 548] on p "Submit" at bounding box center [923, 549] width 38 height 16
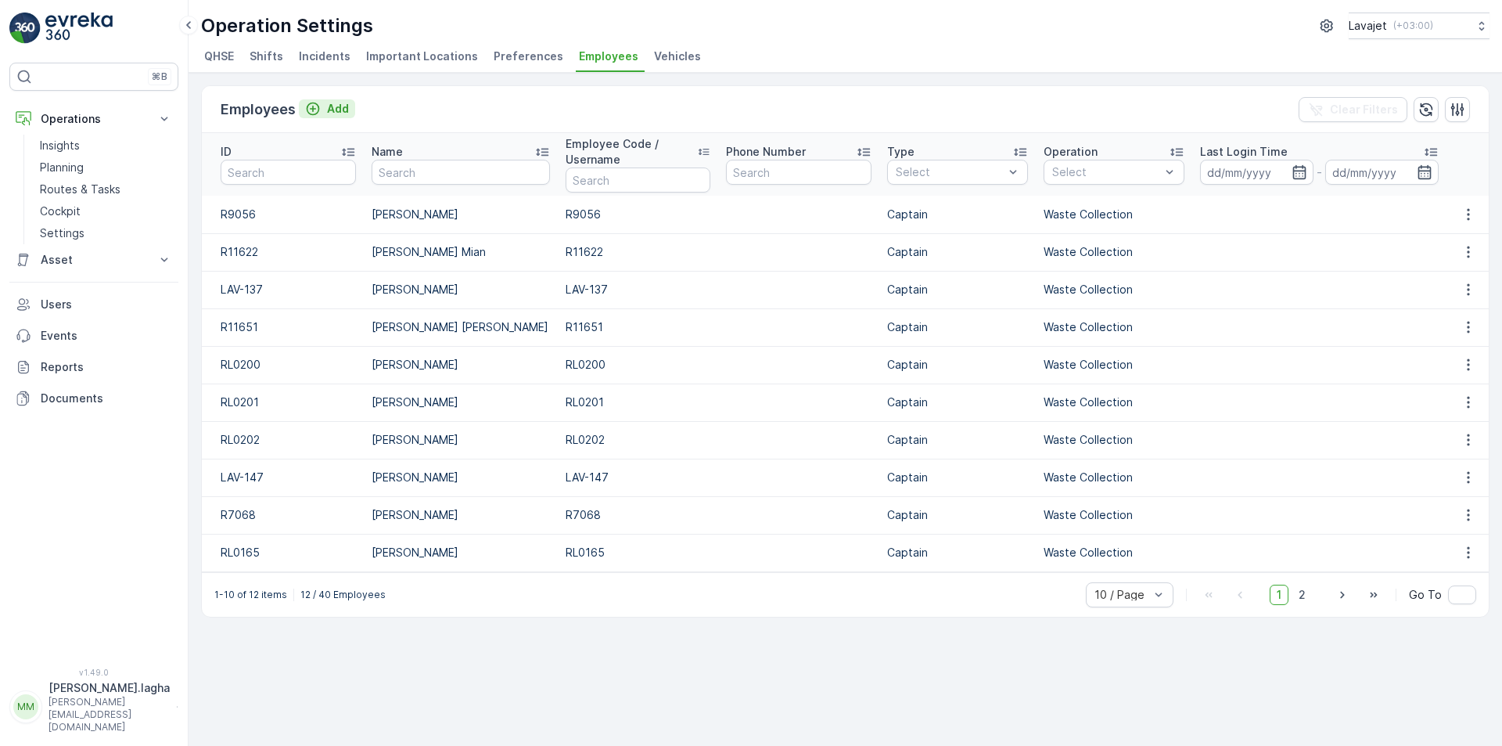
click at [329, 108] on p "Add" at bounding box center [338, 109] width 22 height 16
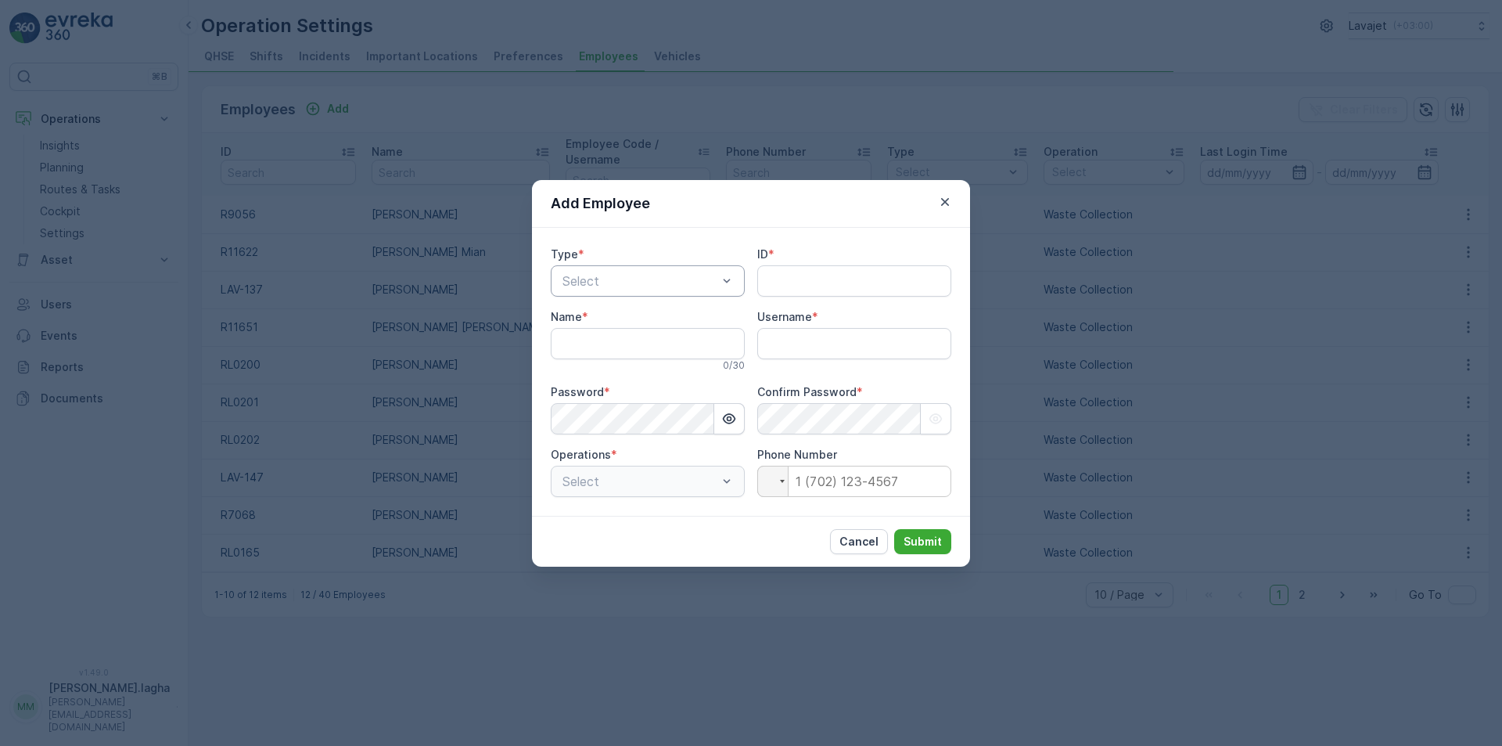
type input "[PERSON_NAME].lagha"
click at [620, 285] on div at bounding box center [640, 281] width 158 height 14
click at [591, 325] on span "Captain" at bounding box center [582, 319] width 45 height 14
click at [781, 282] on input "ID" at bounding box center [854, 280] width 194 height 31
paste input "RL0013"
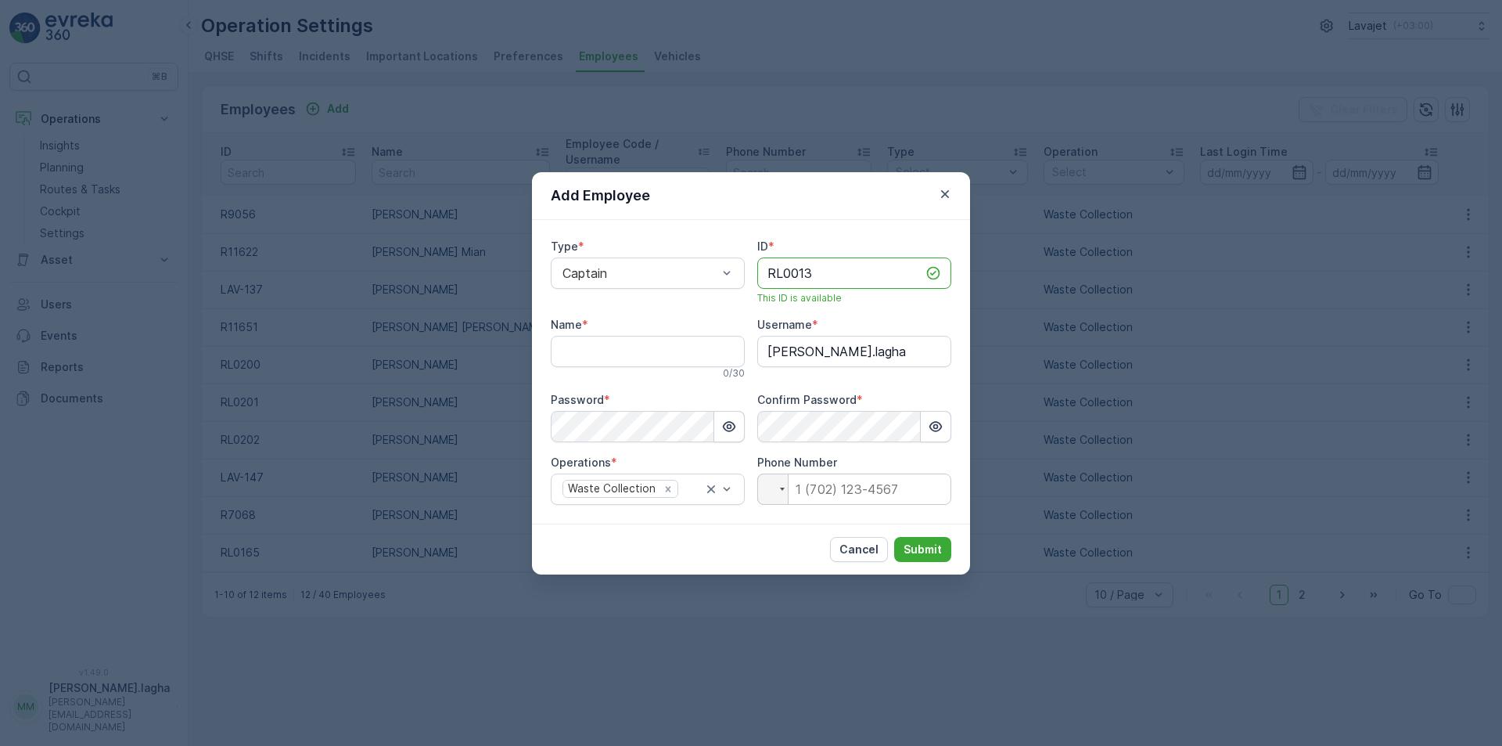
type input "RL0013"
click at [665, 354] on input "Name" at bounding box center [648, 351] width 194 height 31
paste input "[PERSON_NAME] [PERSON_NAME]"
type input "[PERSON_NAME] [PERSON_NAME]"
click at [839, 264] on input "RL0013" at bounding box center [854, 272] width 194 height 31
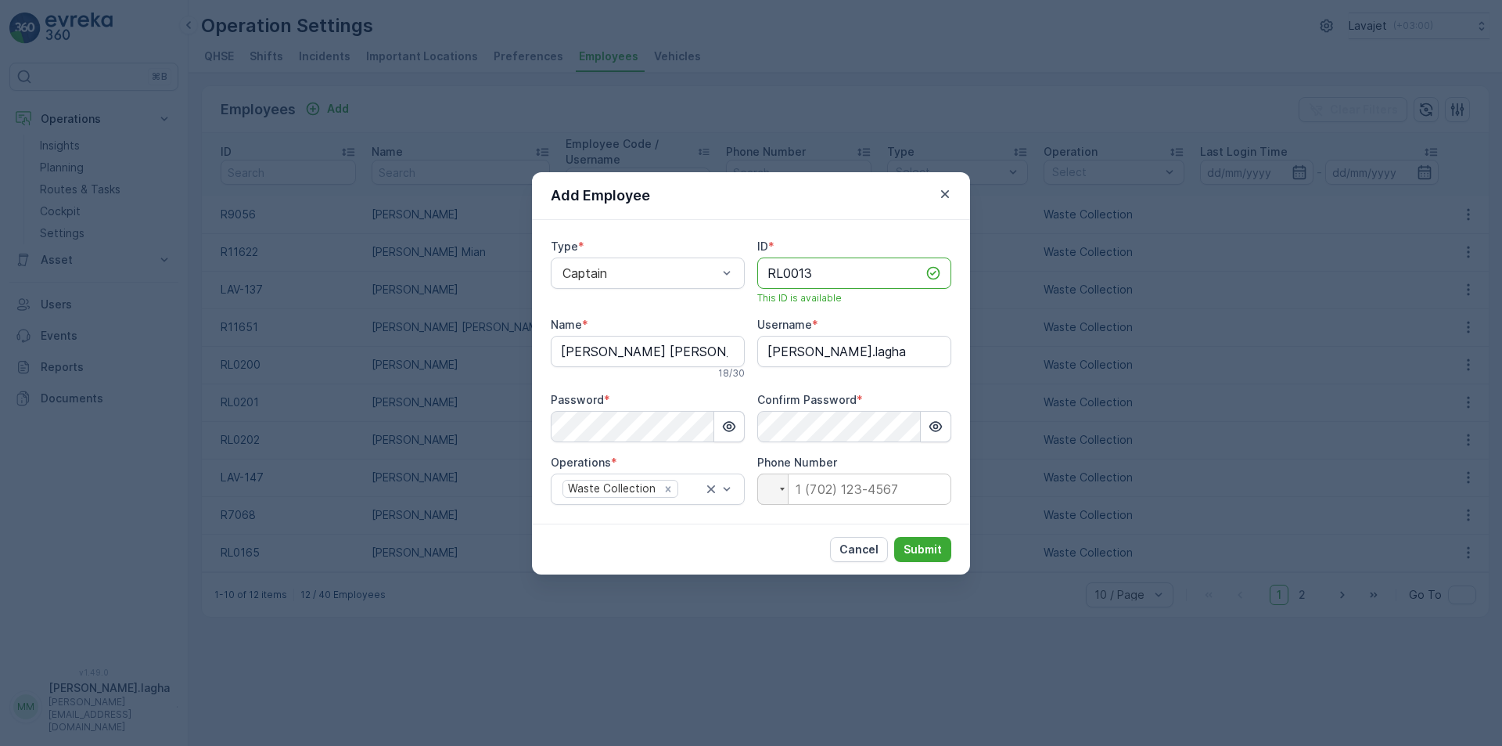
drag, startPoint x: 829, startPoint y: 277, endPoint x: 749, endPoint y: 271, distance: 80.8
click at [749, 271] on div "Type * Captain ID * RL0013 This ID is available Name * [PERSON_NAME] [PERSON_NA…" at bounding box center [751, 372] width 401 height 266
drag, startPoint x: 899, startPoint y: 354, endPoint x: 680, endPoint y: 347, distance: 219.2
click at [681, 347] on div "Type * Captain ID * RL0013 This ID is available Name * [PERSON_NAME] [PERSON_NA…" at bounding box center [751, 372] width 401 height 266
paste input "RL0013"
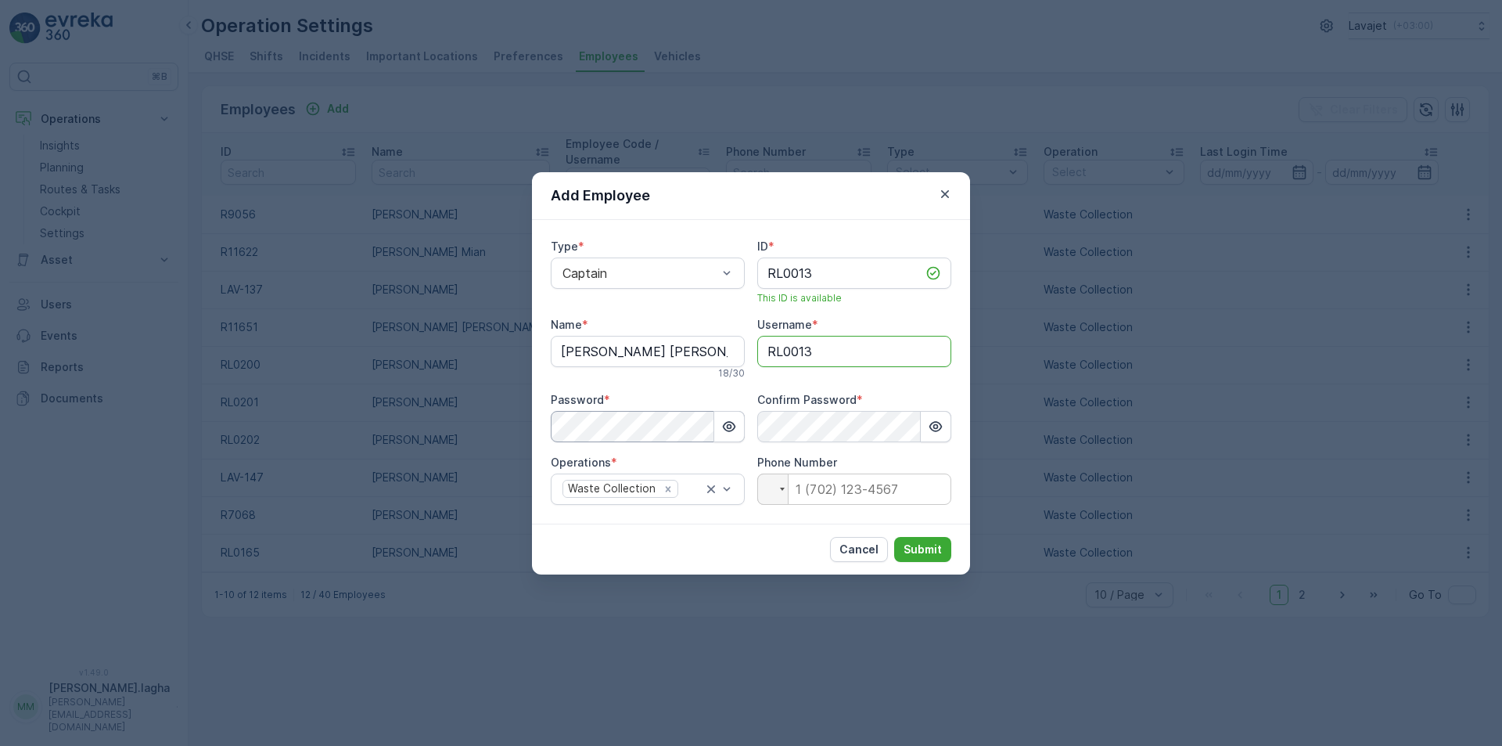
type input "RL0013"
click at [505, 404] on div "Add Employee Type * Captain ID * RL0013 This ID is available Name * [PERSON_NAM…" at bounding box center [751, 373] width 1502 height 746
click at [765, 542] on div "Cancel Submit" at bounding box center [751, 548] width 438 height 51
click at [929, 549] on p "Submit" at bounding box center [923, 549] width 38 height 16
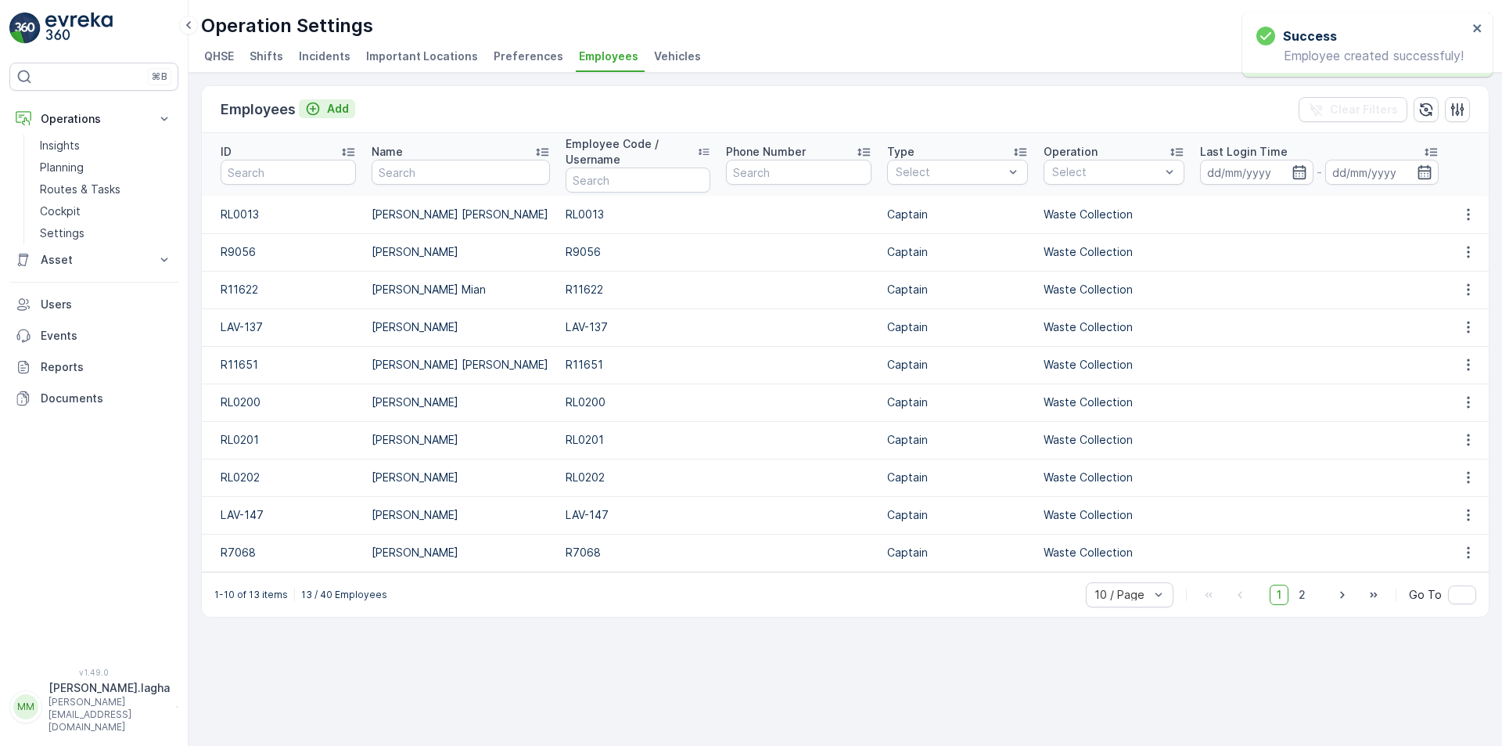
click at [327, 109] on p "Add" at bounding box center [338, 109] width 22 height 16
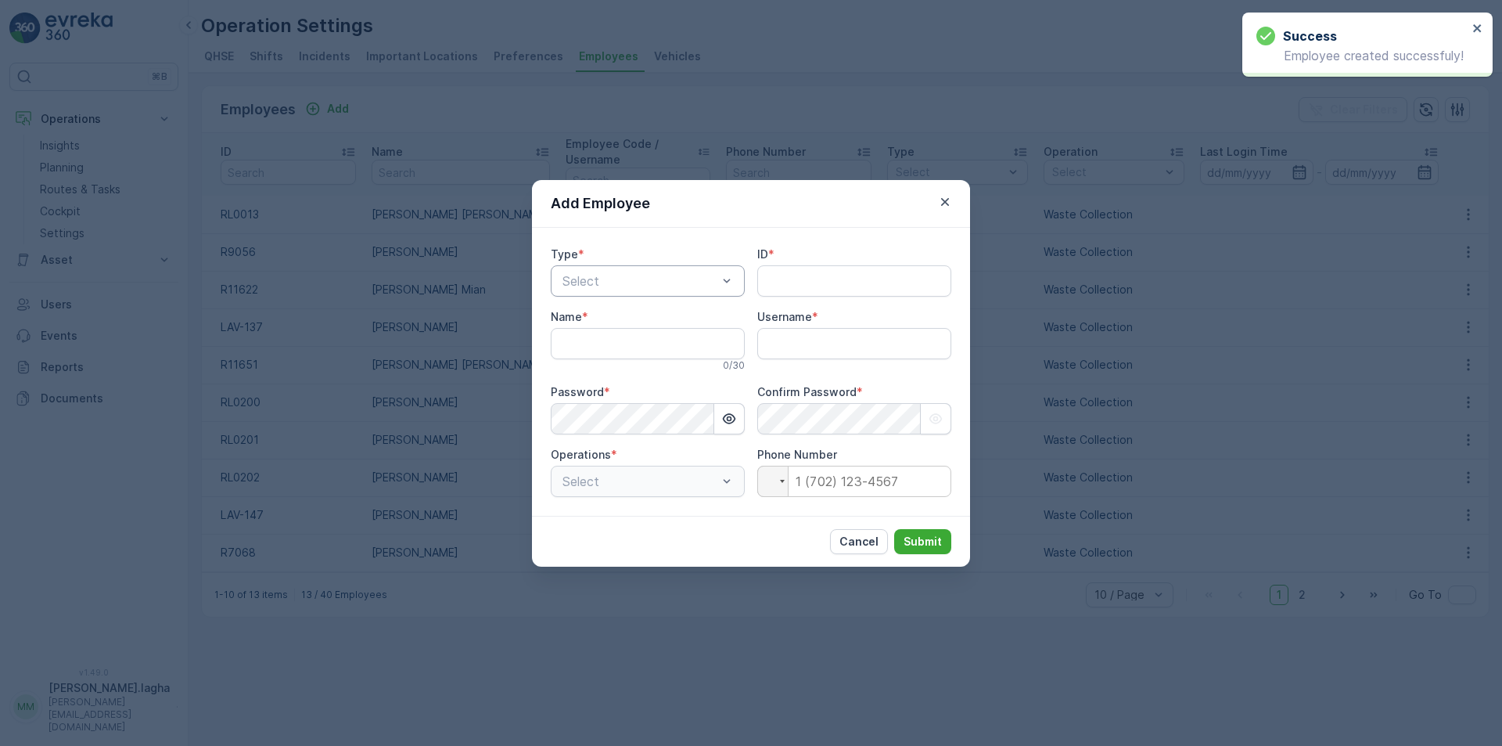
type input "[PERSON_NAME].lagha"
click at [634, 279] on div at bounding box center [640, 281] width 158 height 14
click at [607, 323] on div "Captain" at bounding box center [647, 319] width 175 height 14
click at [785, 280] on input "ID" at bounding box center [854, 280] width 194 height 31
paste input "RL0161"
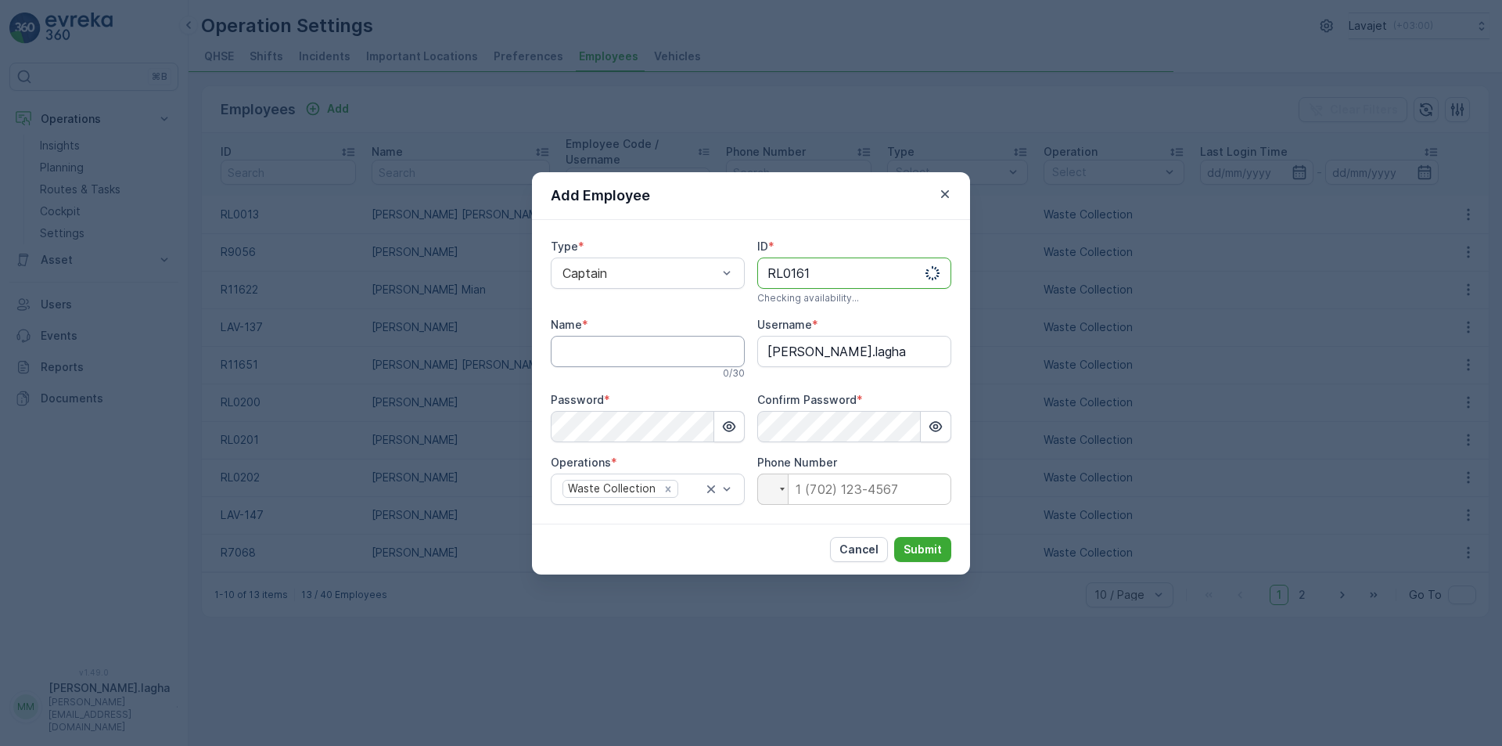
type input "RL0161"
drag, startPoint x: 627, startPoint y: 340, endPoint x: 597, endPoint y: 377, distance: 48.4
click at [627, 340] on input "Name" at bounding box center [648, 351] width 194 height 31
paste input "[PERSON_NAME]"
type input "[PERSON_NAME]"
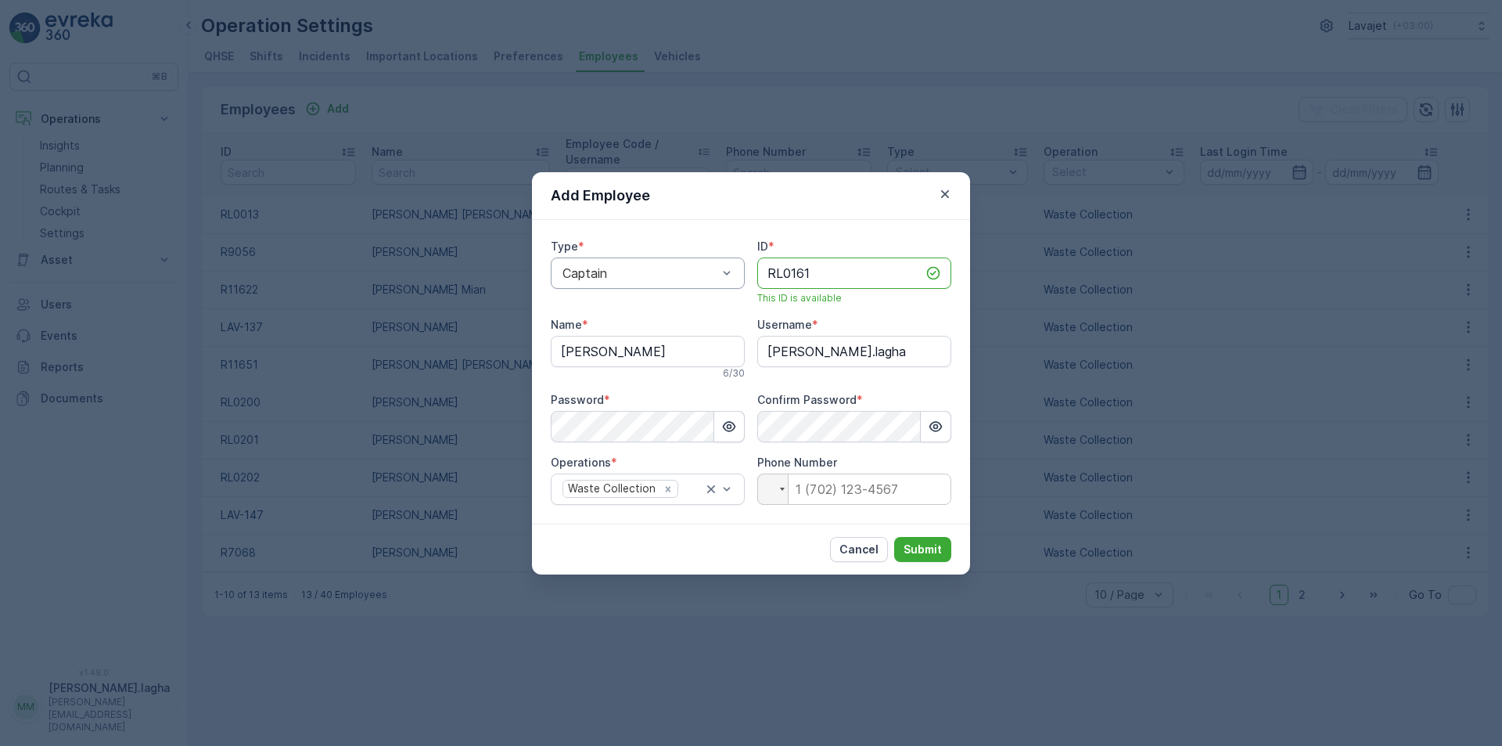
drag, startPoint x: 820, startPoint y: 266, endPoint x: 732, endPoint y: 264, distance: 88.4
click at [732, 264] on div "Type * Captain ID * RL0161 This ID is available Name * [PERSON_NAME] 6 / 30 Use…" at bounding box center [751, 372] width 401 height 266
drag, startPoint x: 886, startPoint y: 352, endPoint x: 714, endPoint y: 351, distance: 172.9
click at [714, 351] on div "Type * Captain ID * RL0161 This ID is available Name * [PERSON_NAME] 6 / 30 Use…" at bounding box center [751, 372] width 401 height 266
paste input "RL0161"
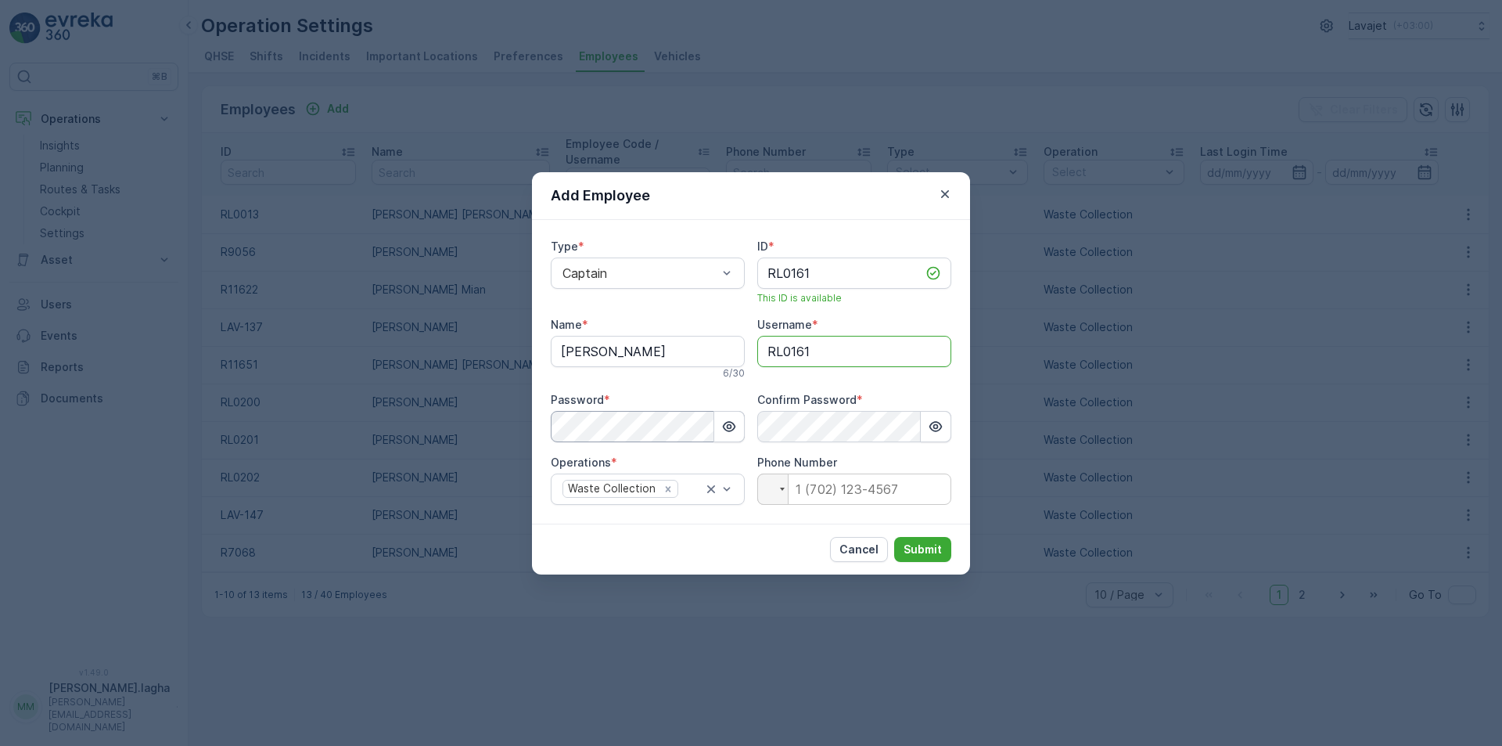
type input "RL0161"
click at [519, 419] on div "Add Employee Type * Captain ID * RL0161 This ID is available Name * [PERSON_NAM…" at bounding box center [751, 373] width 1502 height 746
click at [768, 544] on div "Cancel Submit" at bounding box center [751, 548] width 438 height 51
click at [913, 546] on p "Submit" at bounding box center [923, 549] width 38 height 16
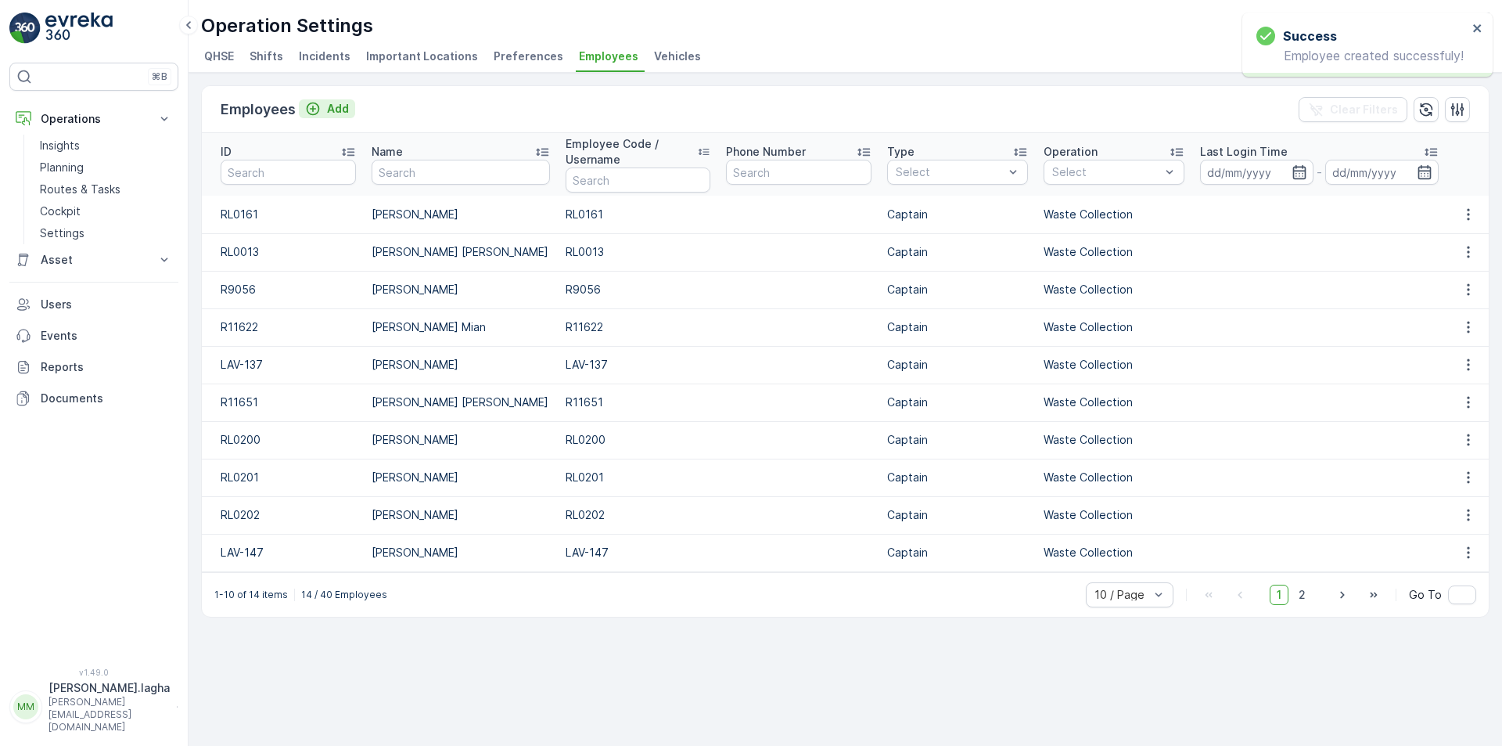
click at [337, 111] on p "Add" at bounding box center [338, 109] width 22 height 16
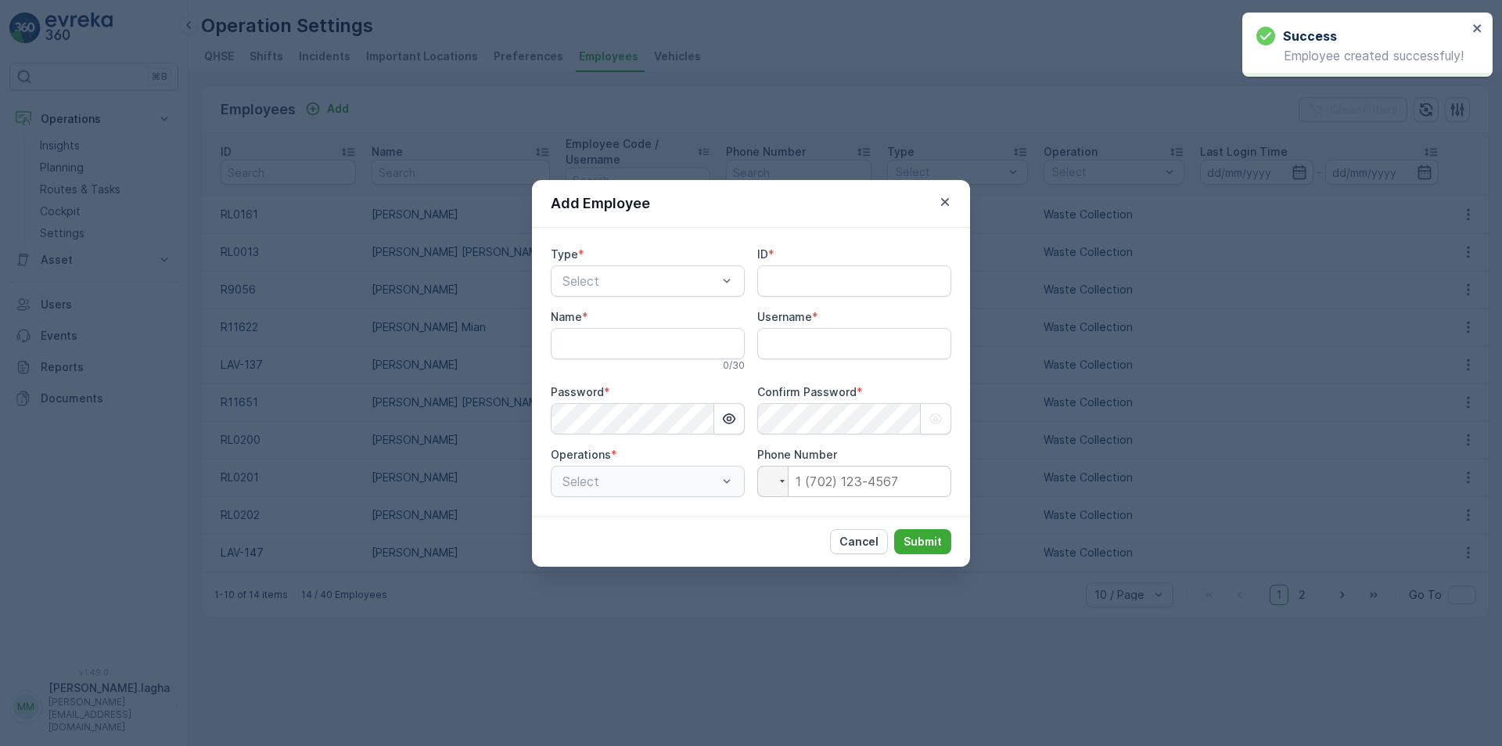
type input "[PERSON_NAME].lagha"
click at [684, 286] on div at bounding box center [640, 281] width 158 height 14
click at [594, 318] on span "Captain" at bounding box center [582, 319] width 45 height 14
click at [785, 277] on input "ID" at bounding box center [854, 280] width 194 height 31
paste input "LAV-163"
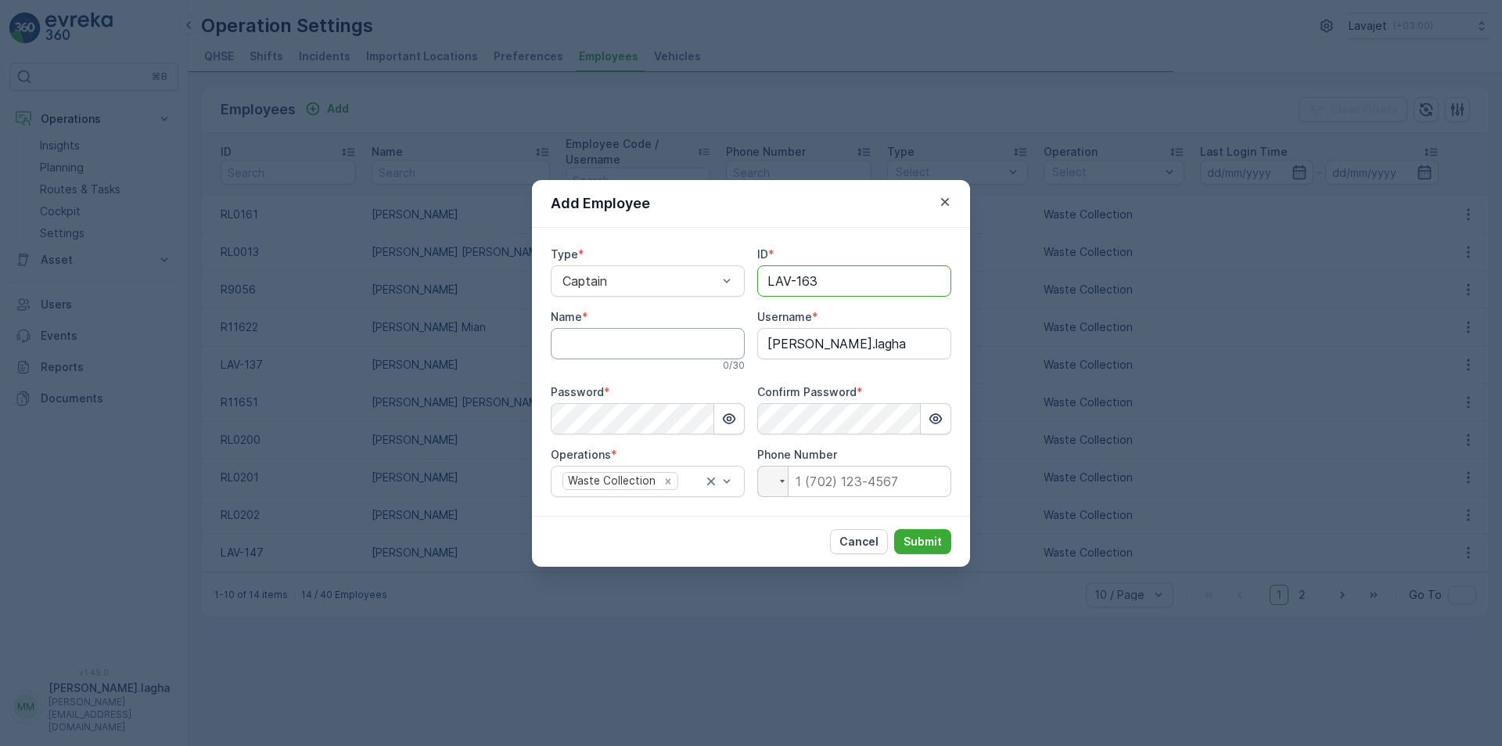
type input "LAV-163"
click at [631, 343] on input "Name" at bounding box center [648, 343] width 194 height 31
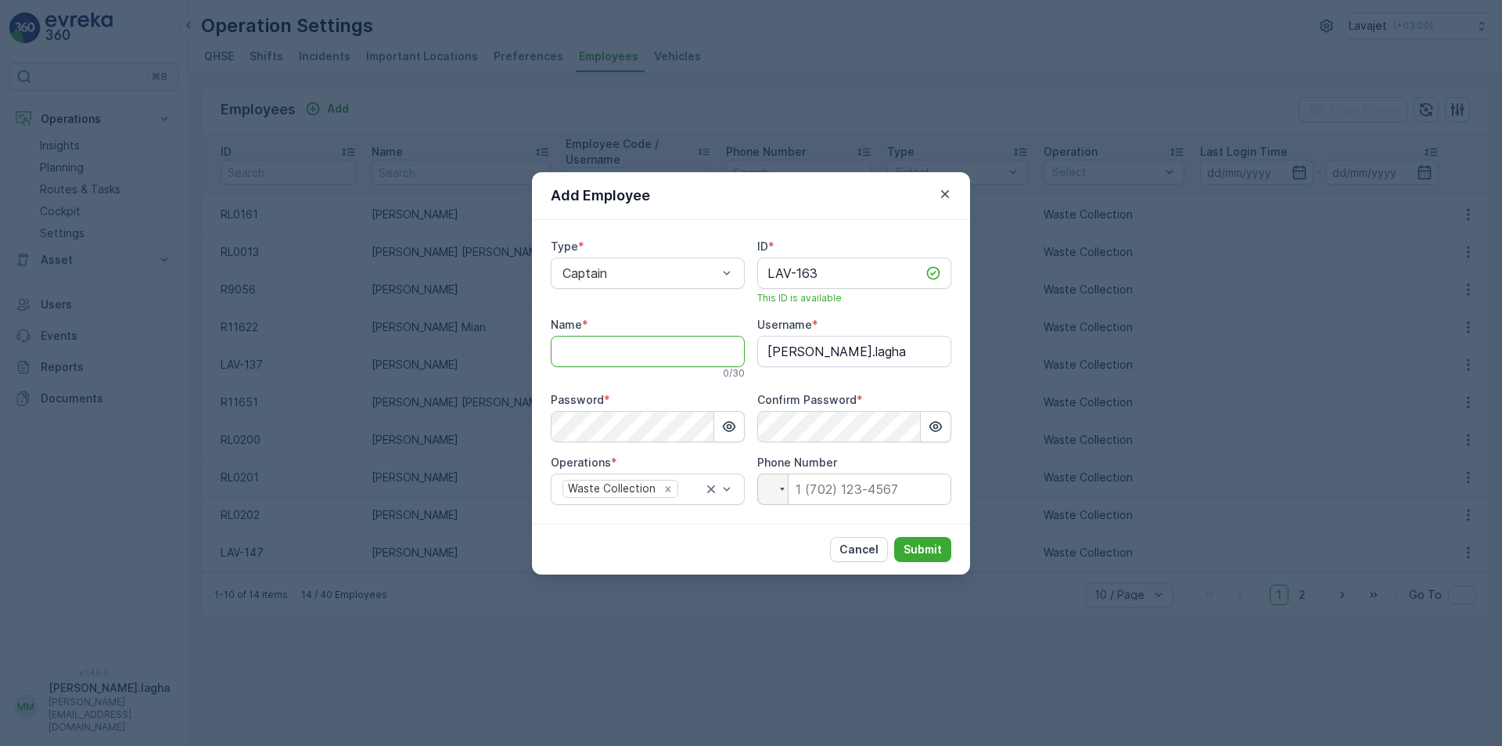
paste input "[PERSON_NAME]"
type input "[PERSON_NAME]"
drag, startPoint x: 836, startPoint y: 273, endPoint x: 731, endPoint y: 257, distance: 106.9
click at [731, 257] on div "Type * Captain ID * LAV-163 This ID is available Name * [PERSON_NAME] 11 / 30 U…" at bounding box center [751, 372] width 401 height 266
drag, startPoint x: 889, startPoint y: 353, endPoint x: 714, endPoint y: 343, distance: 174.8
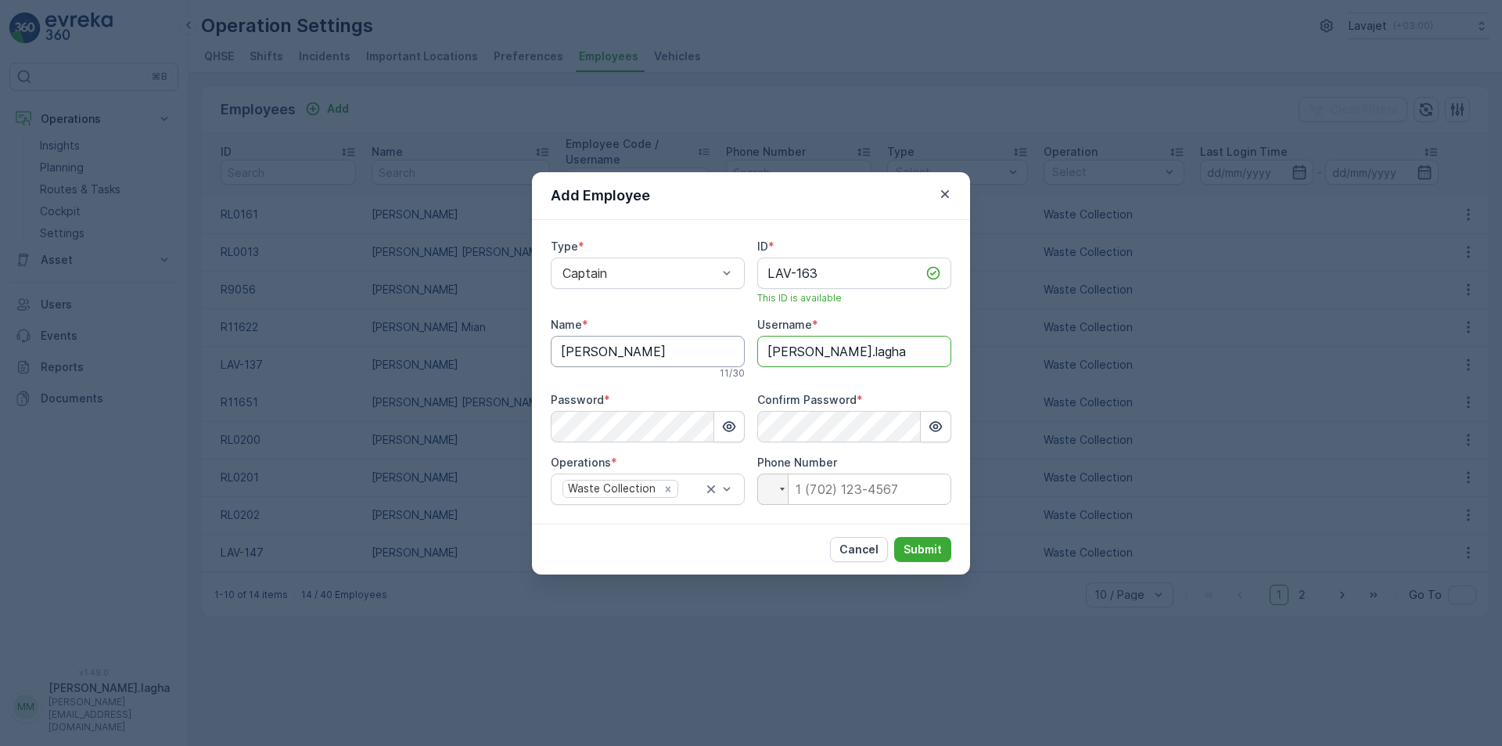
click at [714, 343] on div "Type * Captain ID * LAV-163 This ID is available Name * [PERSON_NAME] 11 / 30 U…" at bounding box center [751, 372] width 401 height 266
paste input "LAV-163"
type input "LAV-163"
click at [484, 419] on div "Add Employee Type * Captain ID * LAV-163 This ID is available Name * [PERSON_NA…" at bounding box center [751, 373] width 1502 height 746
drag, startPoint x: 717, startPoint y: 567, endPoint x: 732, endPoint y: 560, distance: 15.7
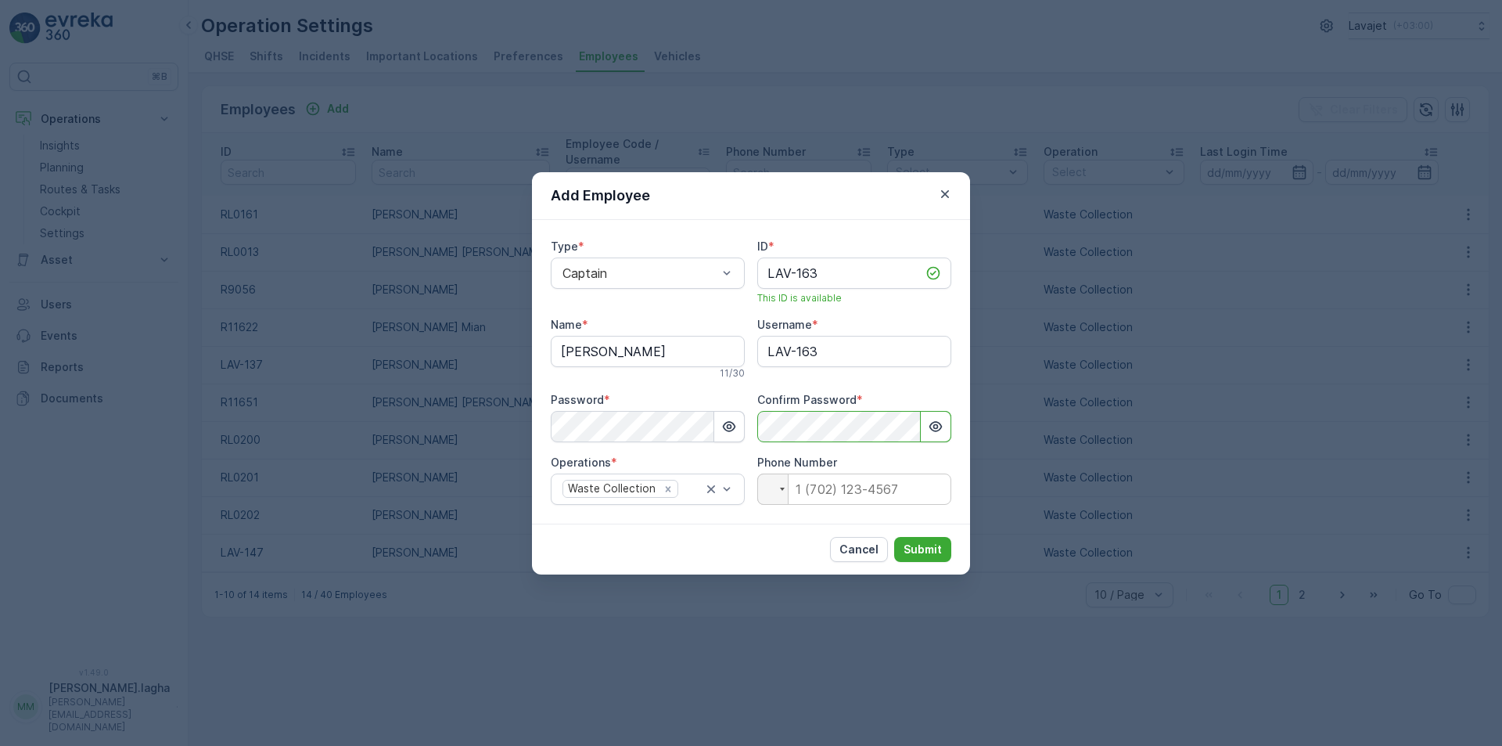
click at [717, 567] on div "Cancel Submit" at bounding box center [751, 548] width 438 height 51
click at [913, 545] on p "Submit" at bounding box center [923, 549] width 38 height 16
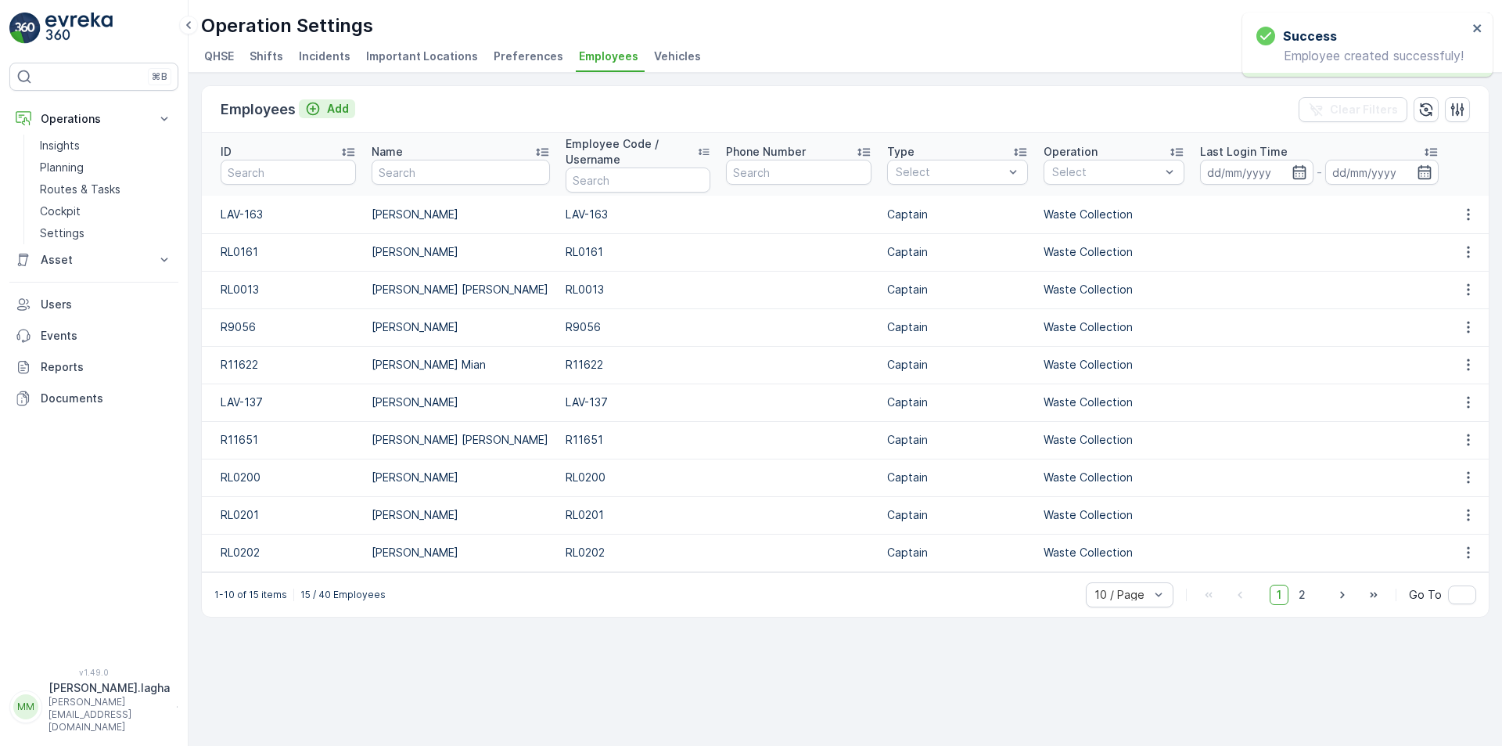
click at [342, 111] on p "Add" at bounding box center [338, 109] width 22 height 16
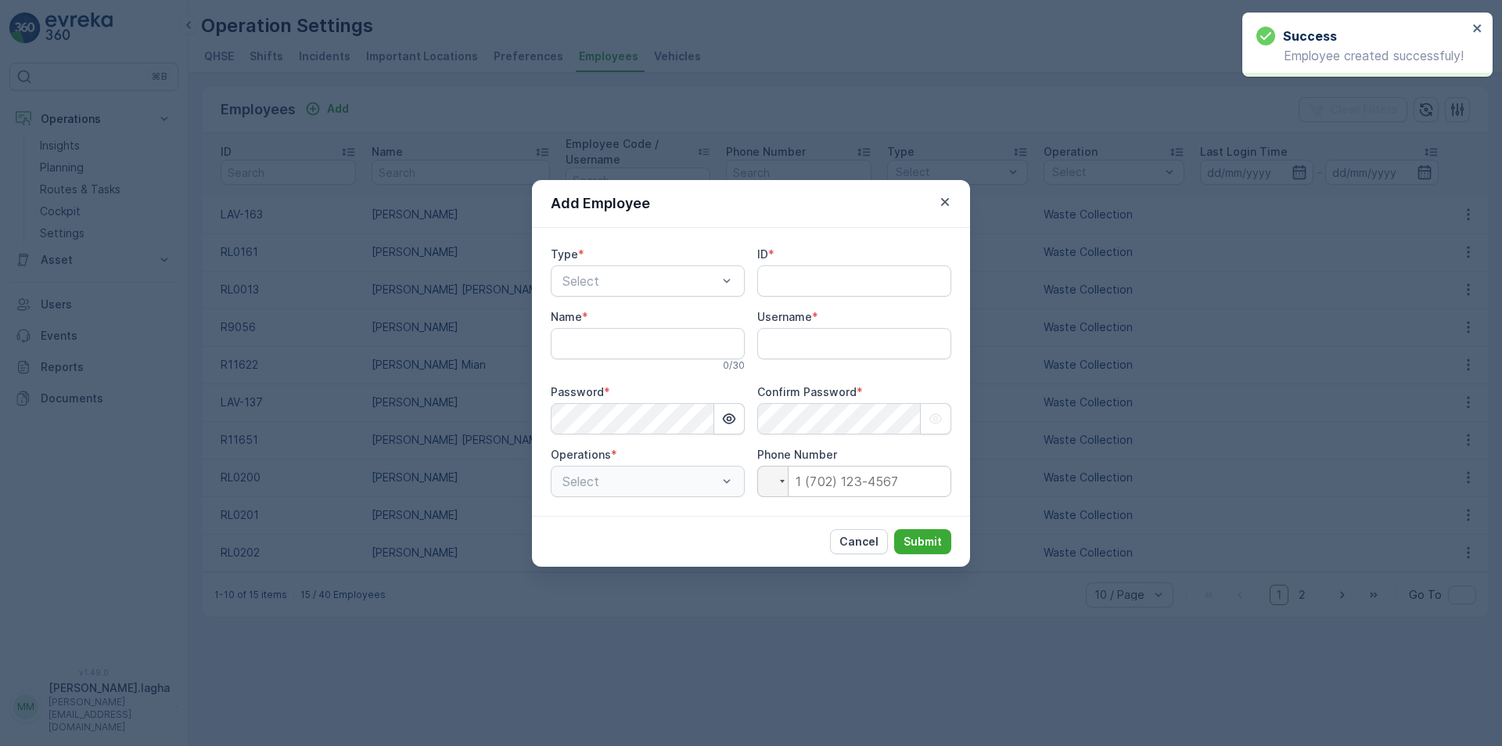
type input "[PERSON_NAME].lagha"
click at [687, 277] on div at bounding box center [640, 281] width 158 height 14
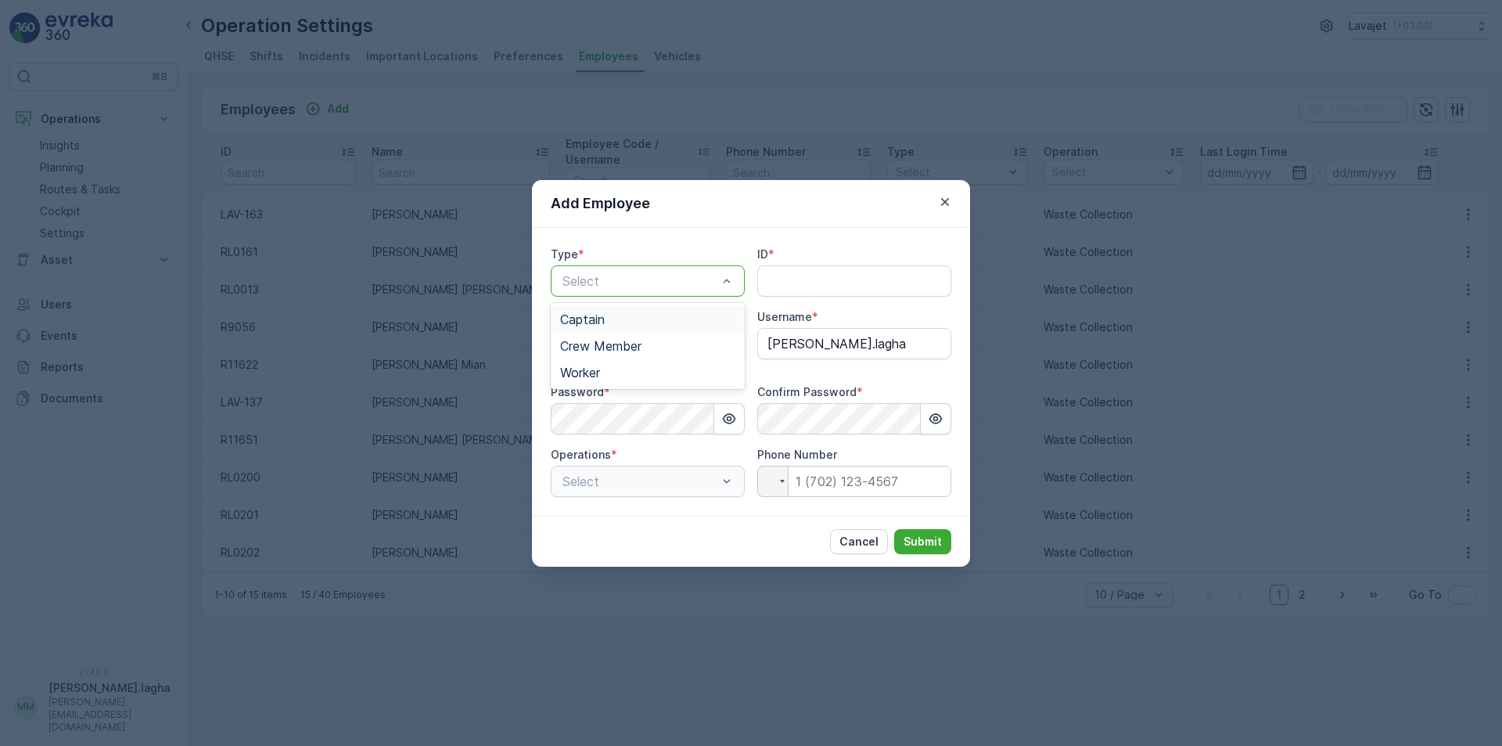
click at [600, 318] on span "Captain" at bounding box center [582, 319] width 45 height 14
click at [801, 275] on input "ID" at bounding box center [854, 280] width 194 height 31
paste input "RL0210"
type input "RL0210"
drag, startPoint x: 656, startPoint y: 341, endPoint x: 655, endPoint y: 358, distance: 16.4
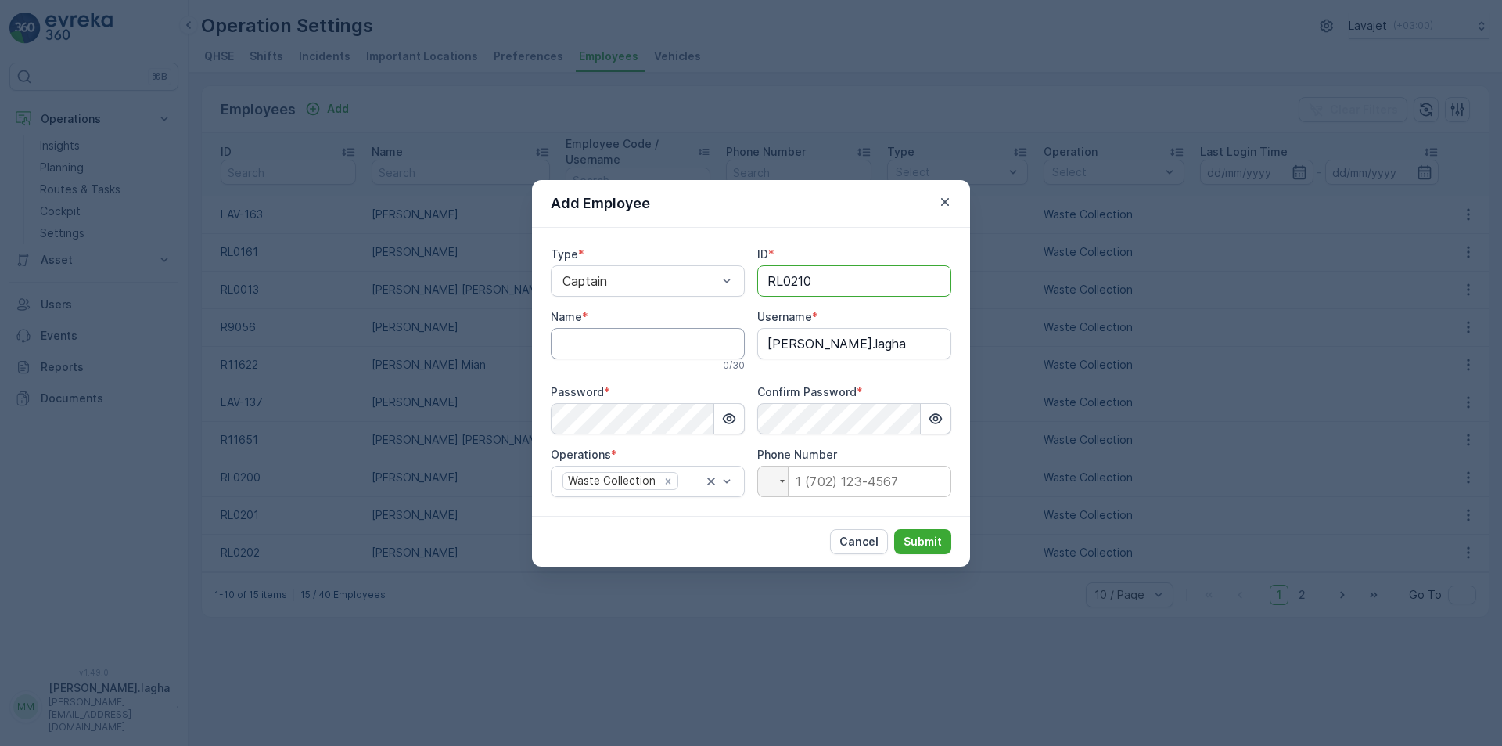
click at [656, 341] on input "Name" at bounding box center [648, 343] width 194 height 31
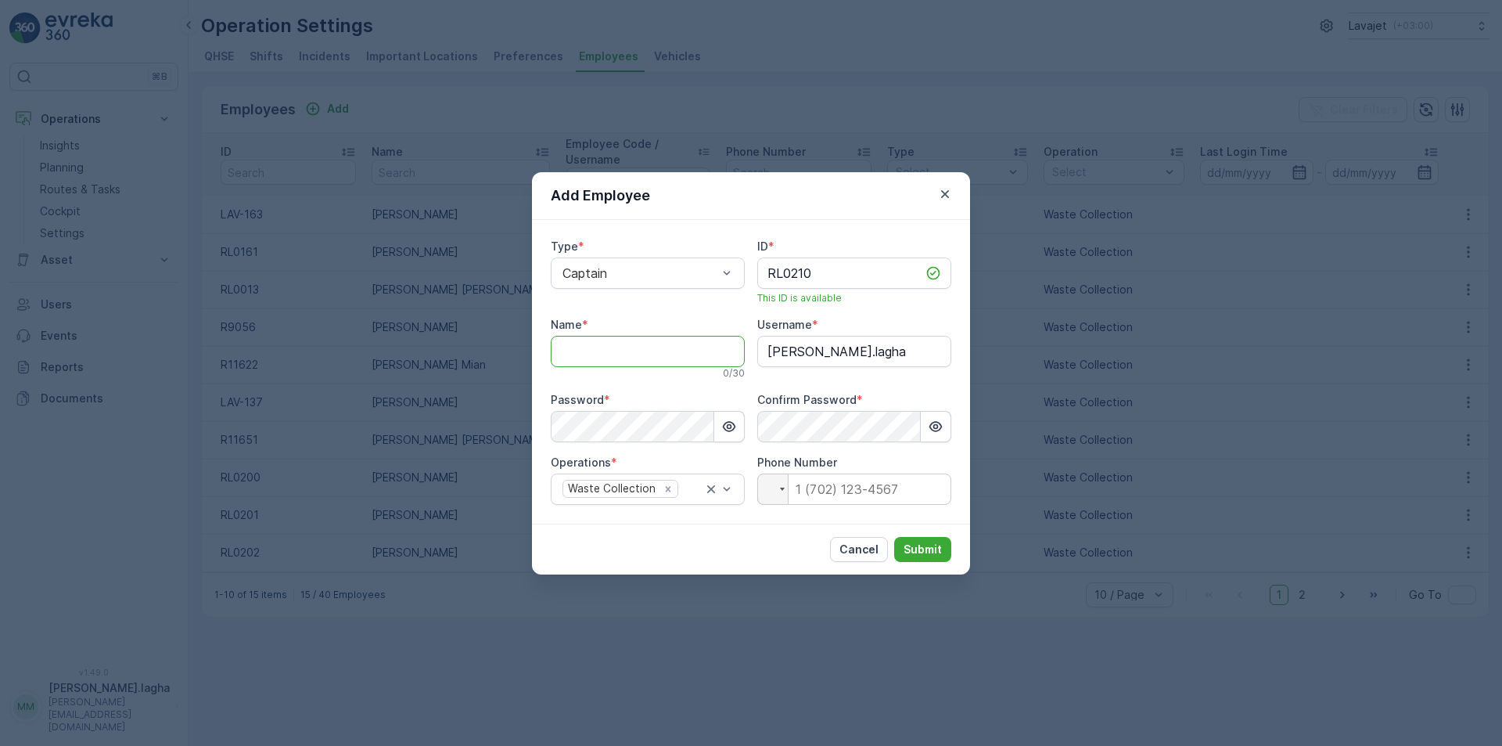
paste input "[PERSON_NAME] SAID"
type input "[PERSON_NAME] SAID"
drag, startPoint x: 827, startPoint y: 273, endPoint x: 714, endPoint y: 250, distance: 114.9
click at [715, 250] on div "Type * Captain ID * RL0210 This ID is available Name * [PERSON_NAME] SAID 10 / …" at bounding box center [751, 372] width 401 height 266
drag, startPoint x: 889, startPoint y: 349, endPoint x: 689, endPoint y: 336, distance: 199.9
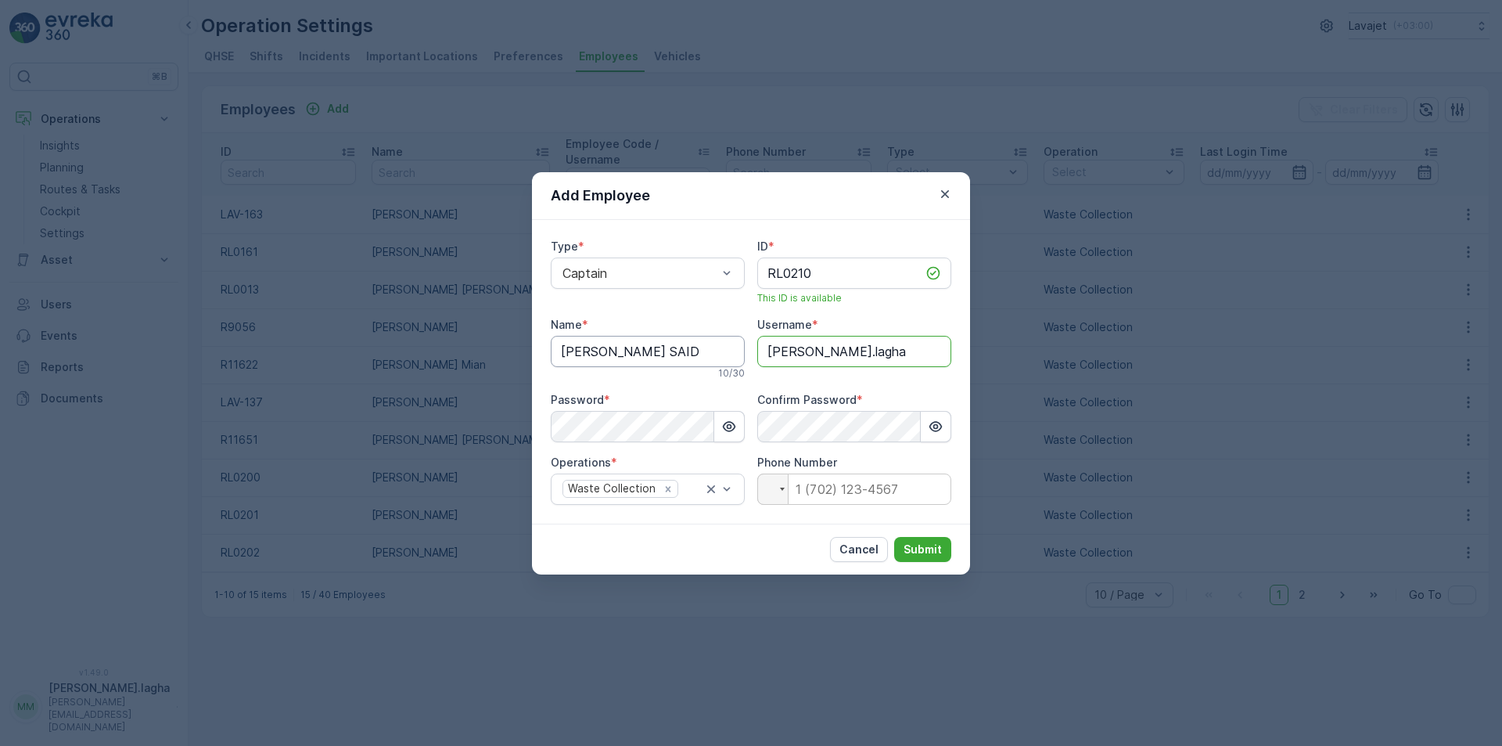
click at [690, 336] on div "Type * Captain ID * RL0210 This ID is available Name * [PERSON_NAME] SAID 10 / …" at bounding box center [751, 372] width 401 height 266
paste input "RL0210"
type input "RL0210"
click at [516, 426] on div "Add Employee Type * Captain ID * RL0210 This ID is available Name * [PERSON_NAM…" at bounding box center [751, 373] width 1502 height 746
drag, startPoint x: 740, startPoint y: 548, endPoint x: 820, endPoint y: 554, distance: 80.0
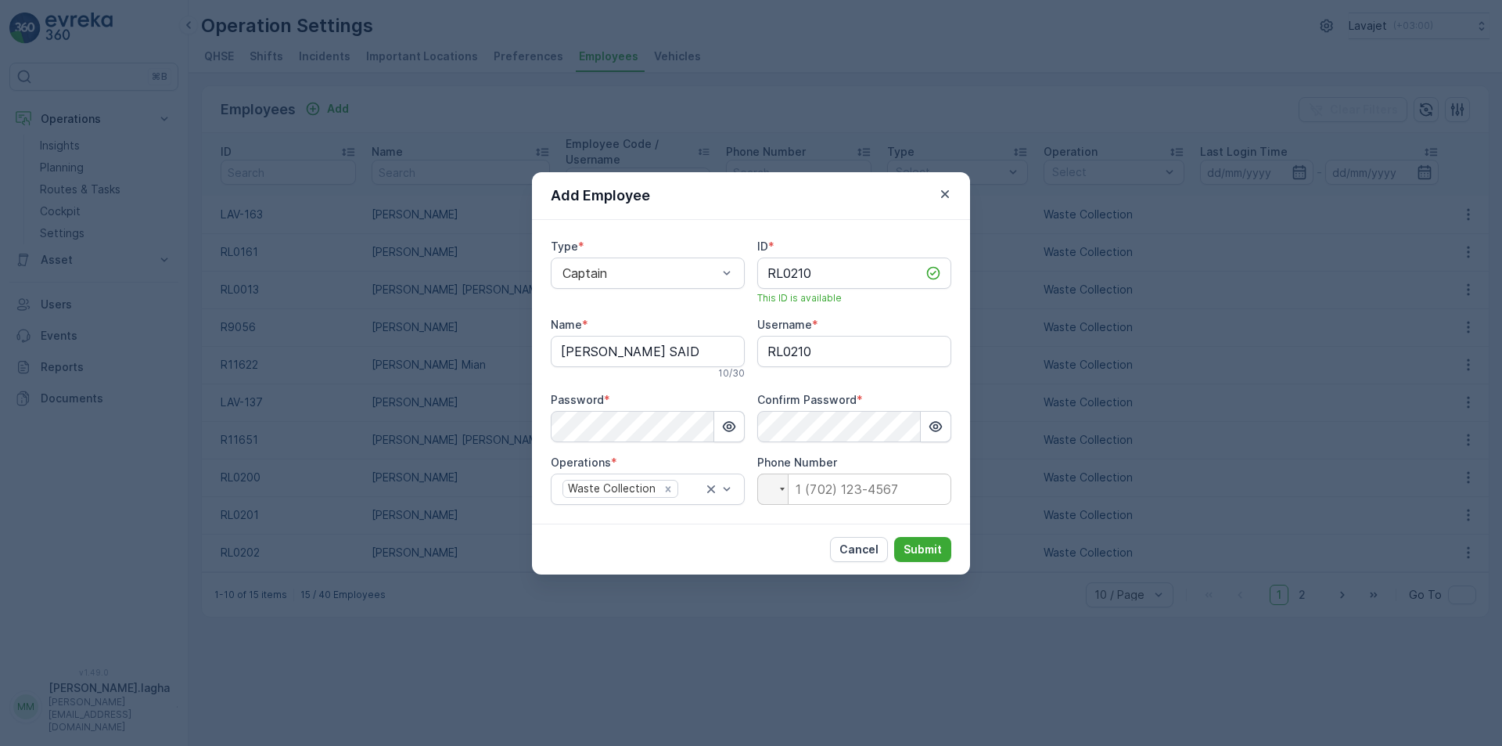
click at [742, 548] on div "Cancel Submit" at bounding box center [751, 548] width 438 height 51
click at [925, 549] on p "Submit" at bounding box center [923, 549] width 38 height 16
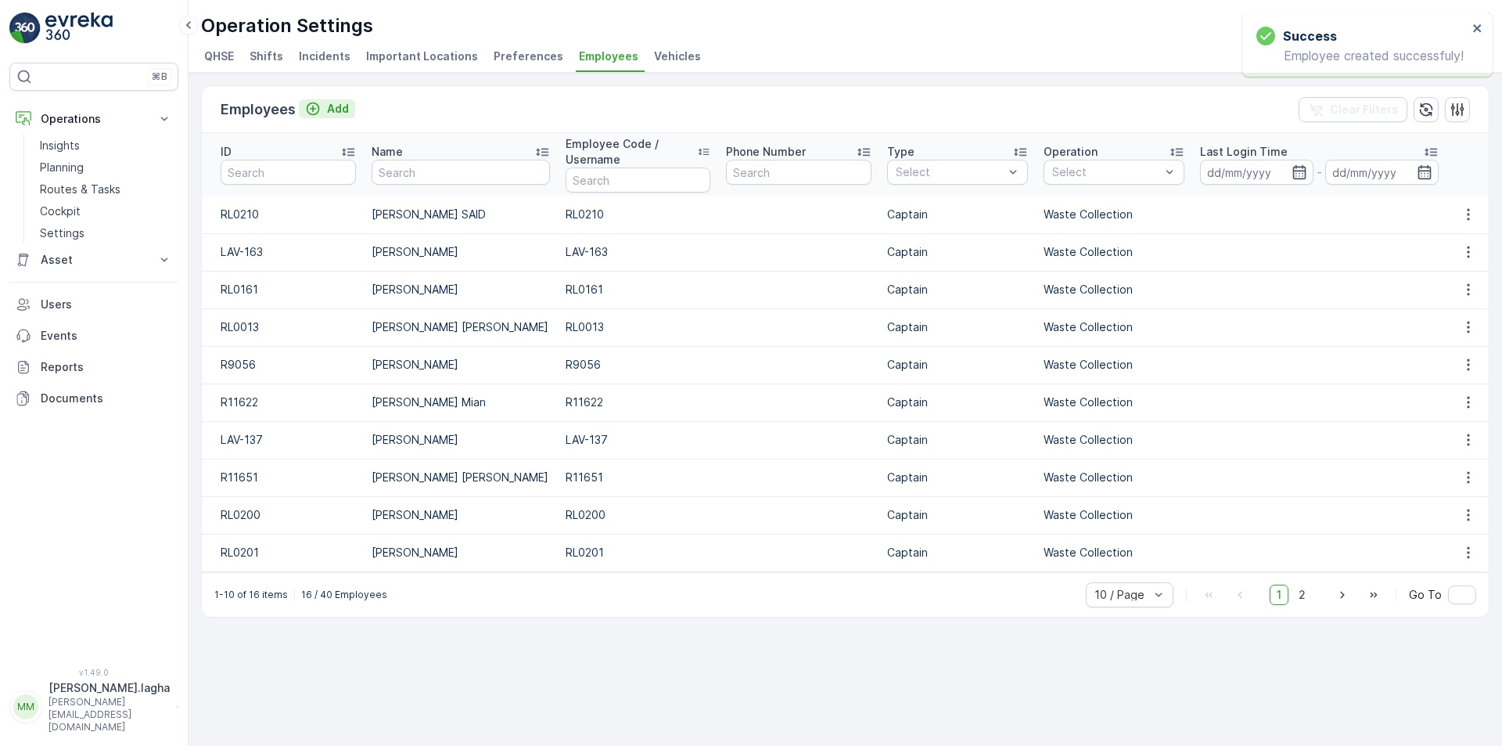
click at [331, 107] on p "Add" at bounding box center [338, 109] width 22 height 16
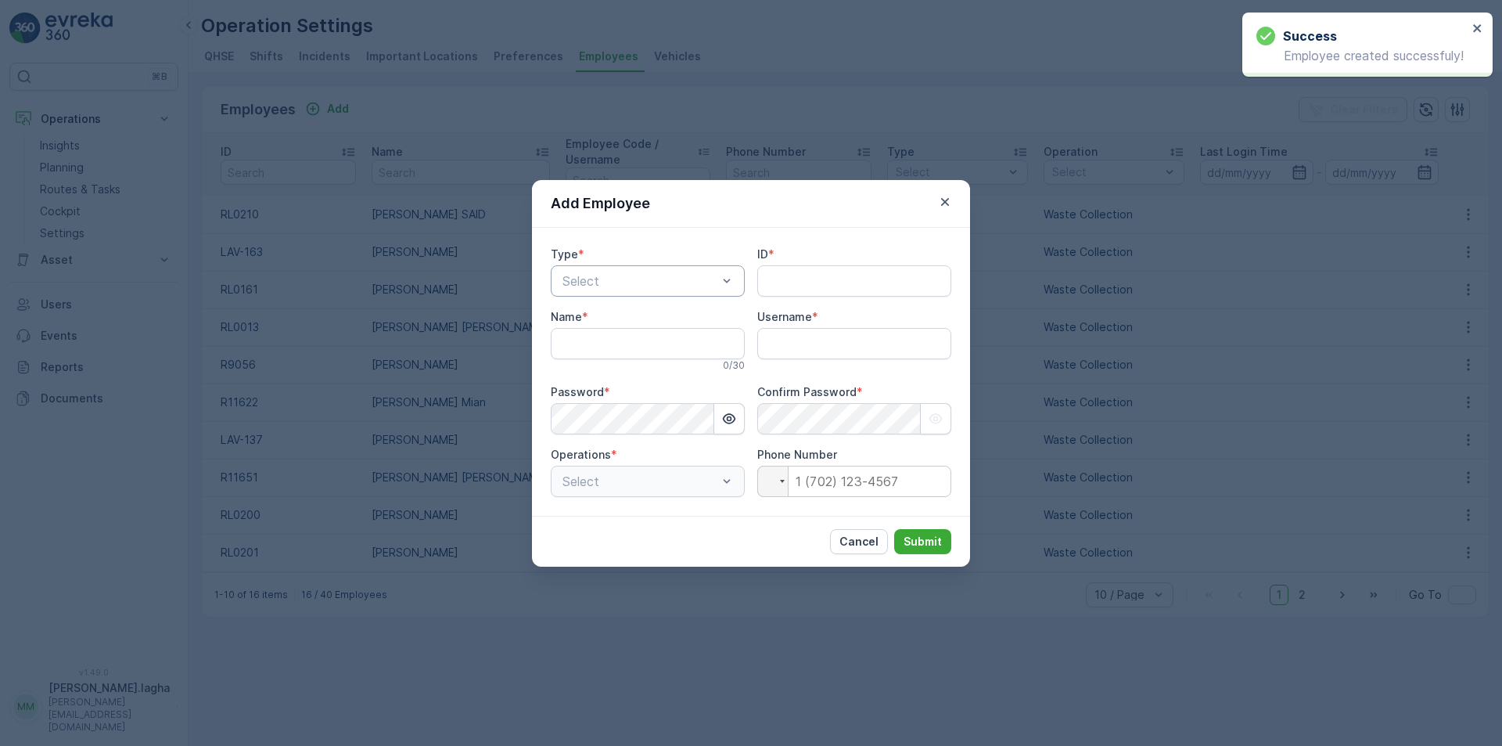
type input "[PERSON_NAME].lagha"
click at [689, 282] on div at bounding box center [640, 281] width 158 height 14
click at [613, 324] on div "Captain" at bounding box center [647, 319] width 175 height 14
click at [789, 282] on input "ID" at bounding box center [854, 280] width 194 height 31
paste input "RL0224"
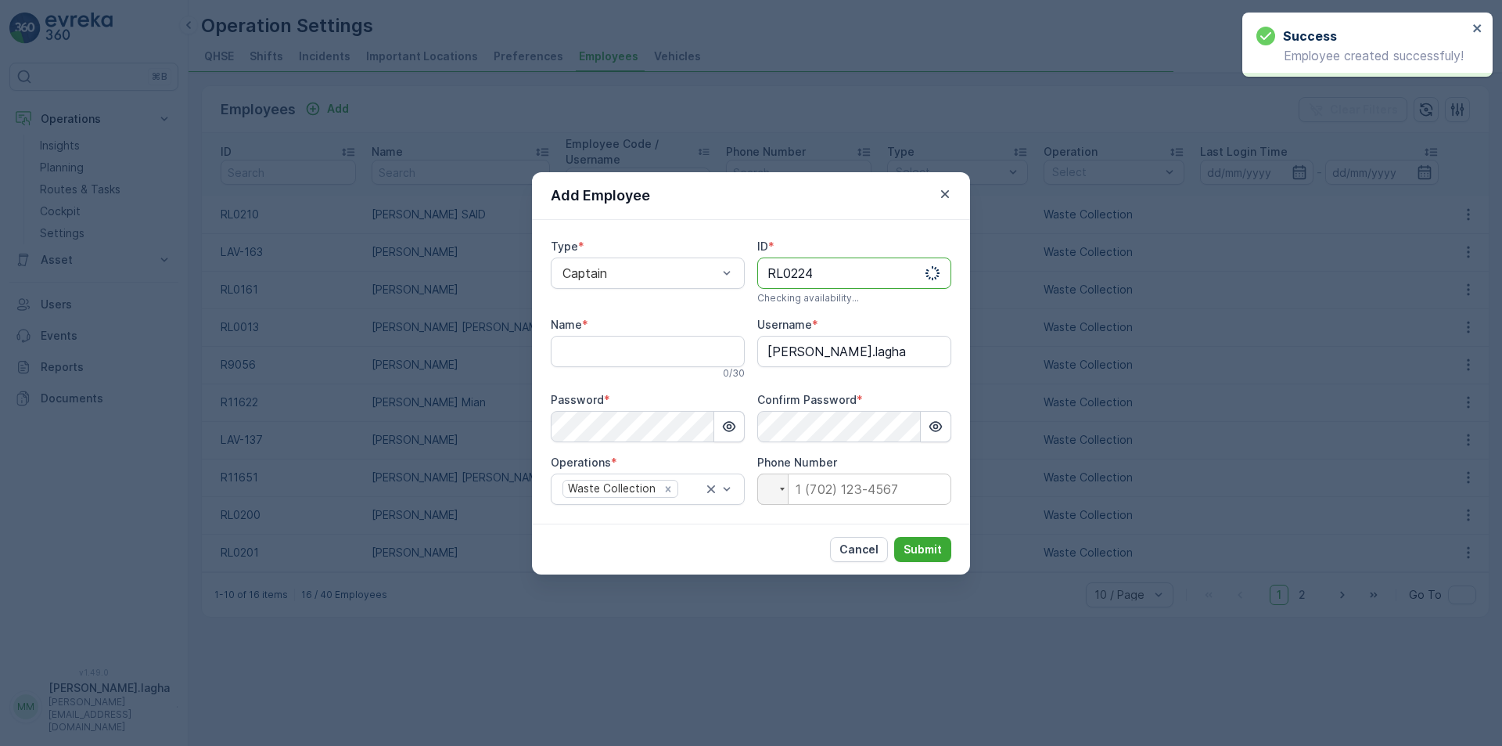
type input "RL0224"
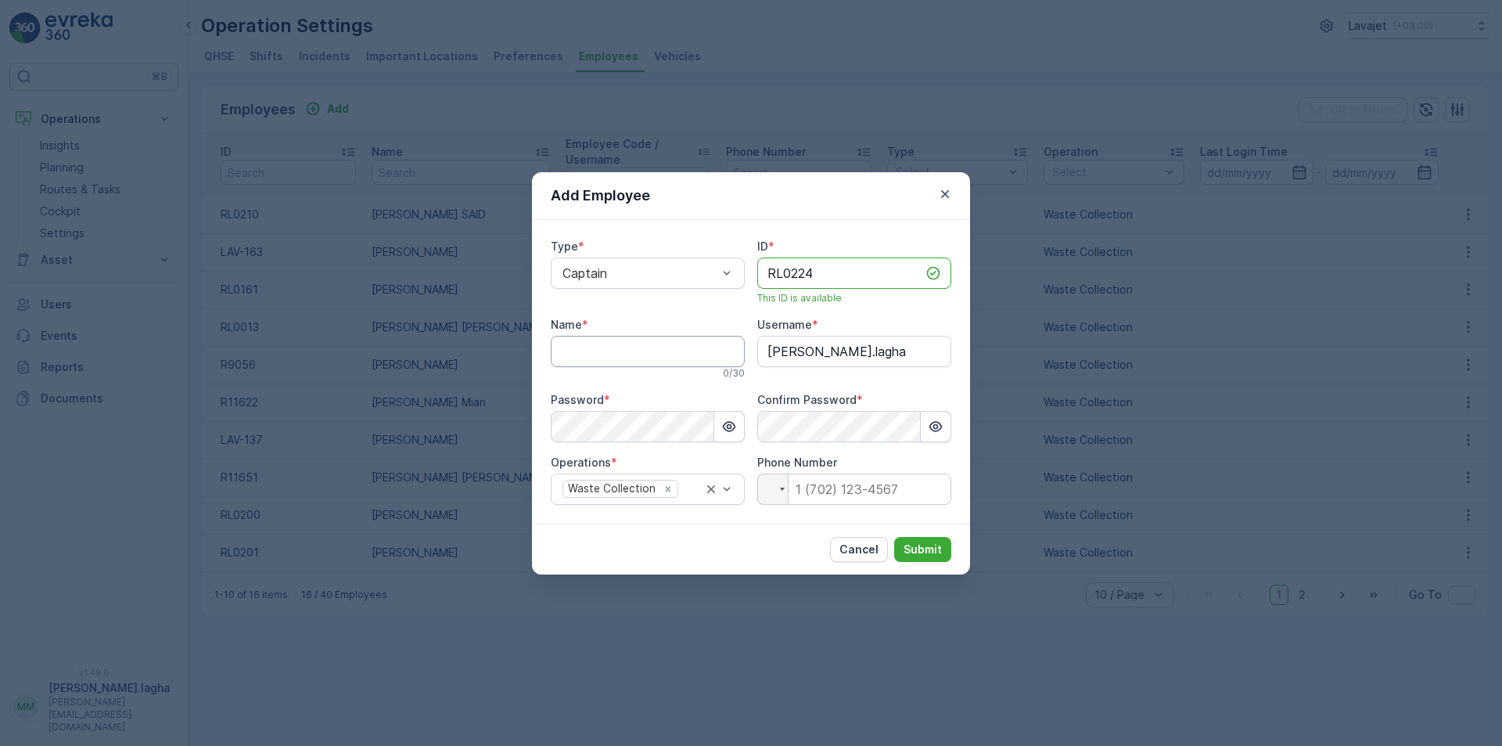
click at [602, 344] on input "Name" at bounding box center [648, 351] width 194 height 31
paste input "[PERSON_NAME]"
type input "[PERSON_NAME]"
drag, startPoint x: 843, startPoint y: 272, endPoint x: 696, endPoint y: 264, distance: 147.3
click at [696, 264] on div "Type * Captain ID * RL0224 This ID is available Name * [PERSON_NAME] 14 / 30 Us…" at bounding box center [751, 372] width 401 height 266
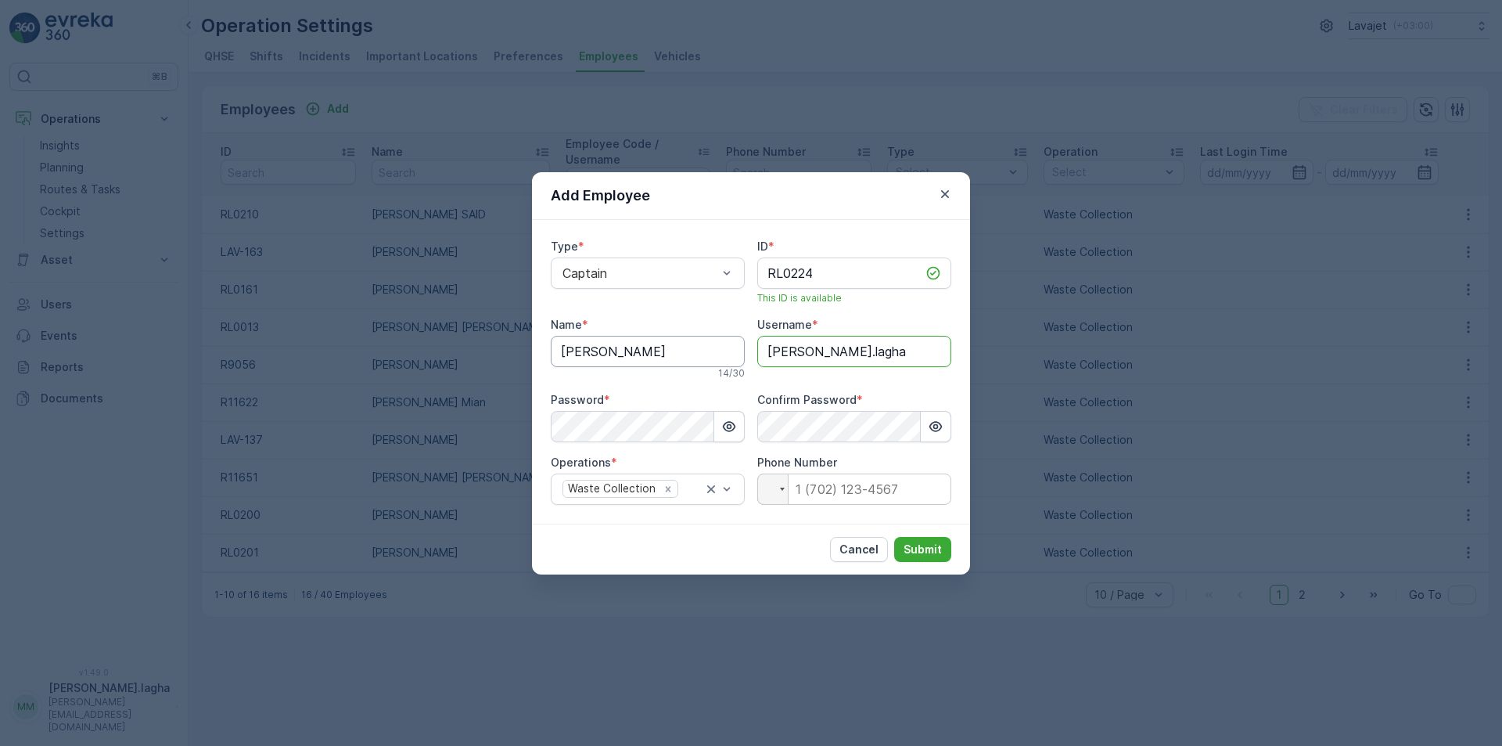
drag, startPoint x: 883, startPoint y: 354, endPoint x: 712, endPoint y: 350, distance: 171.4
click at [712, 350] on div "Type * Captain ID * RL0224 This ID is available Name * [PERSON_NAME] 14 / 30 Us…" at bounding box center [751, 372] width 401 height 266
paste input "RL0224"
type input "RL0224"
click at [525, 426] on div "Add Employee Type * Captain ID * RL0224 This ID is available Name * [PERSON_NAM…" at bounding box center [751, 373] width 1502 height 746
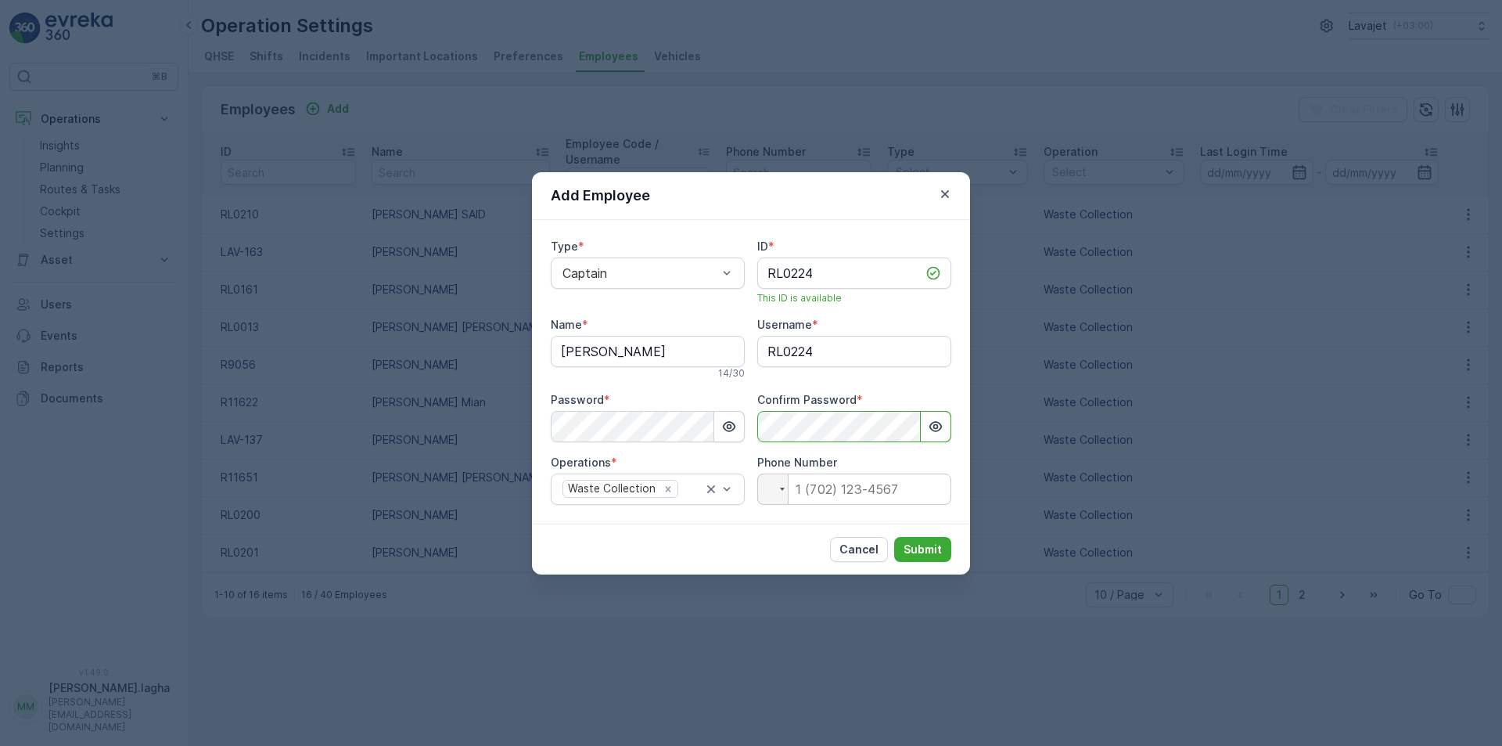
drag, startPoint x: 760, startPoint y: 544, endPoint x: 825, endPoint y: 552, distance: 64.7
click at [760, 544] on div "Cancel Submit" at bounding box center [751, 548] width 438 height 51
click at [926, 550] on p "Submit" at bounding box center [923, 549] width 38 height 16
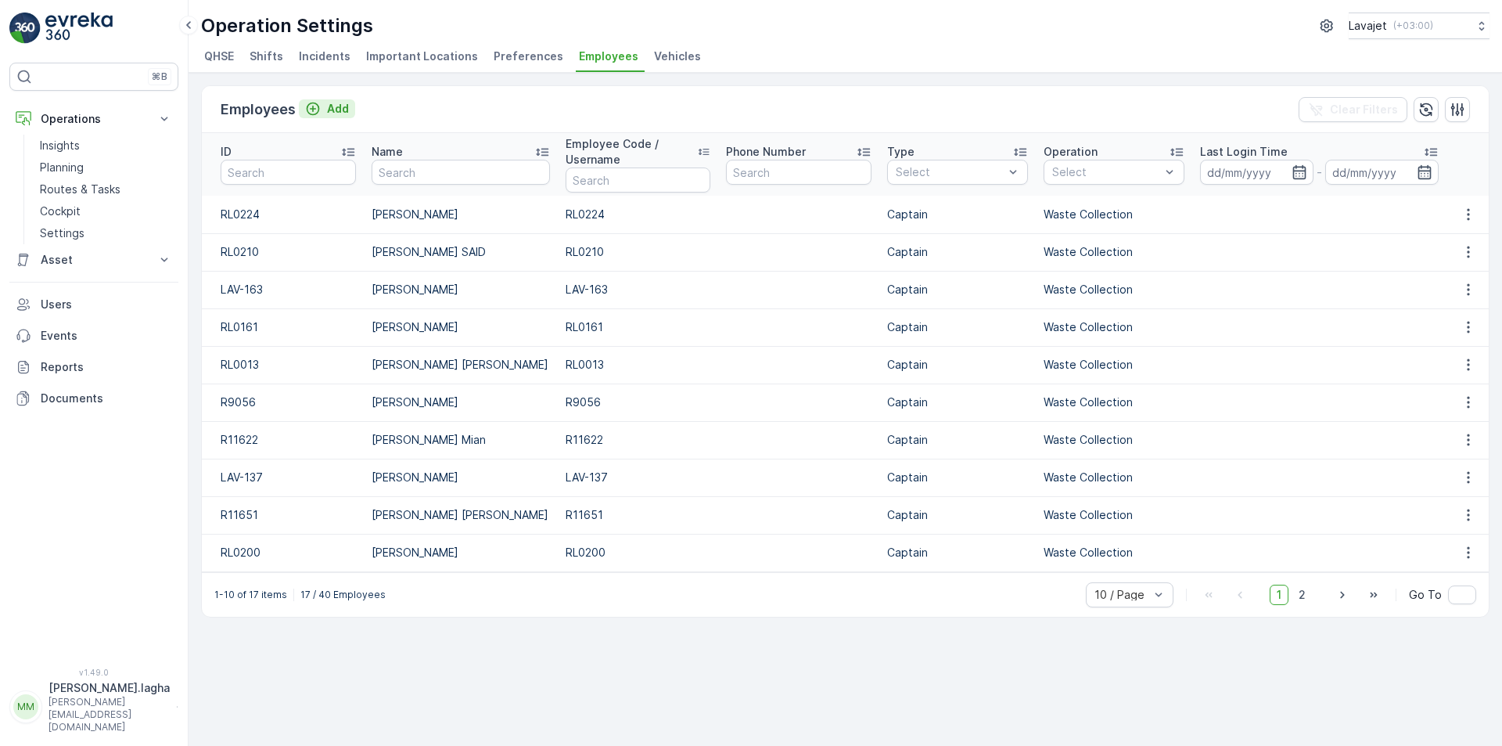
click at [347, 112] on p "Add" at bounding box center [338, 109] width 22 height 16
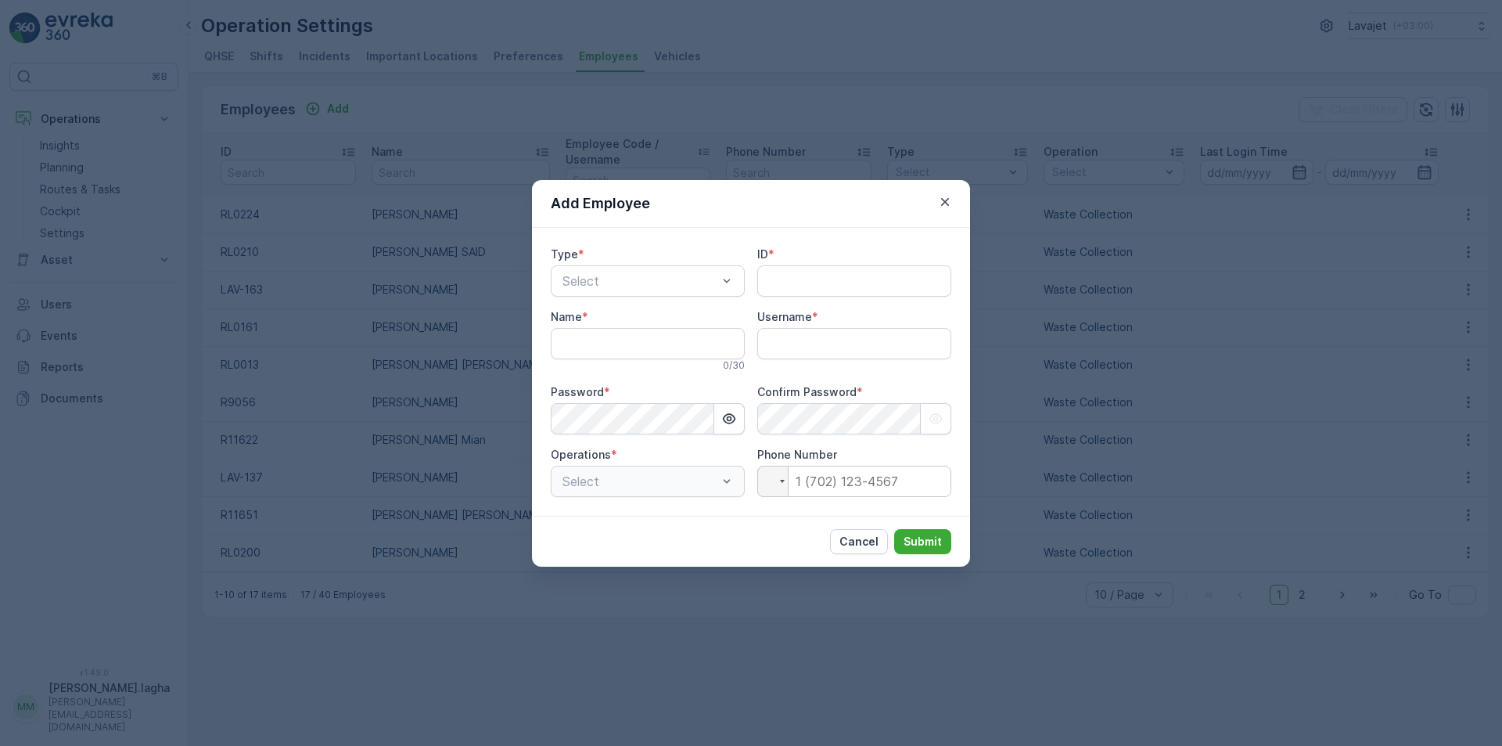
type input "[PERSON_NAME].lagha"
click at [615, 283] on div at bounding box center [640, 281] width 158 height 14
click at [606, 344] on span "Crew Member" at bounding box center [600, 346] width 81 height 14
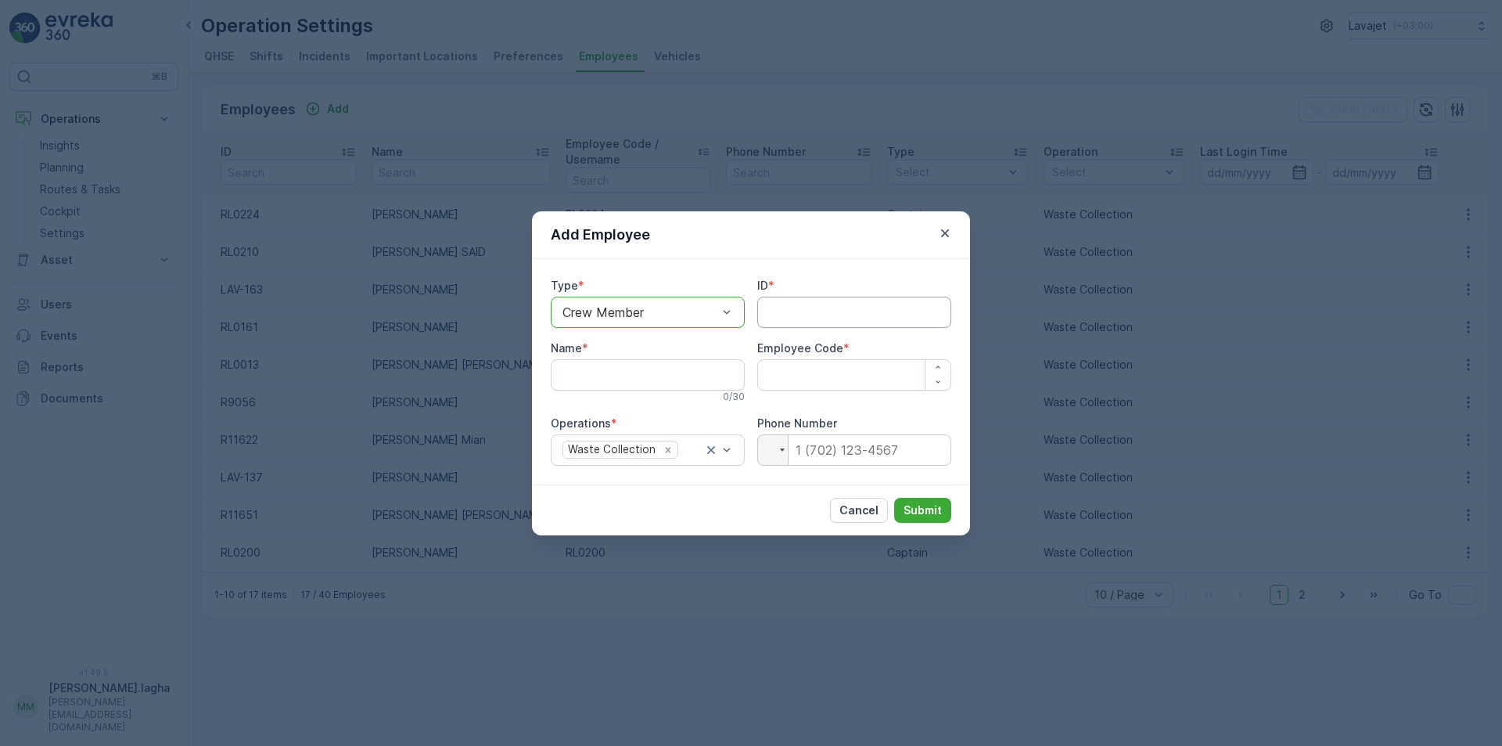
click at [778, 315] on input "ID" at bounding box center [854, 312] width 194 height 31
paste input "RL0192"
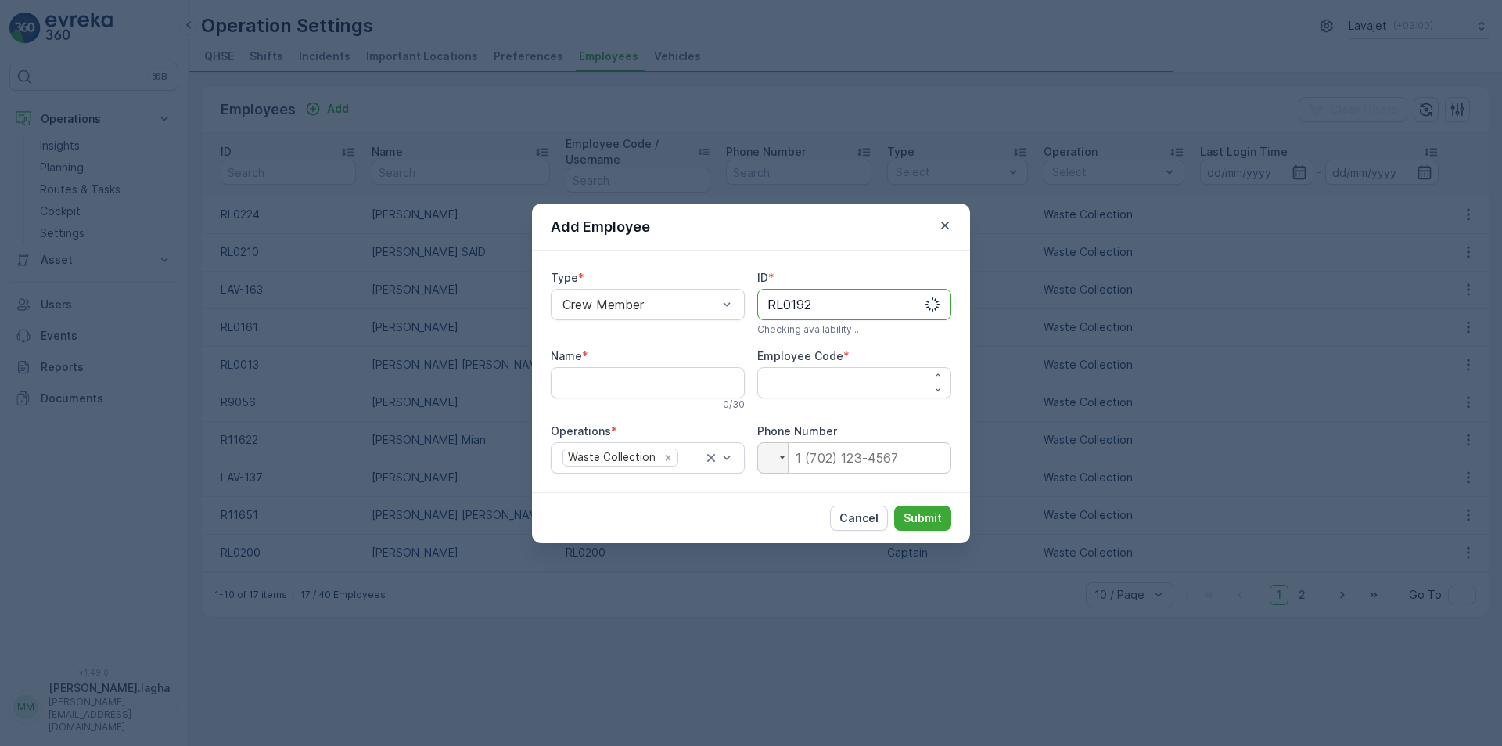
type input "RL0192"
click at [652, 378] on input "Name" at bounding box center [648, 382] width 194 height 31
paste input "[PERSON_NAME]"
type input "[PERSON_NAME]"
click at [861, 384] on Code "Employee Code" at bounding box center [854, 382] width 194 height 31
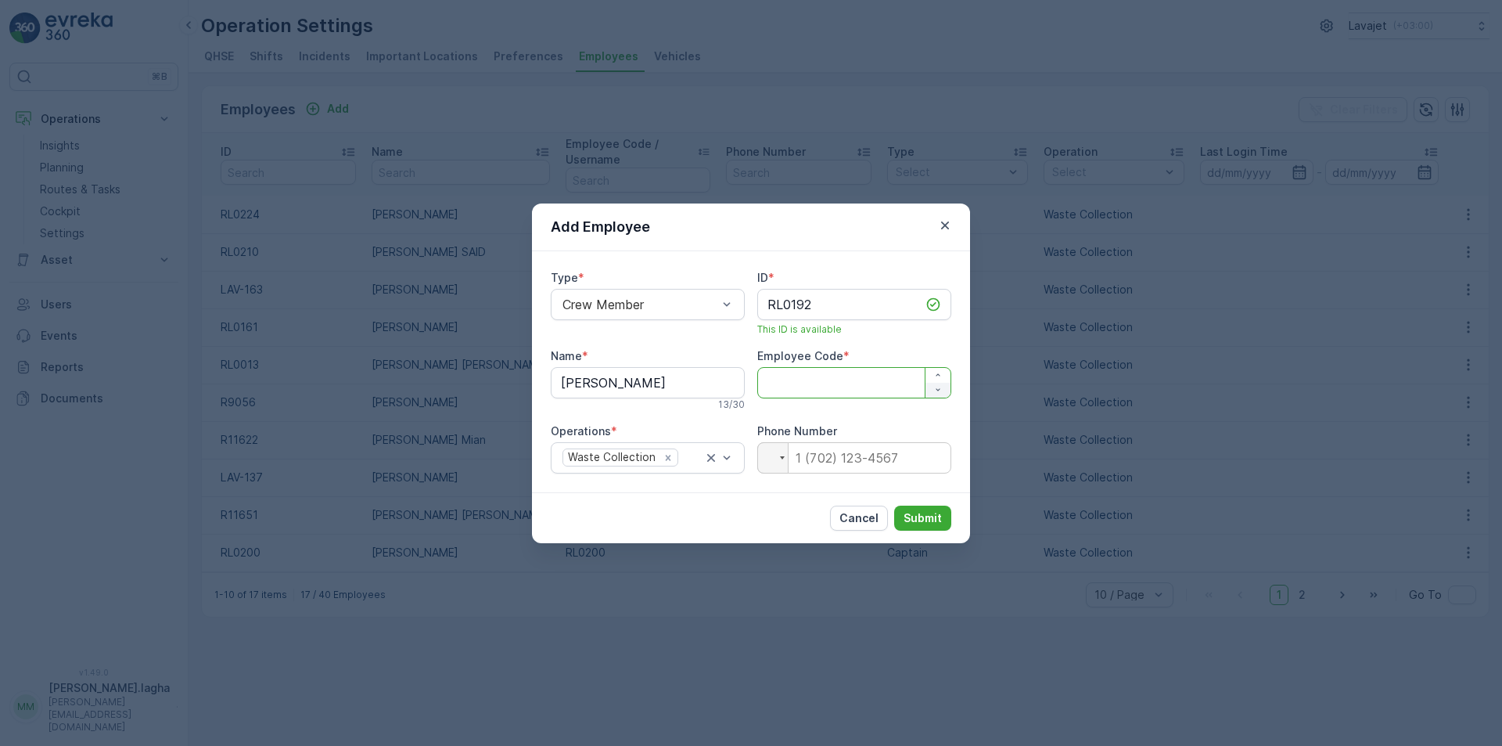
click at [938, 383] on button "button" at bounding box center [938, 390] width 25 height 15
click at [938, 368] on button "button" at bounding box center [938, 375] width 25 height 15
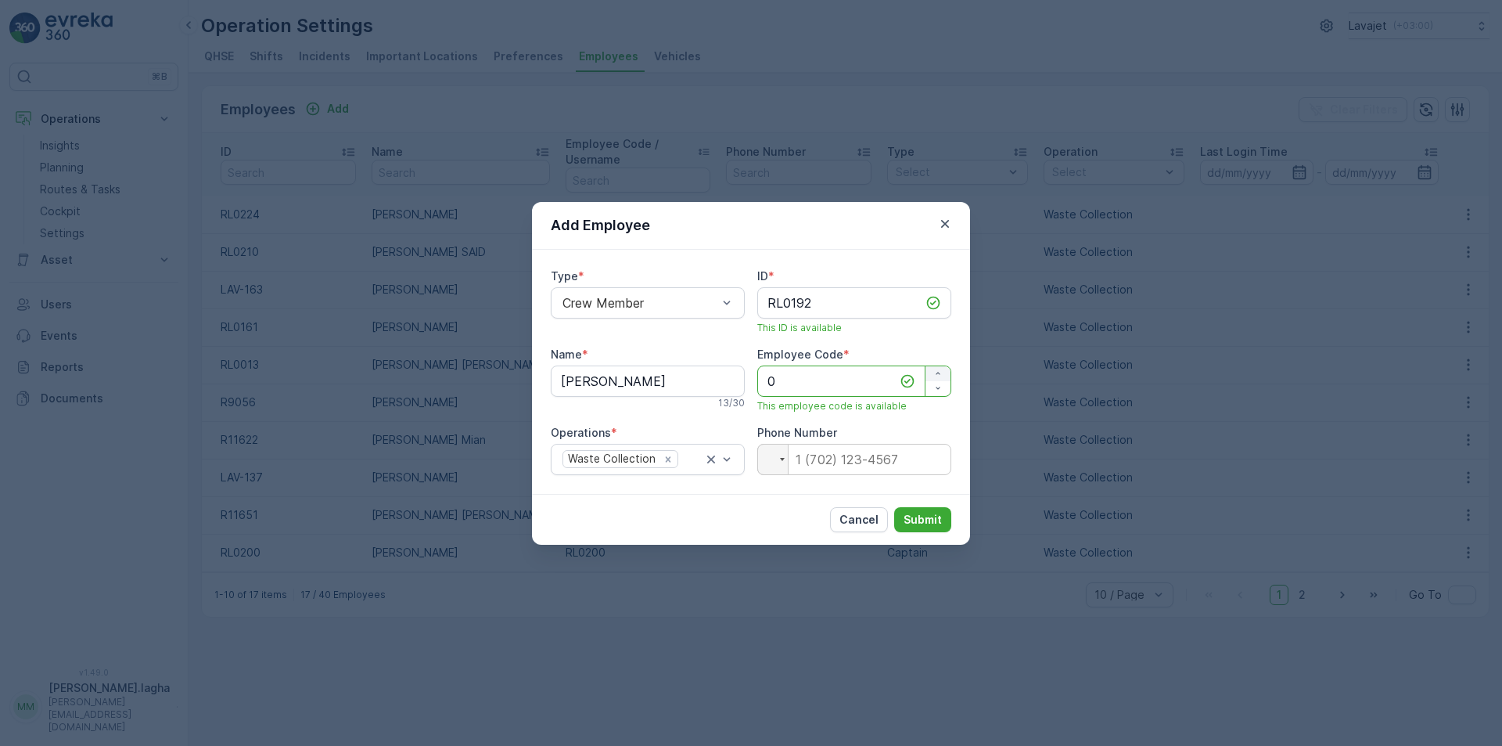
click at [938, 368] on button "button" at bounding box center [938, 373] width 25 height 15
type Code "1"
click at [909, 381] on icon at bounding box center [908, 381] width 16 height 16
click at [818, 383] on Code "1" at bounding box center [854, 380] width 194 height 31
click at [920, 514] on p "Submit" at bounding box center [923, 520] width 38 height 16
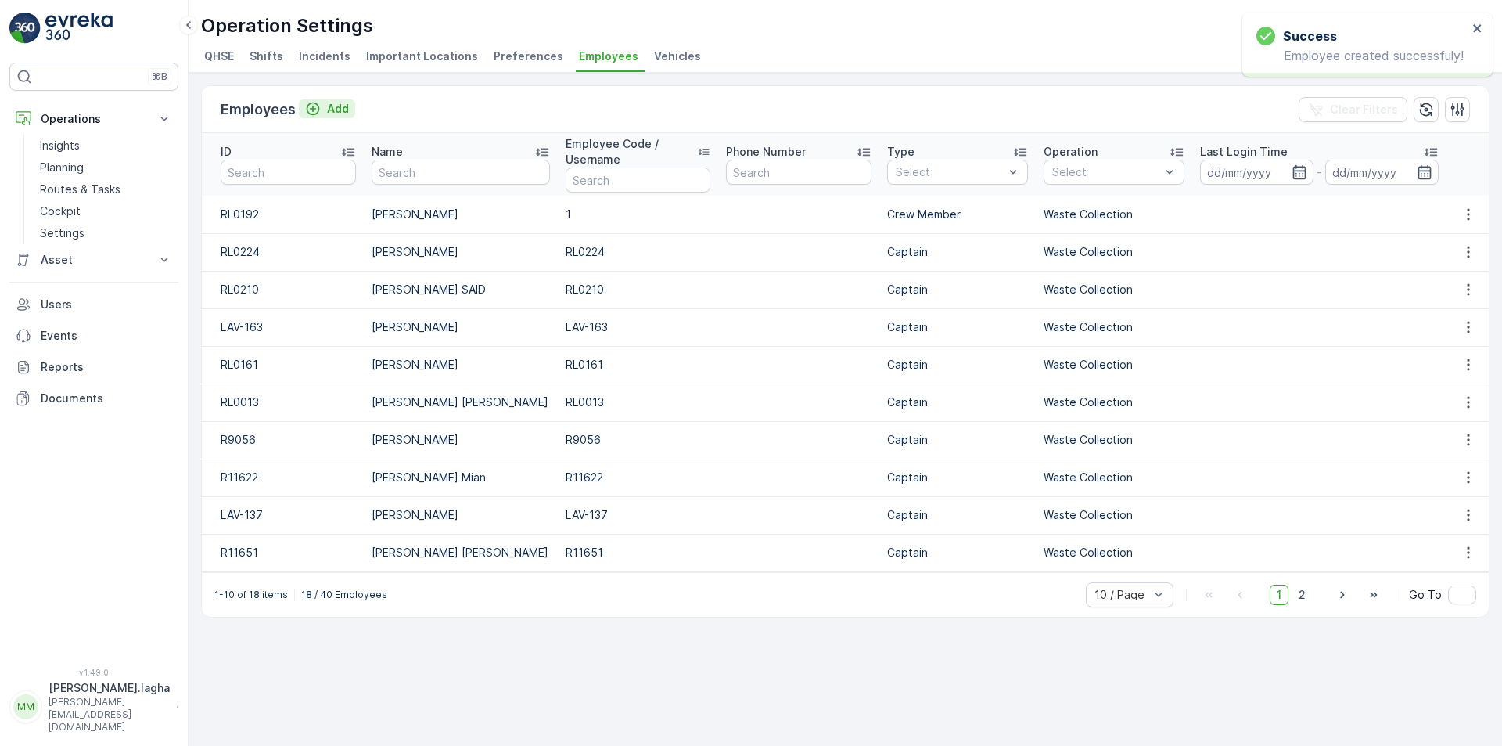
click at [330, 107] on p "Add" at bounding box center [338, 109] width 22 height 16
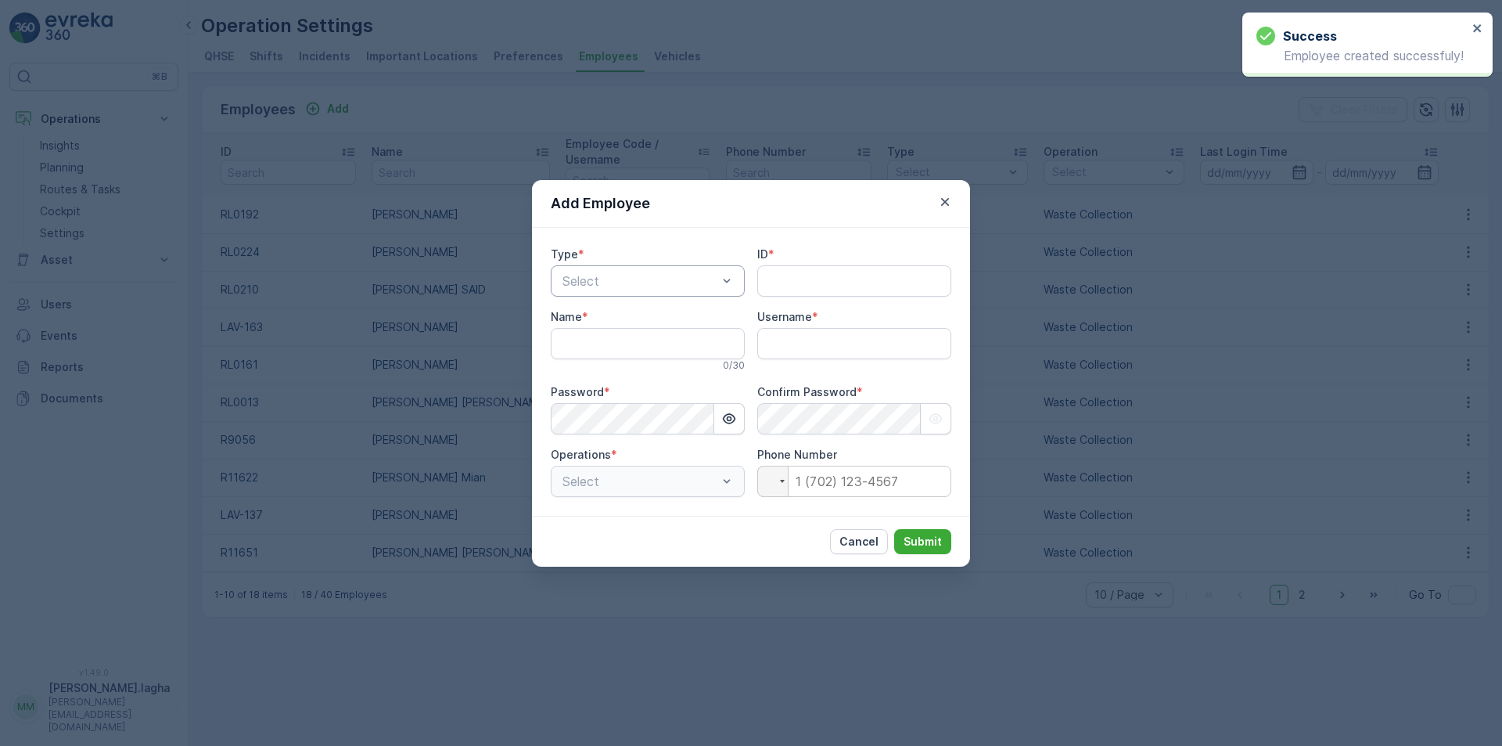
type input "[PERSON_NAME].lagha"
click at [606, 283] on div at bounding box center [640, 281] width 158 height 14
click at [598, 341] on span "Crew Member" at bounding box center [600, 346] width 81 height 14
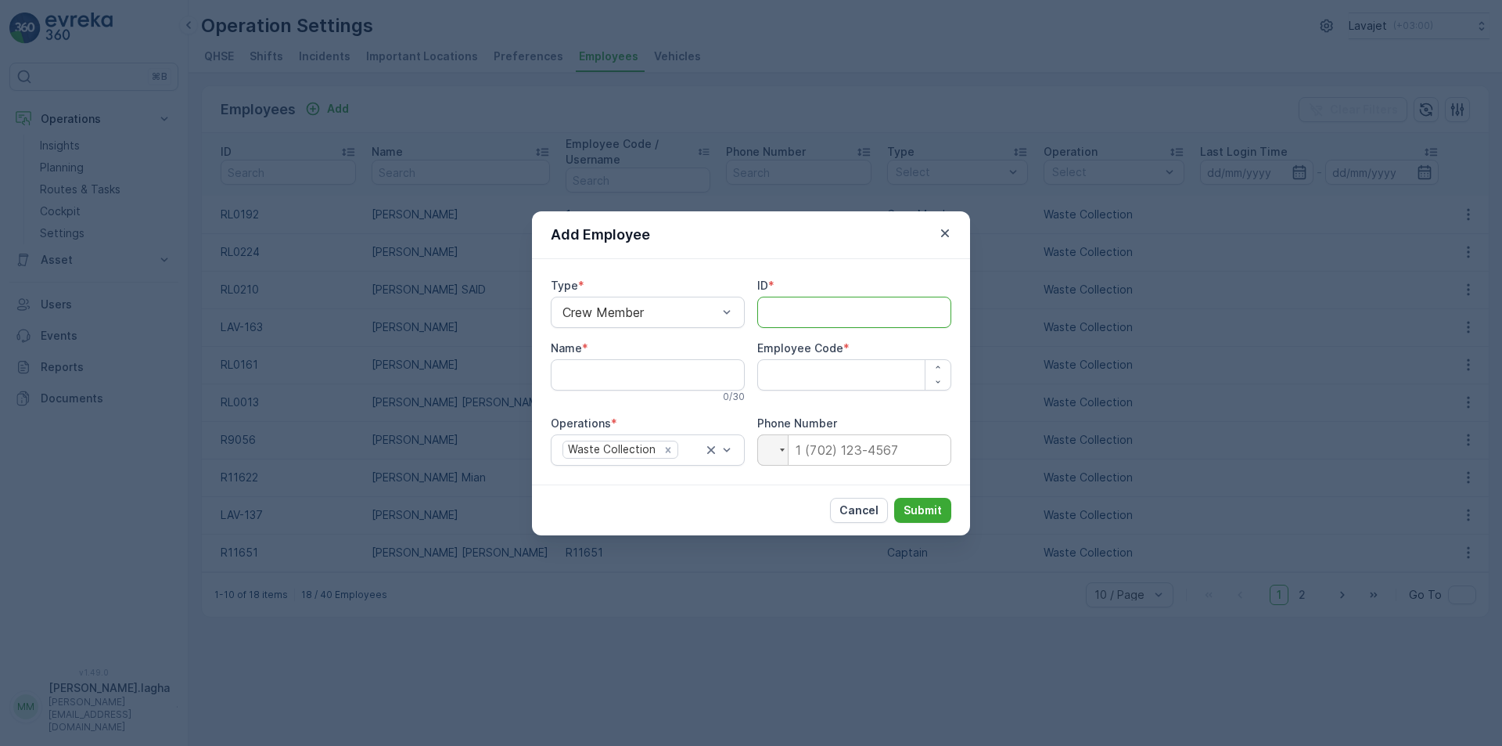
click at [780, 308] on input "ID" at bounding box center [854, 312] width 194 height 31
paste input "R8833"
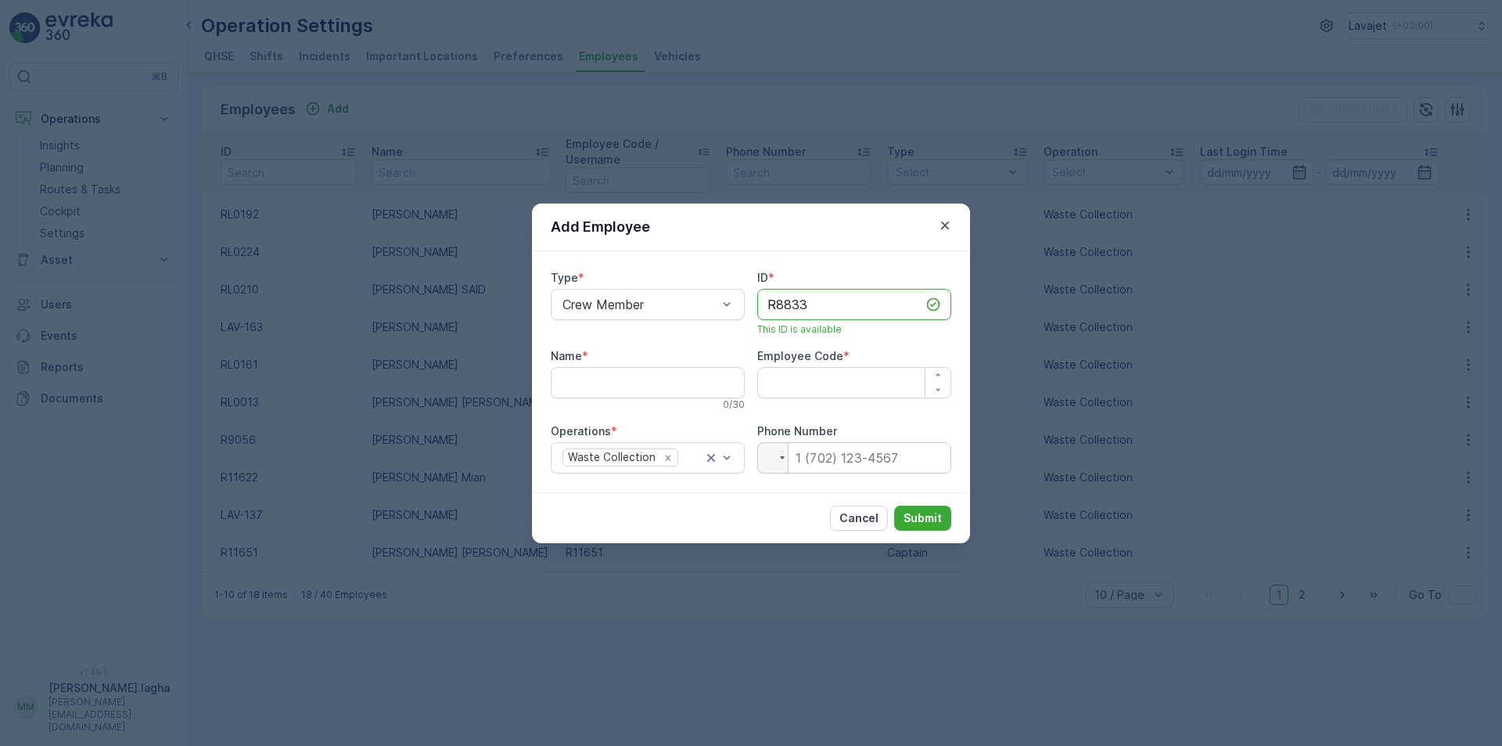
type input "R8833"
click at [645, 381] on input "Name" at bounding box center [648, 382] width 194 height 31
paste input "Md [PERSON_NAME]"
type input "Md [PERSON_NAME]"
click at [938, 372] on icon "button" at bounding box center [937, 374] width 9 height 9
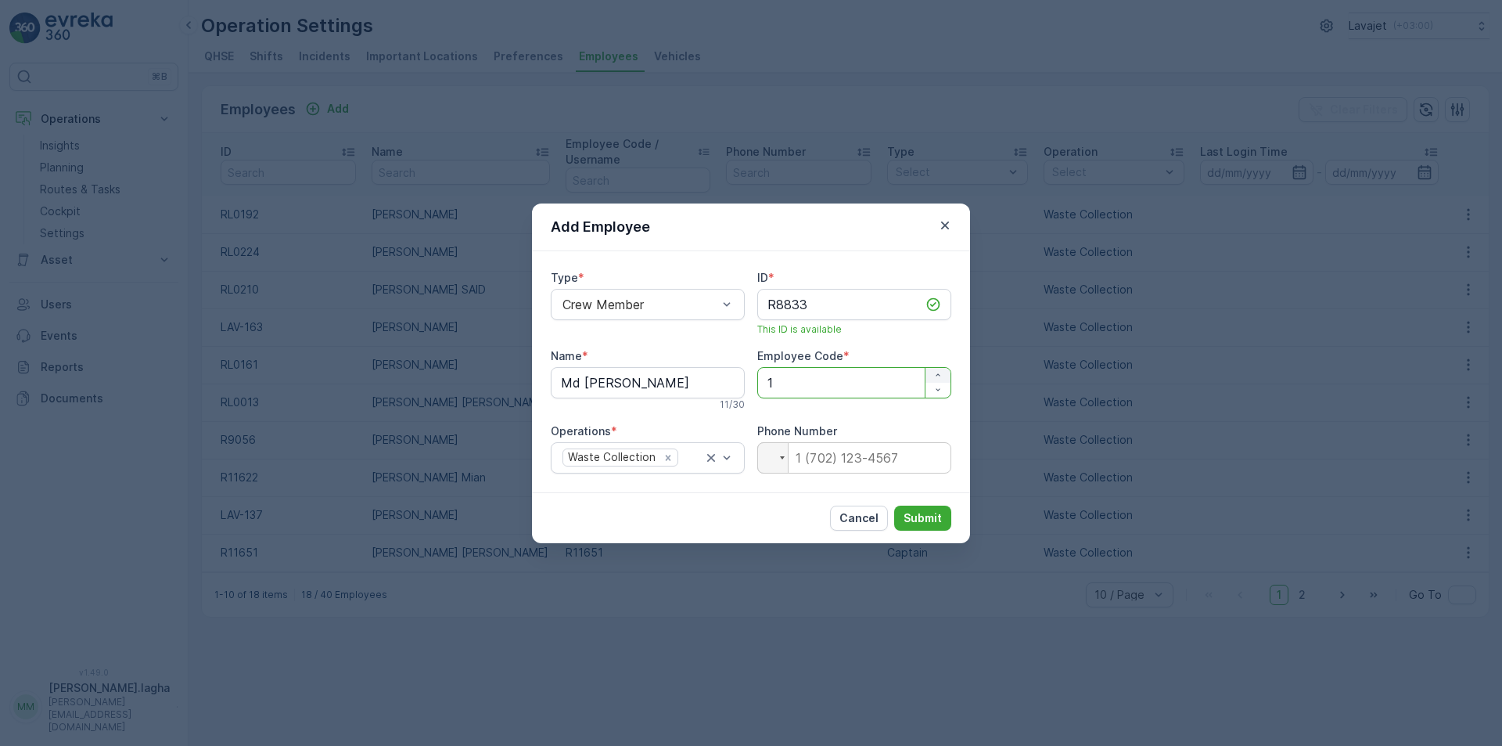
click at [938, 372] on icon "button" at bounding box center [937, 374] width 9 height 9
type Code "2"
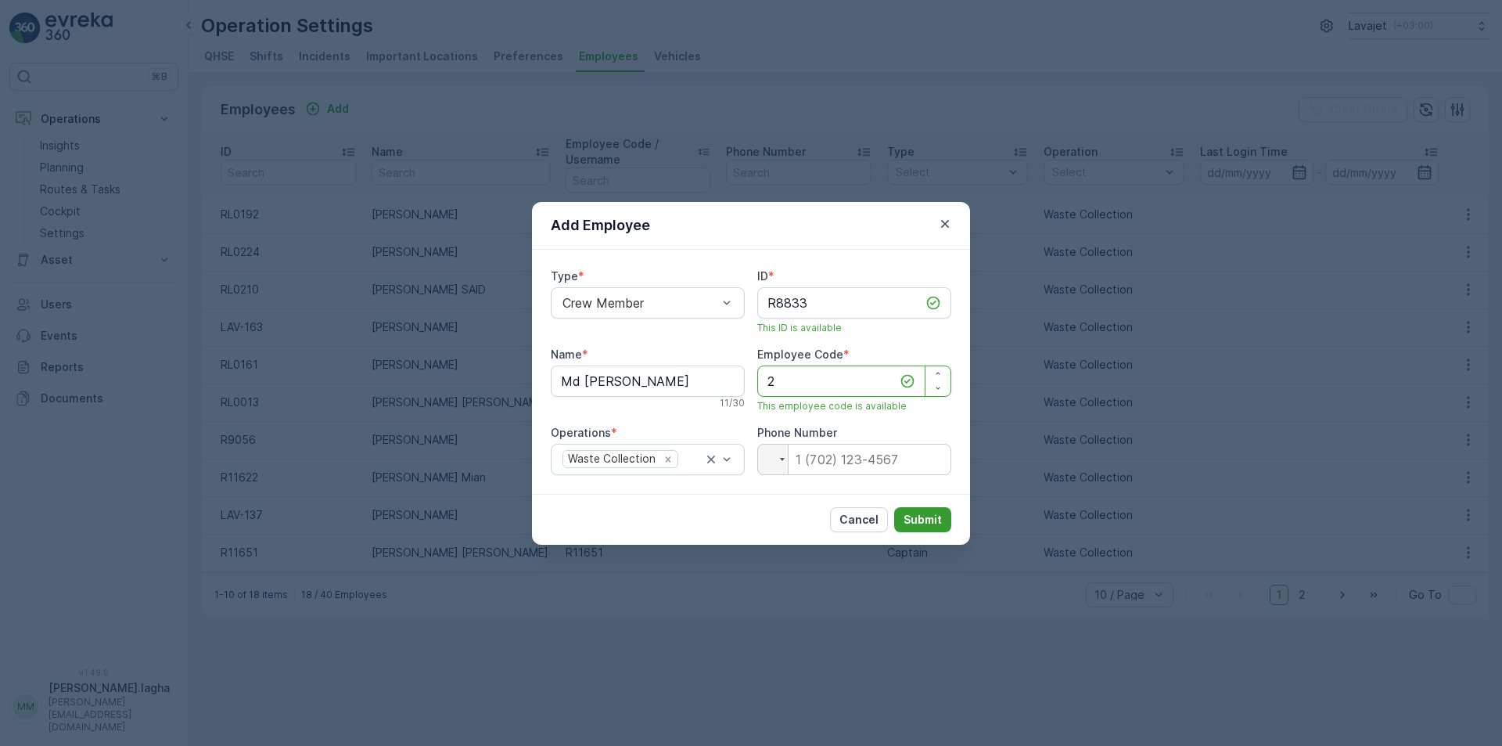
click at [912, 516] on p "Submit" at bounding box center [923, 520] width 38 height 16
